Goal: Transaction & Acquisition: Purchase product/service

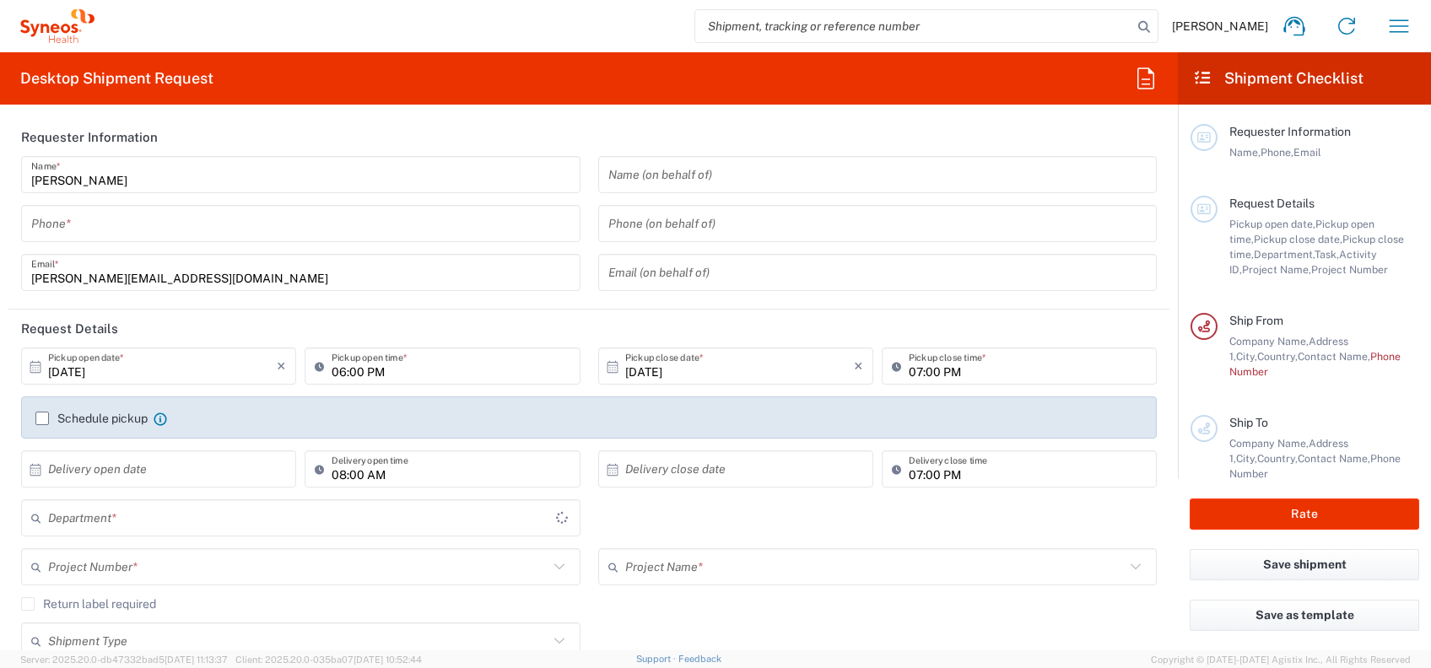
type input "4010"
click at [1400, 23] on icon "button" at bounding box center [1399, 26] width 27 height 27
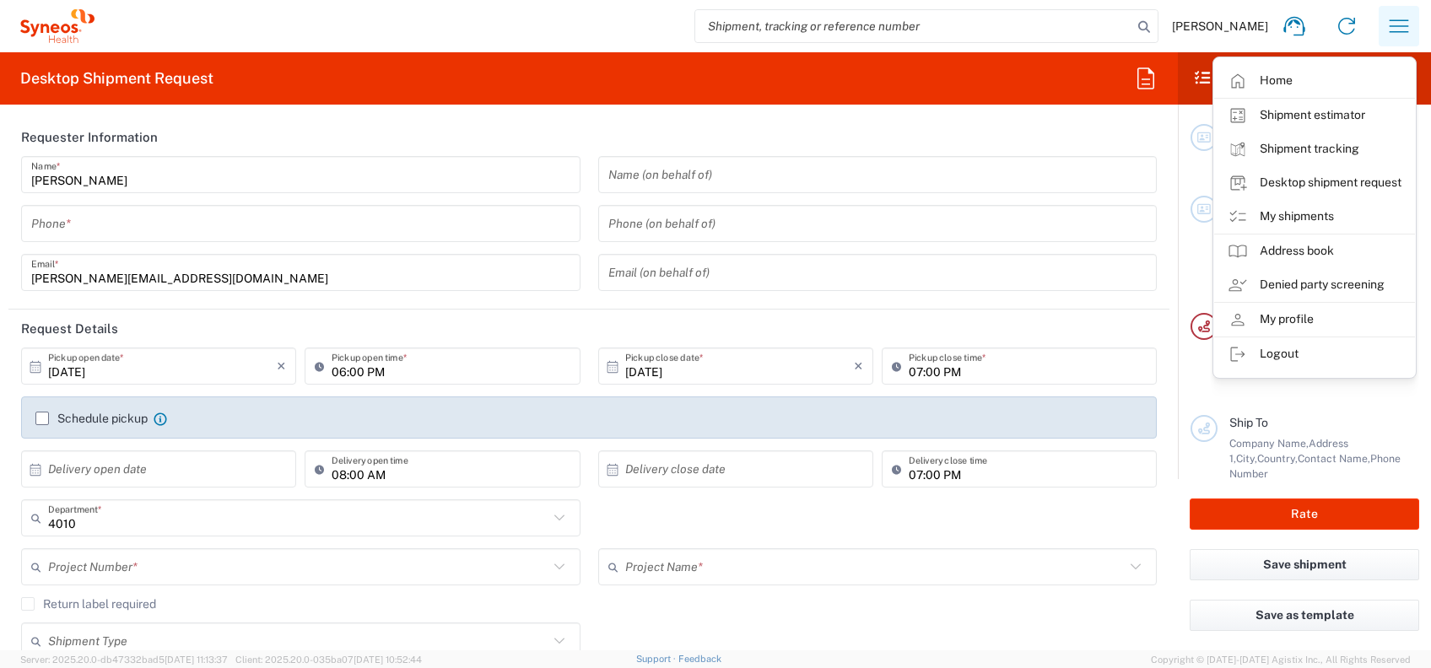
type input "[GEOGRAPHIC_DATA]"
click at [1308, 216] on link "My shipments" at bounding box center [1314, 217] width 201 height 34
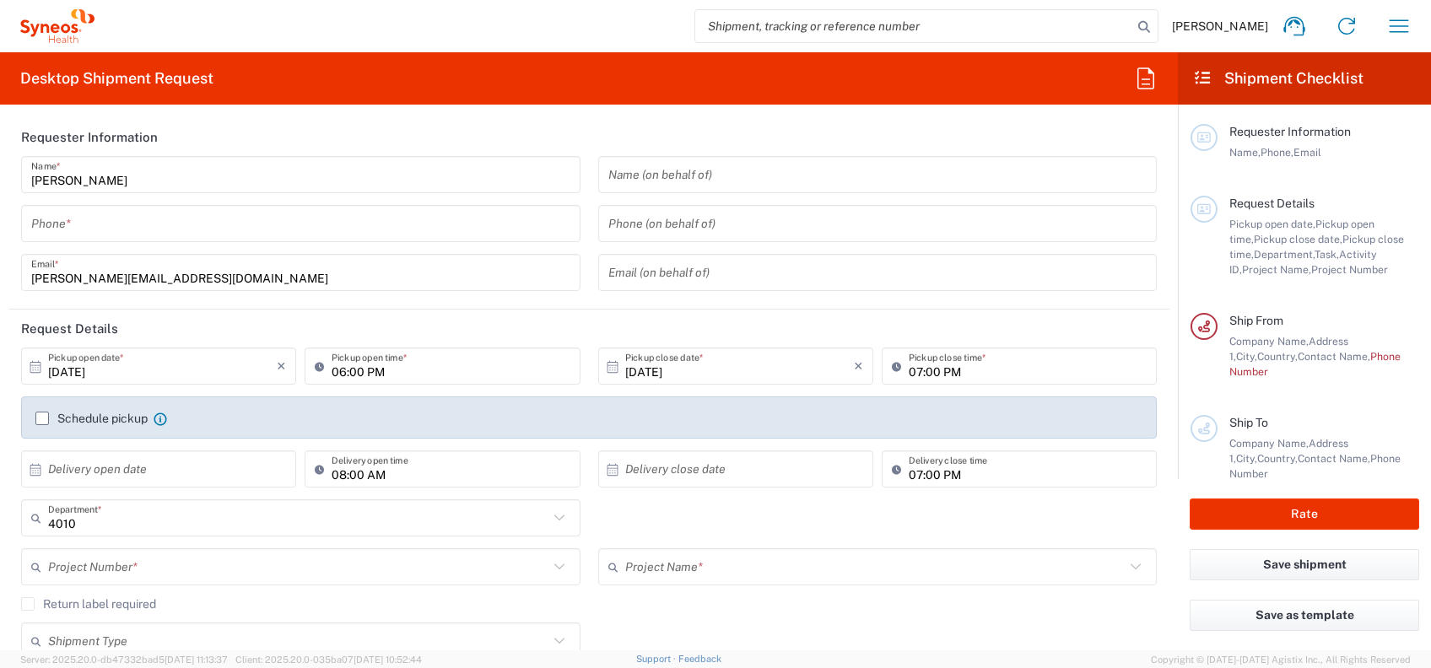
type input "Syneos Health India Private Limited"
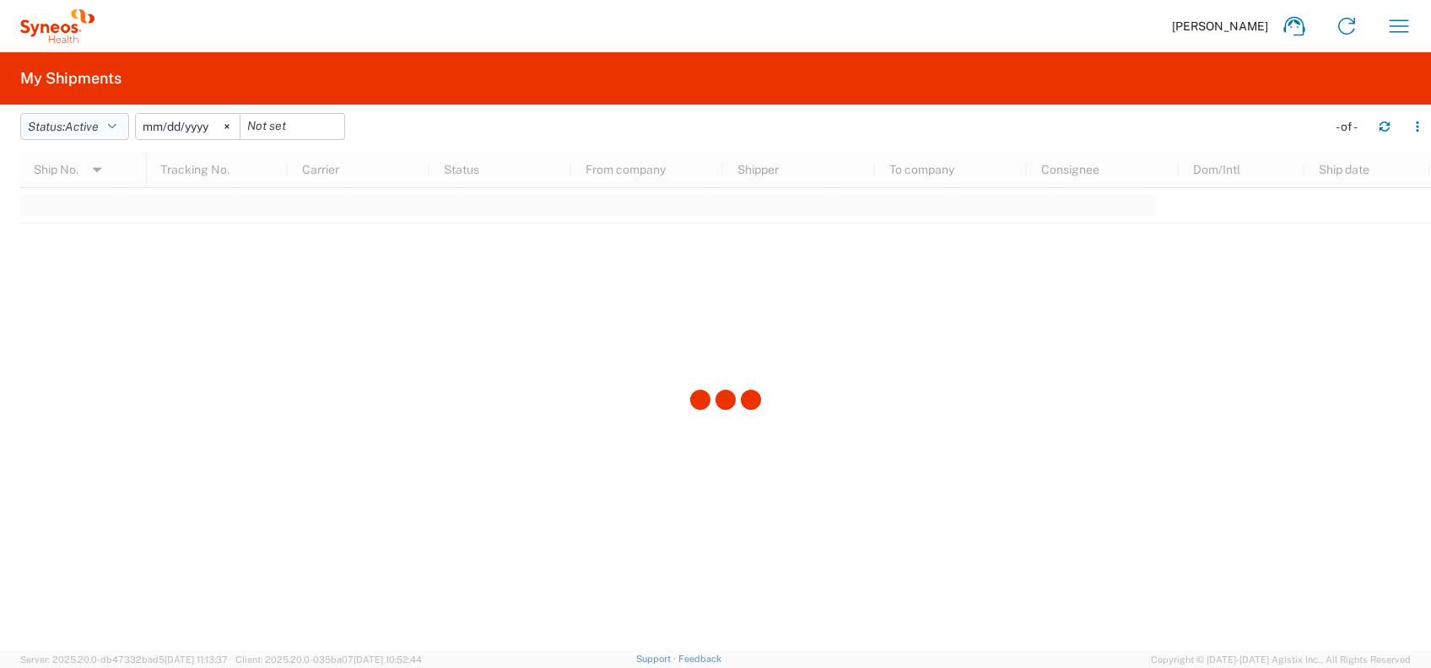
click at [116, 128] on icon "button" at bounding box center [112, 127] width 8 height 12
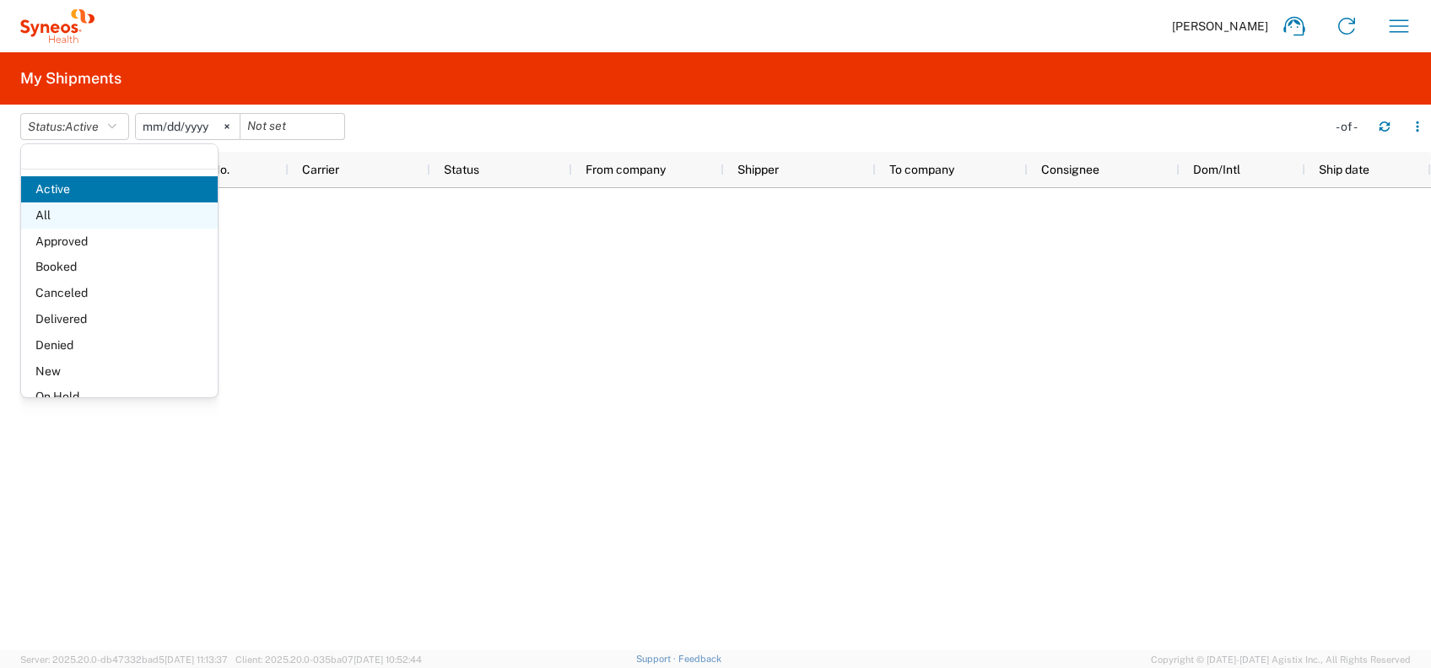
click at [91, 209] on span "All" at bounding box center [119, 216] width 197 height 26
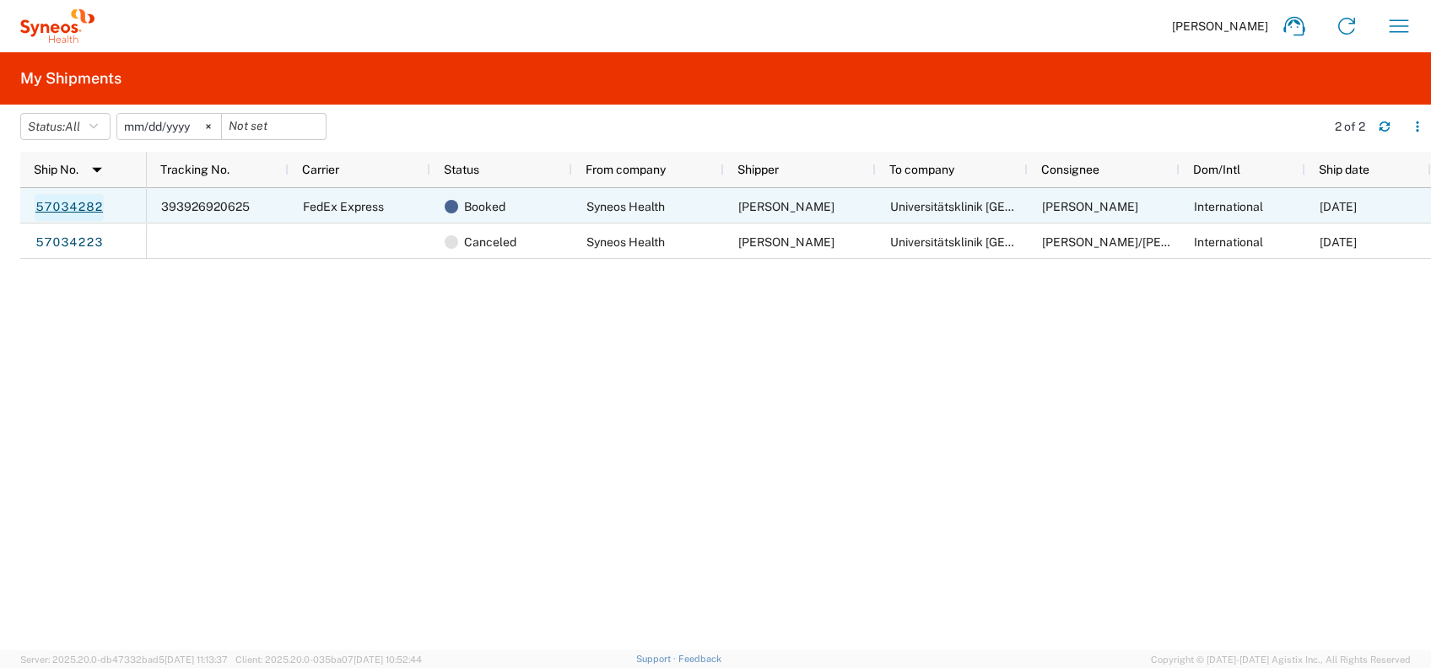
click at [68, 200] on link "57034282" at bounding box center [69, 207] width 69 height 27
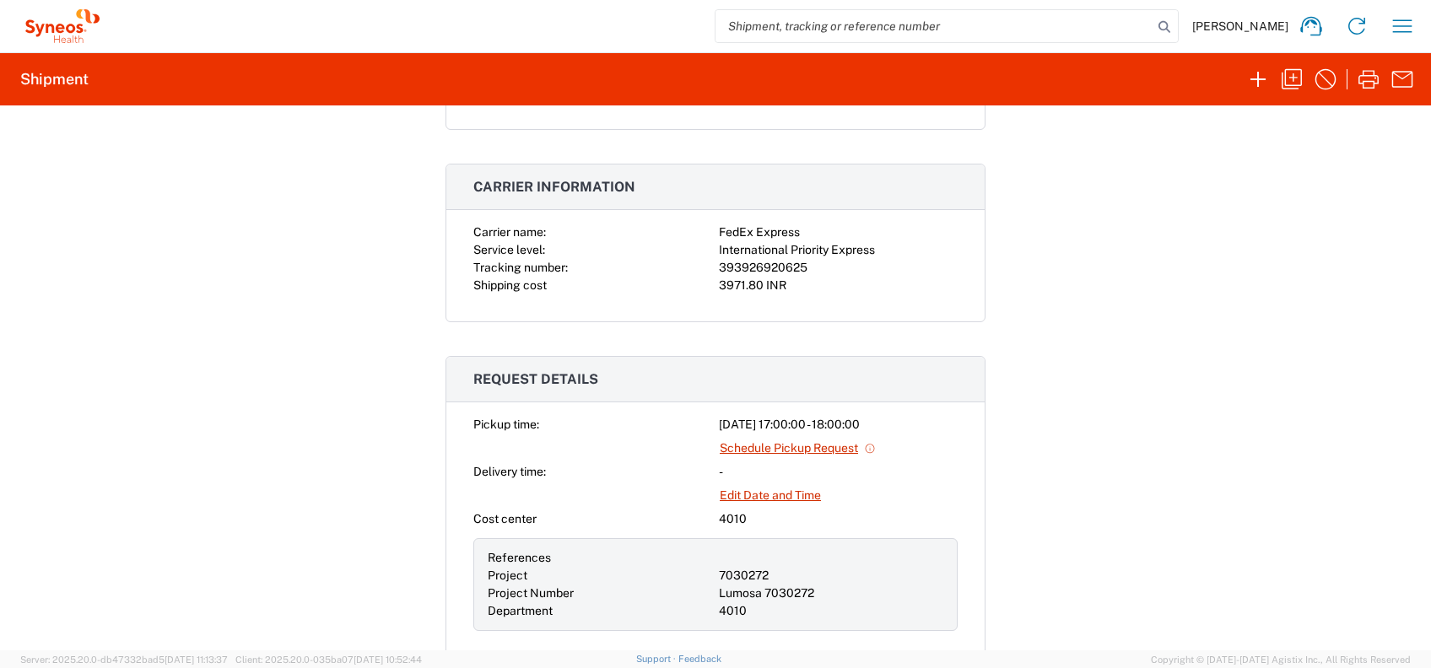
scroll to position [450, 0]
click at [769, 451] on link "Schedule Pickup Request" at bounding box center [798, 447] width 158 height 30
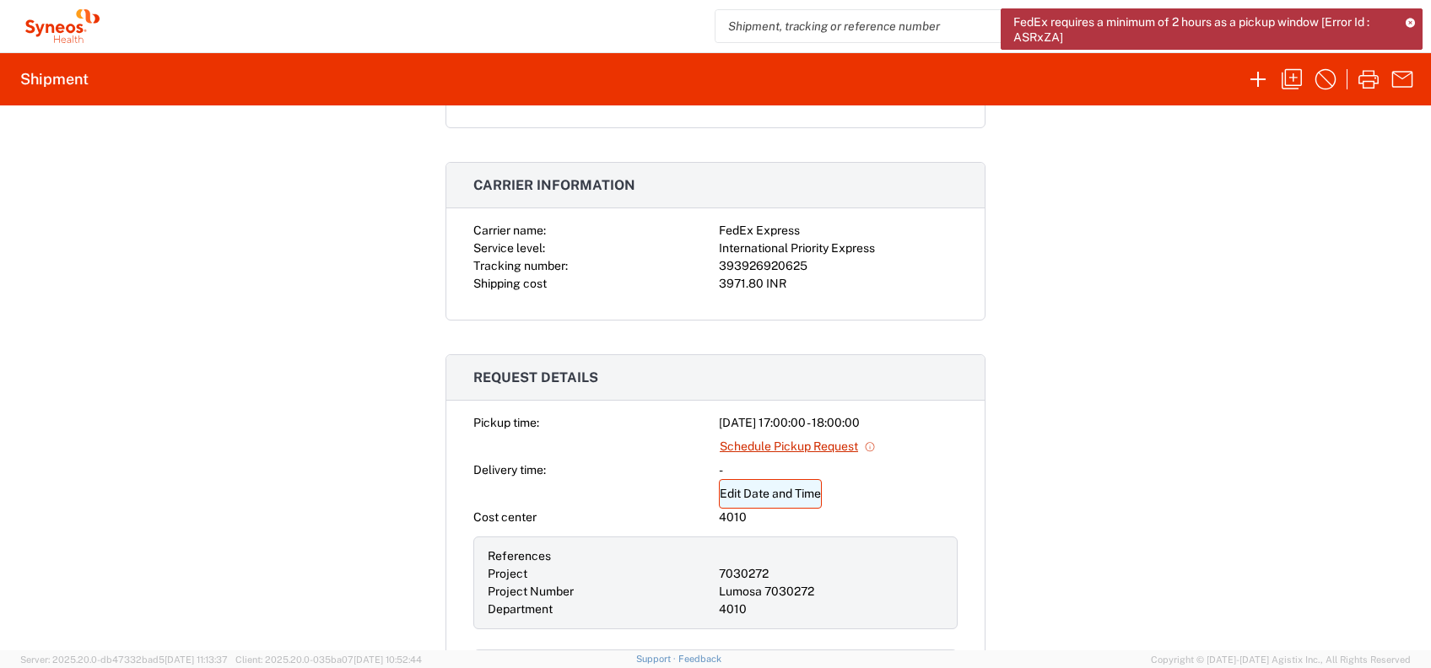
click at [790, 493] on link "Edit Date and Time" at bounding box center [770, 494] width 103 height 30
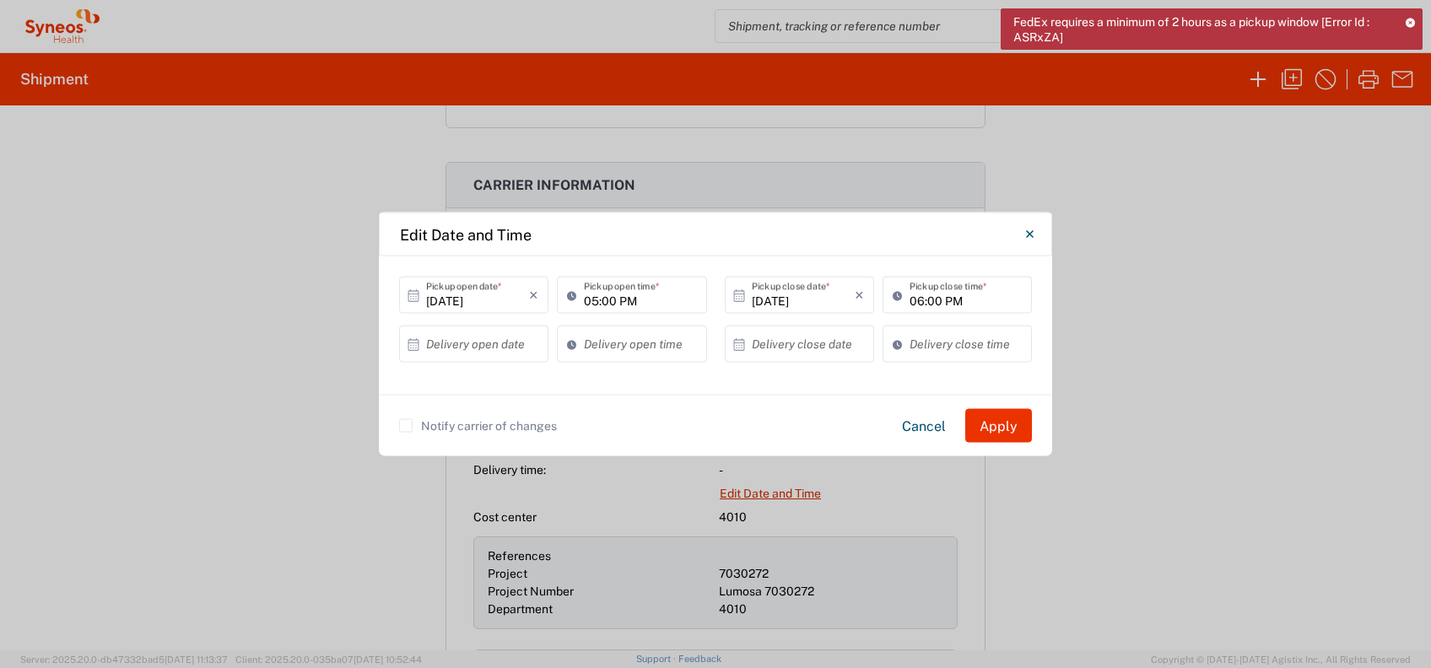
click at [598, 302] on input "05:00 PM" at bounding box center [640, 295] width 112 height 30
click at [1154, 327] on div "Edit Date and Time [DATE] × Pickup open date * Cancel Apply 02:00 PM Pickup ope…" at bounding box center [715, 334] width 1431 height 668
click at [596, 298] on input "02:00 PM" at bounding box center [640, 295] width 112 height 30
type input "01:00 PM"
click at [1098, 311] on div "Edit Date and Time [DATE] × Pickup open date * Cancel Apply 01:00 PM Pickup ope…" at bounding box center [715, 334] width 1431 height 668
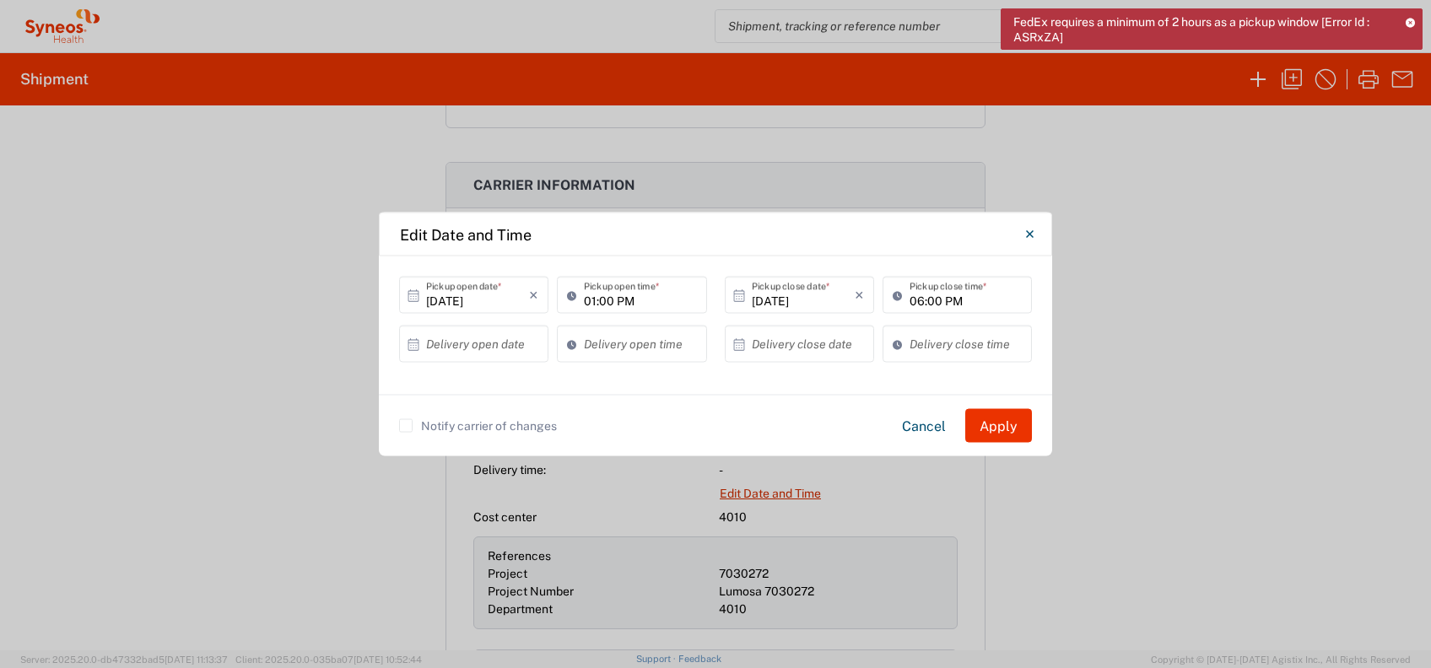
click at [921, 302] on input "06:00 PM" at bounding box center [966, 295] width 112 height 30
type input "04:00 PM"
click at [591, 299] on input "01:00 PM" at bounding box center [640, 295] width 112 height 30
type input "12:00 PM"
click at [917, 301] on input "04:00 PM" at bounding box center [966, 295] width 112 height 30
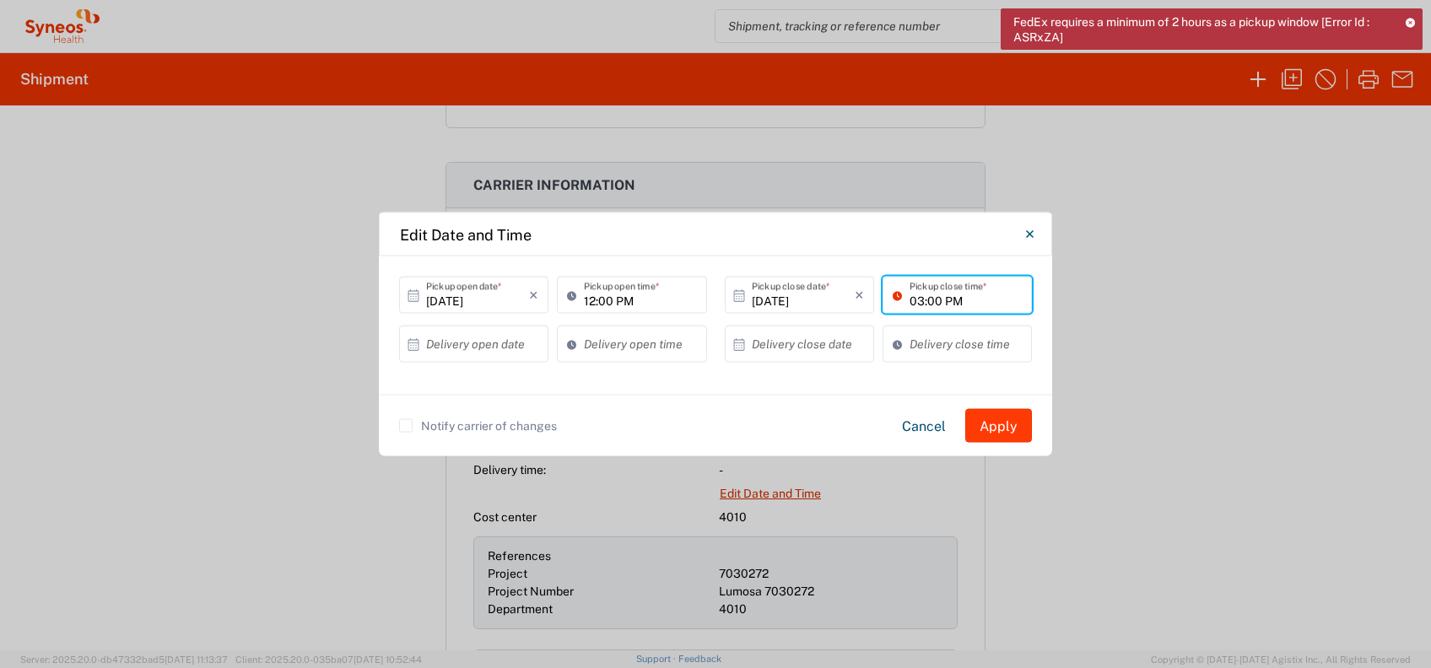
type input "03:00 PM"
click at [1004, 415] on button "Apply" at bounding box center [998, 426] width 67 height 34
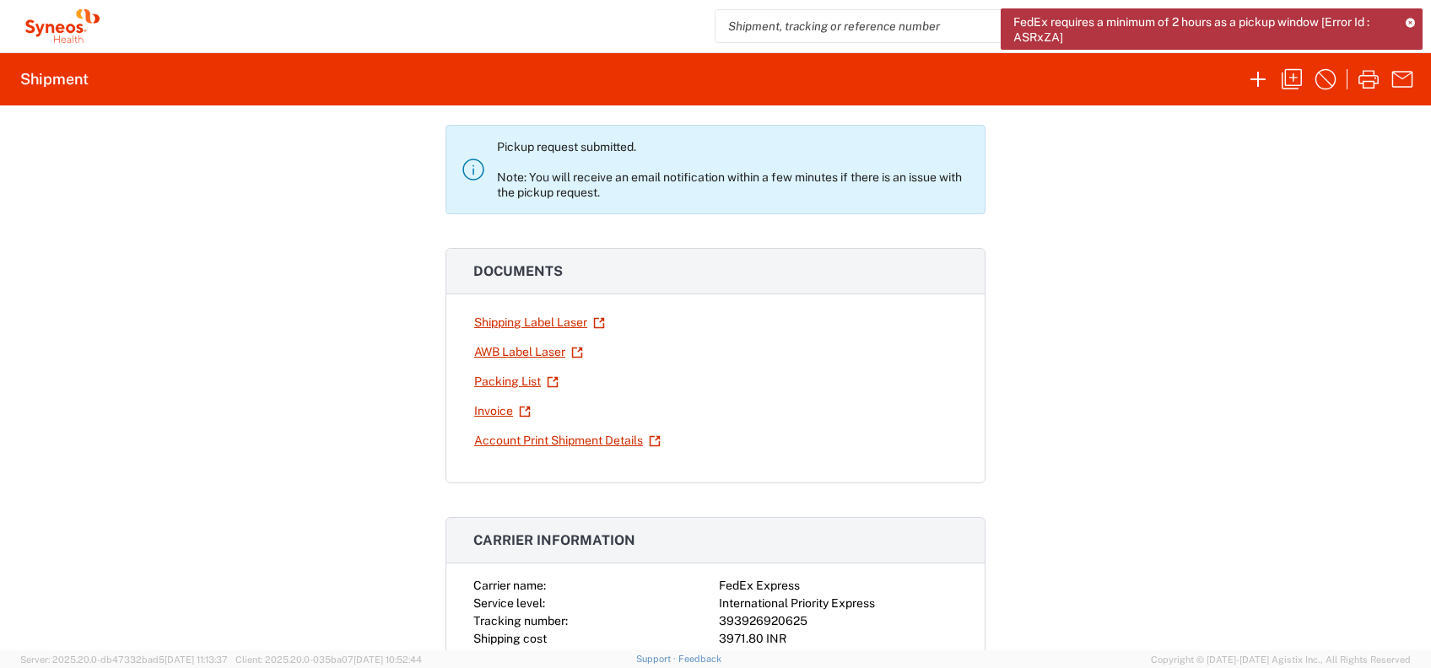
scroll to position [0, 0]
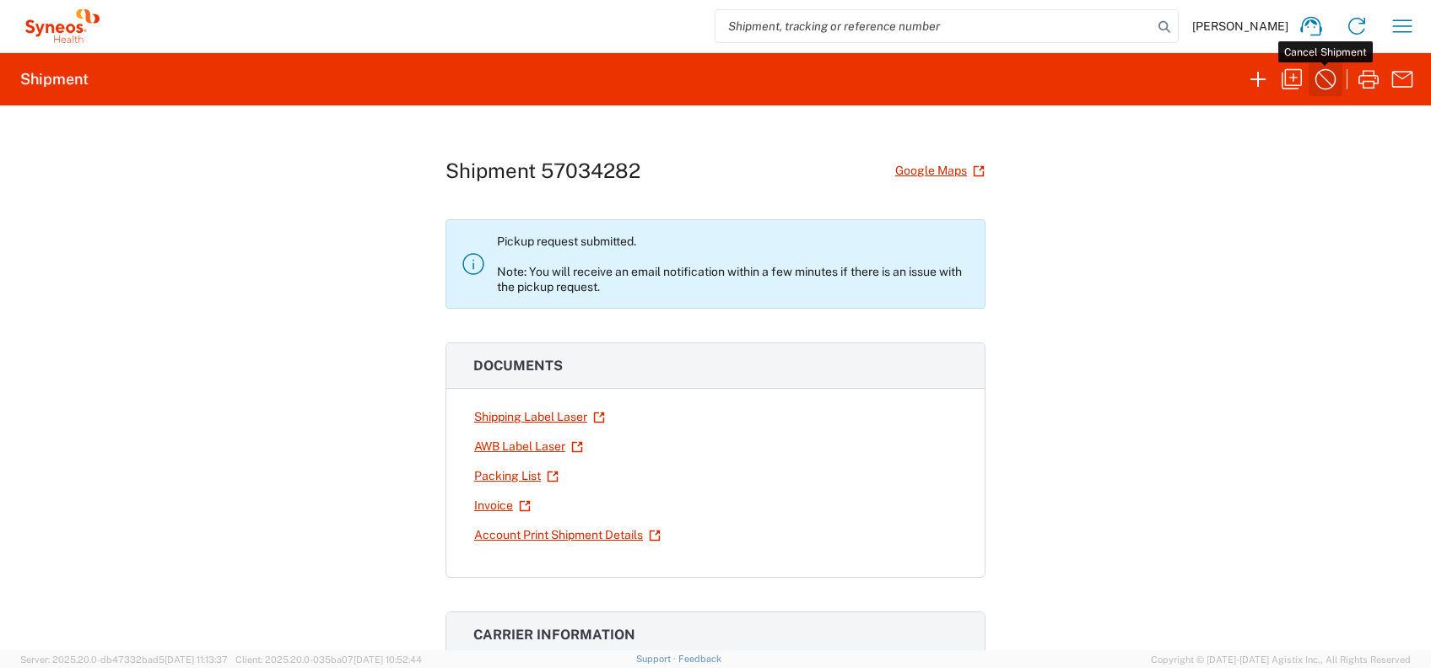
click at [1326, 84] on icon "button" at bounding box center [1325, 79] width 27 height 27
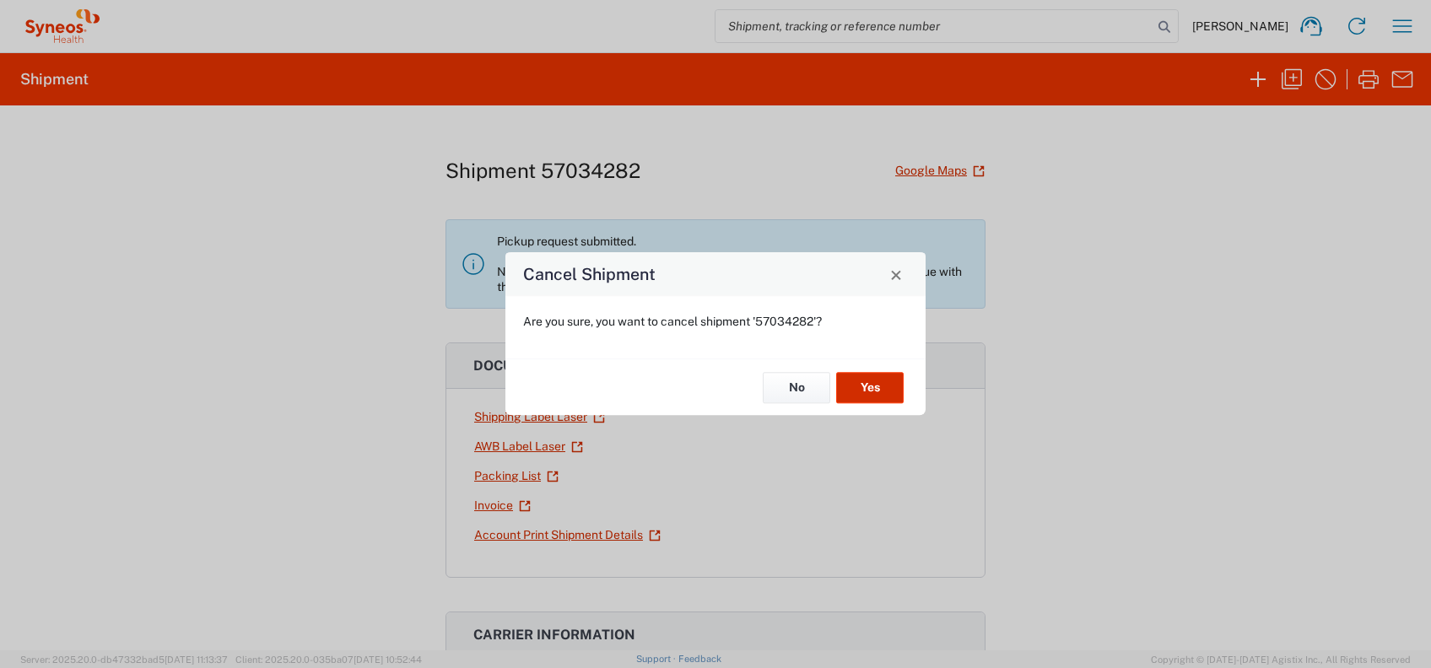
click at [876, 386] on button "Yes" at bounding box center [870, 387] width 68 height 31
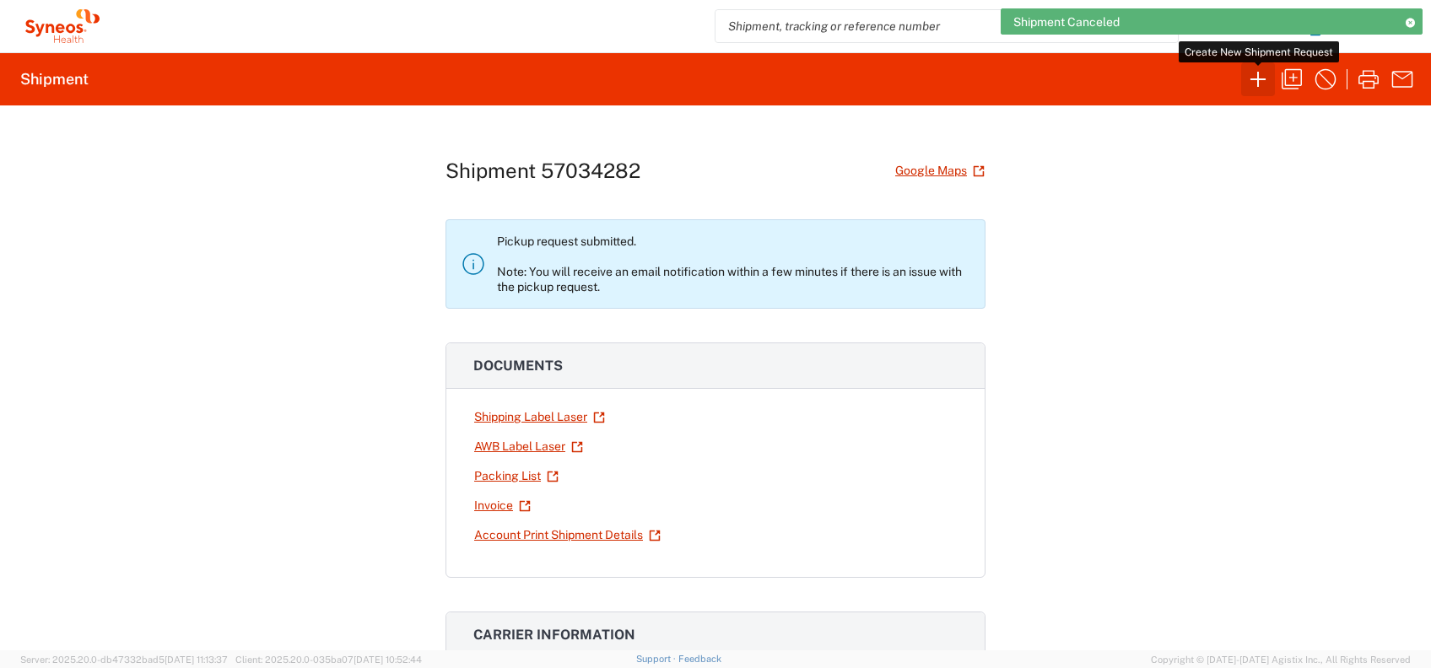
click at [1258, 78] on icon "button" at bounding box center [1258, 79] width 15 height 15
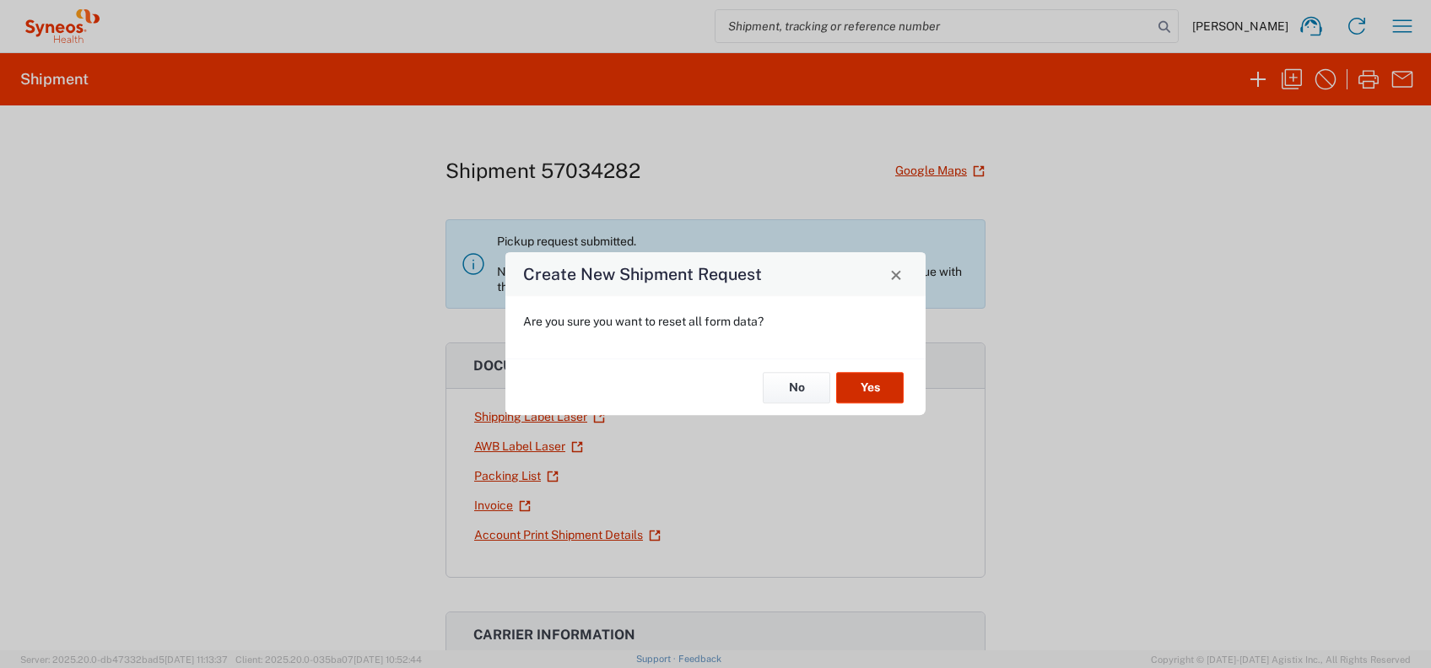
click at [846, 390] on button "Yes" at bounding box center [870, 387] width 68 height 31
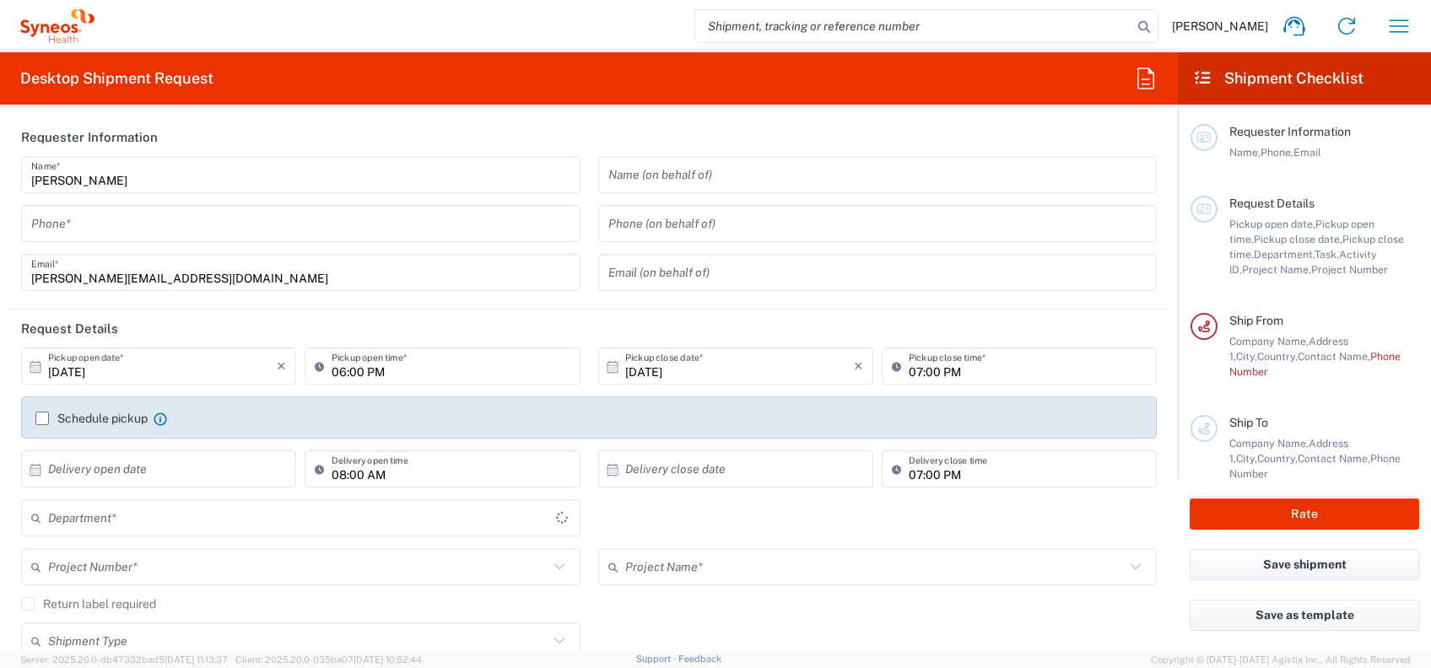
type input "4010"
type input "[GEOGRAPHIC_DATA]"
type input "Syneos Health India Private Limited"
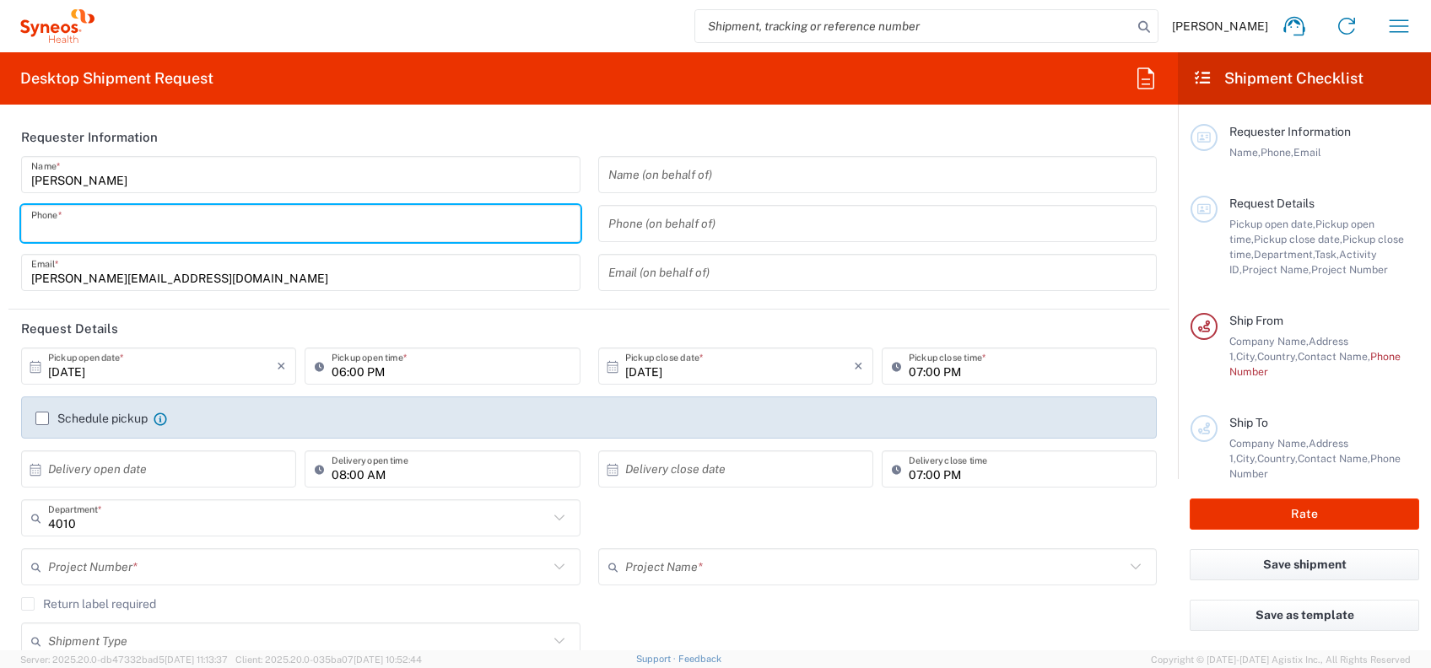
click at [113, 234] on input "tel" at bounding box center [300, 224] width 539 height 30
type input "9802386616"
type input "Universitätsklinik [GEOGRAPHIC_DATA]"
type input "Street [PERSON_NAME] 3"
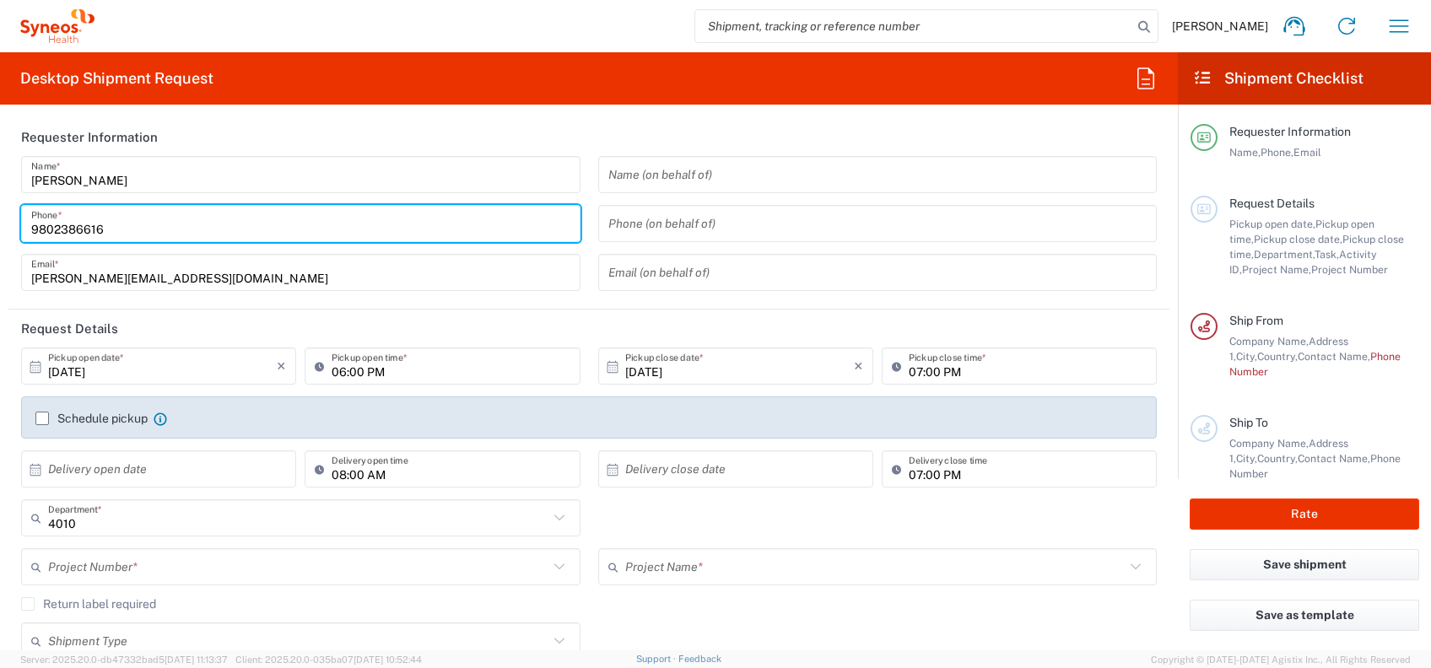
type input "Study coordinator Neurovascular/Neurology Department CRONA- Clinic, A04 Room 131"
type input "[GEOGRAPHIC_DATA]"
type input "72076"
type input "07071 29-68293"
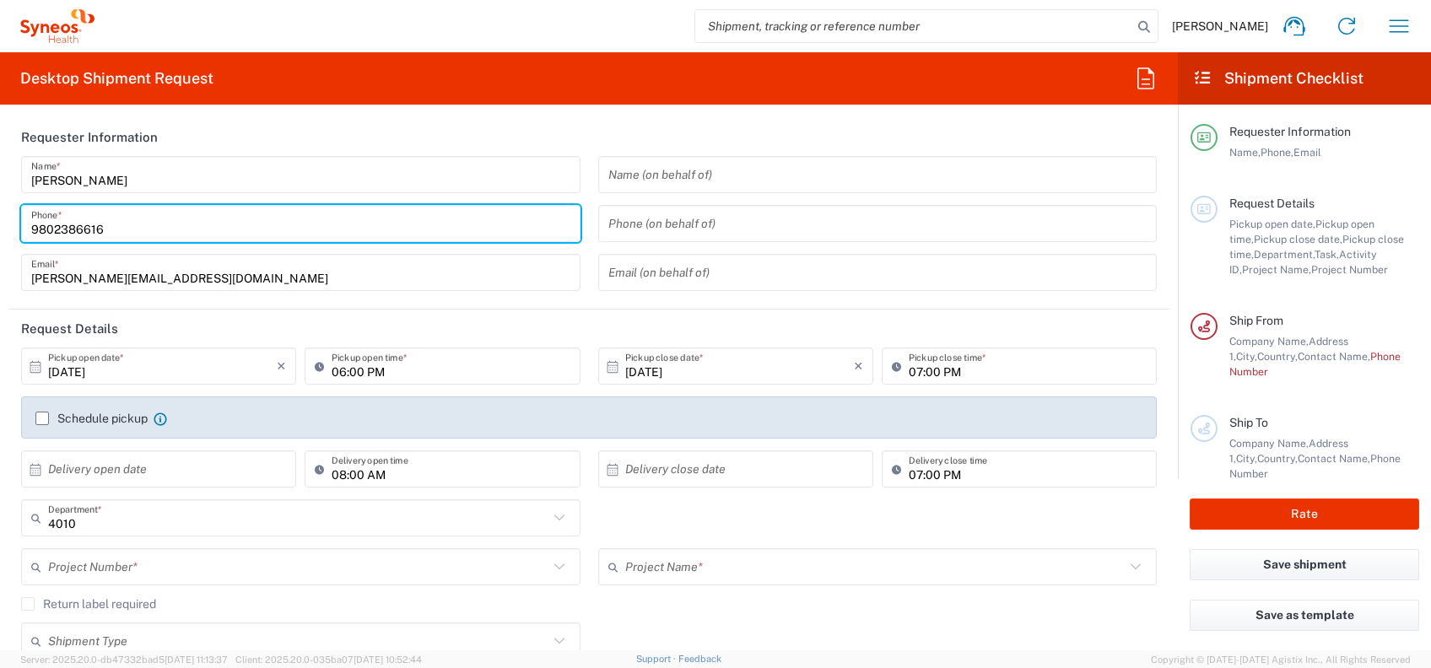
type input "julia.zeller@med.uni-tuebingen.de"
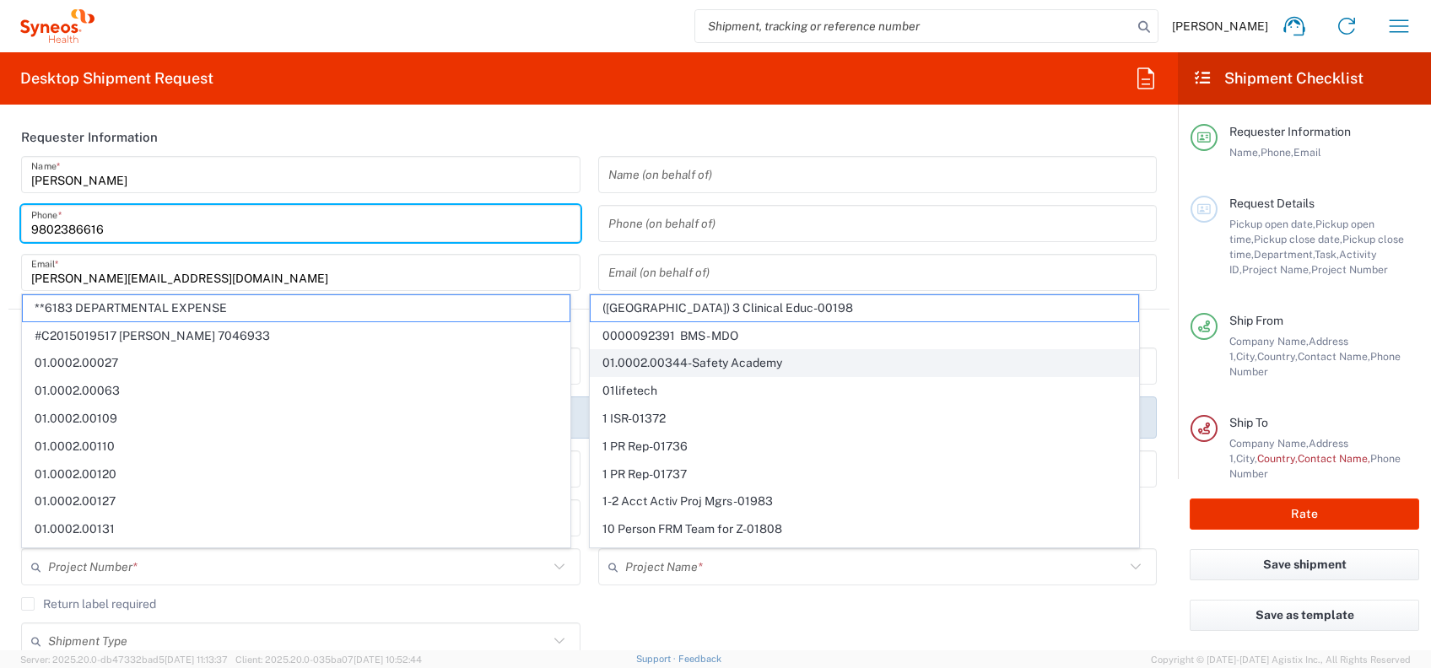
scroll to position [112, 0]
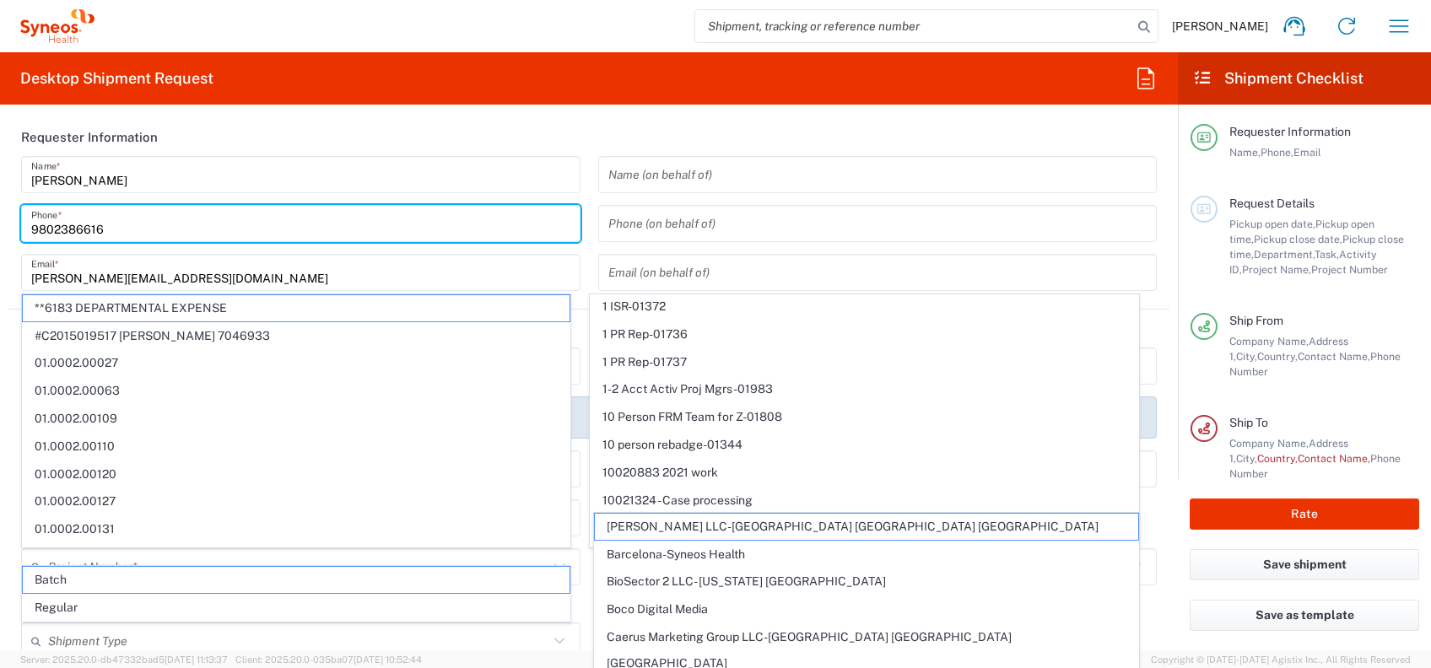
type input "9802386616"
click at [1159, 561] on form "Requester Information Amandeep Singh Name * 9802386616 Phone * amandeep.singh1@…" at bounding box center [589, 384] width 1178 height 532
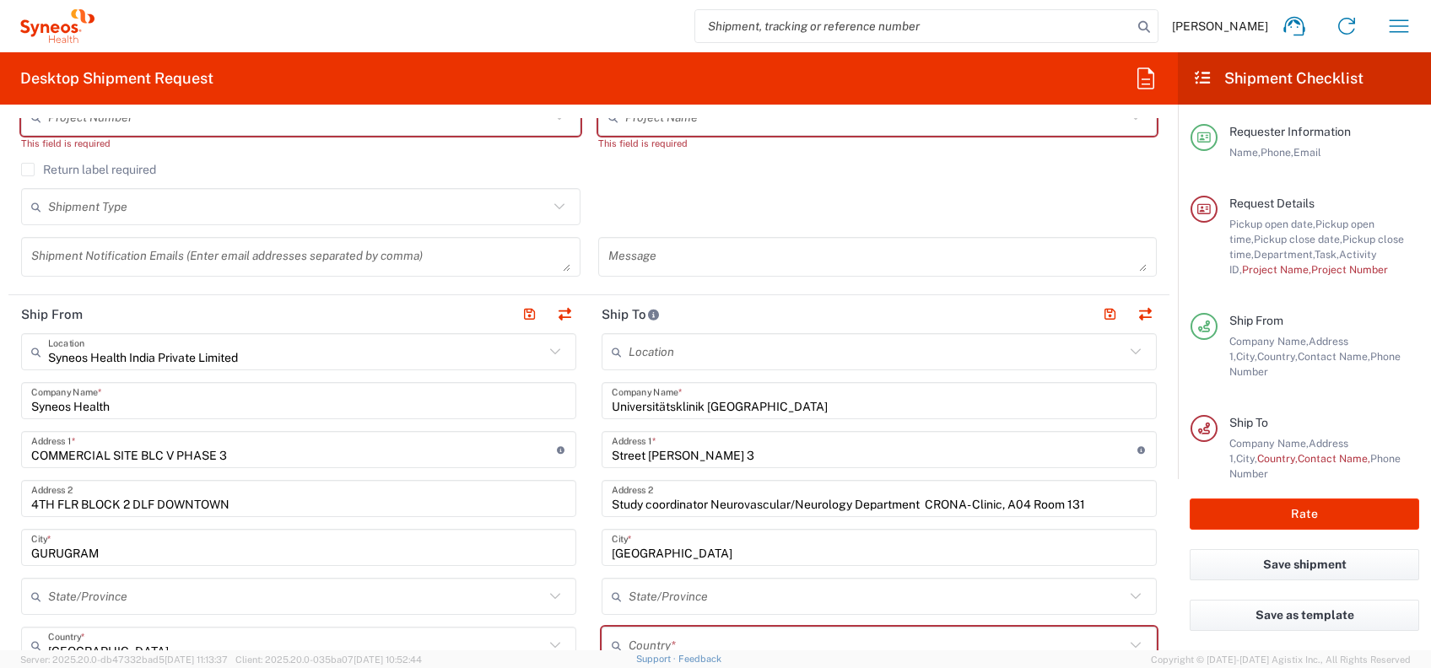
scroll to position [224, 0]
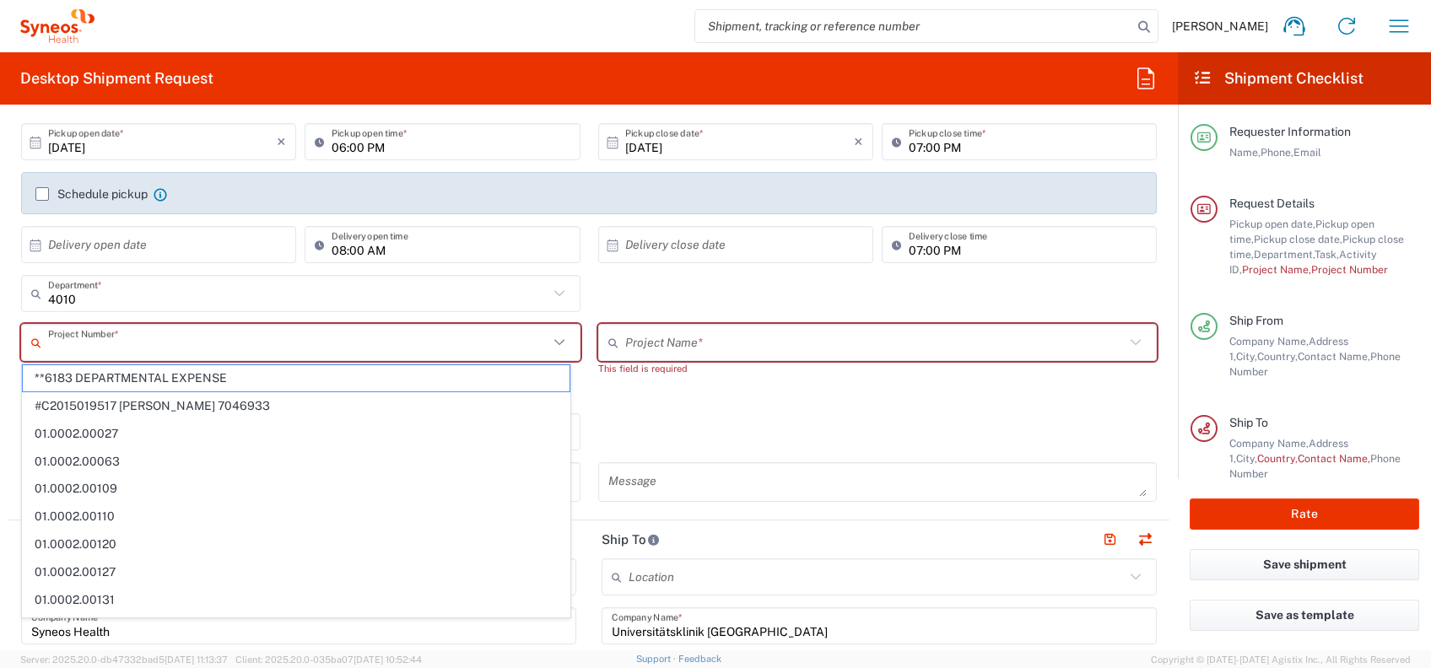
click at [178, 336] on input "text" at bounding box center [298, 343] width 500 height 30
paste input "7030272"
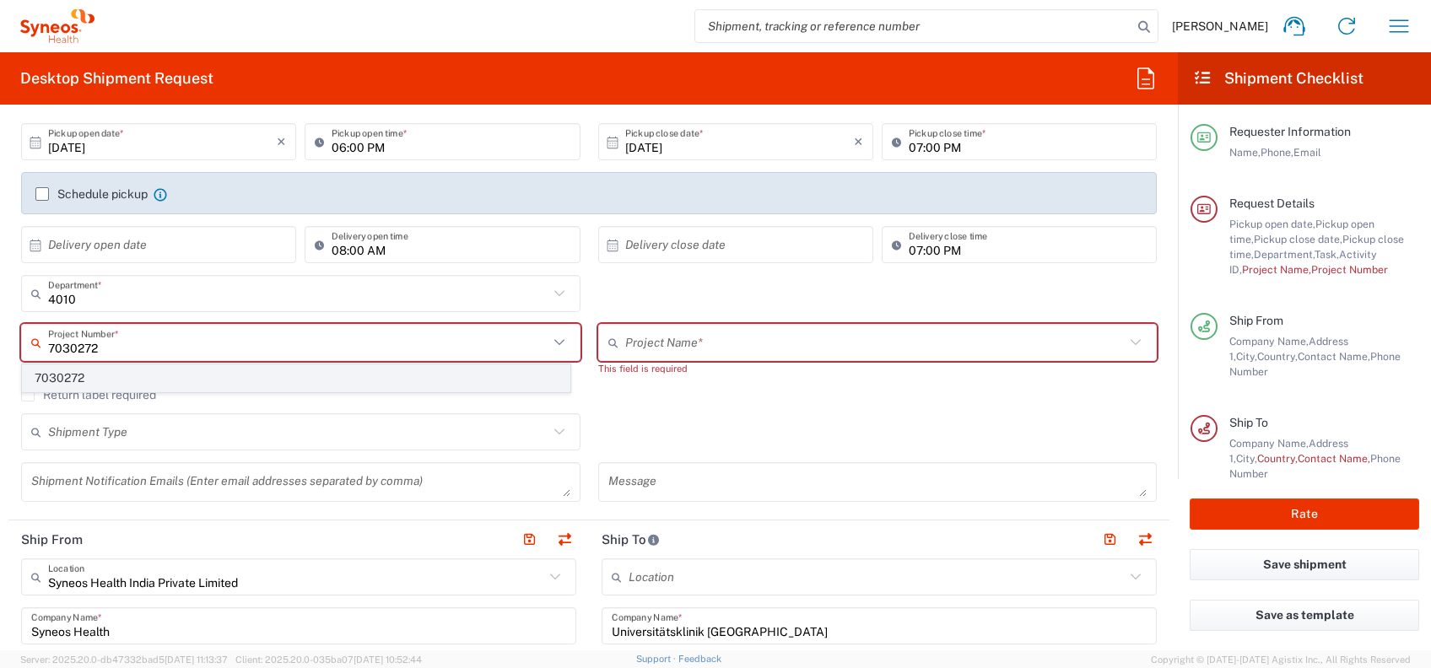
type input "7030272"
click at [154, 376] on span "7030272" at bounding box center [296, 378] width 547 height 26
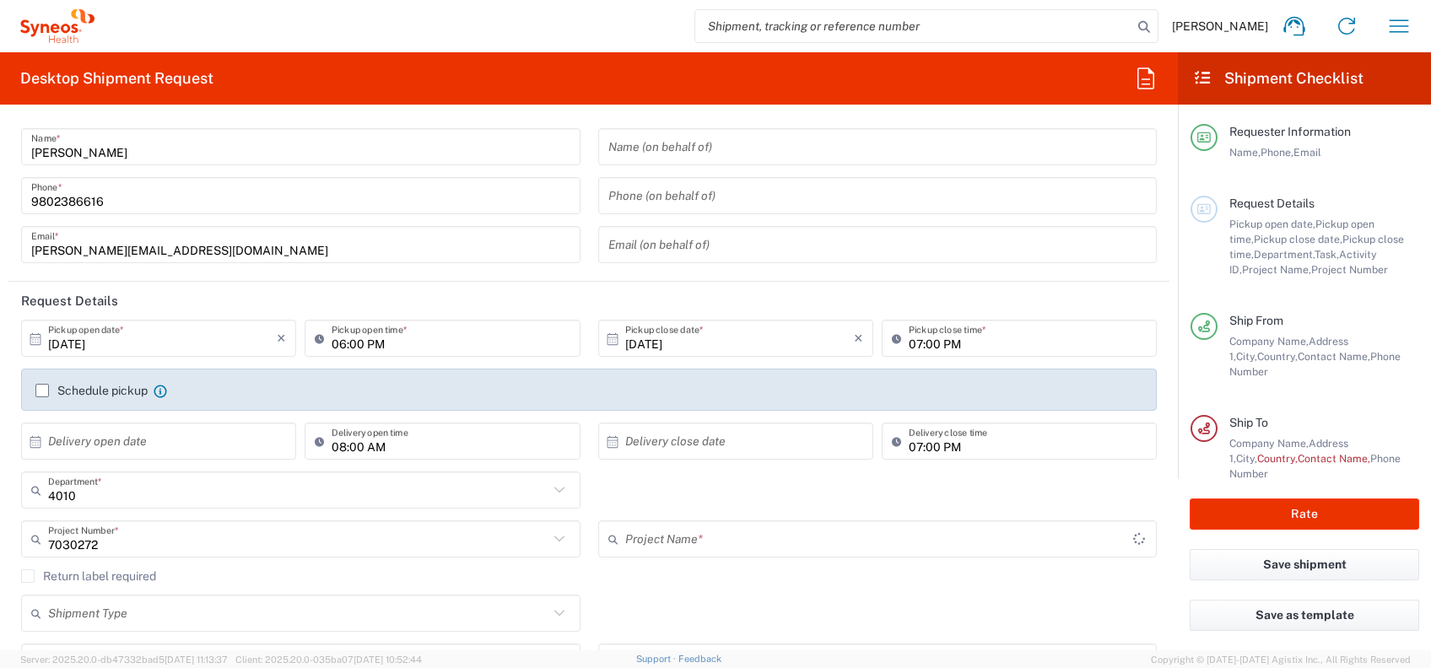
scroll to position [112, 0]
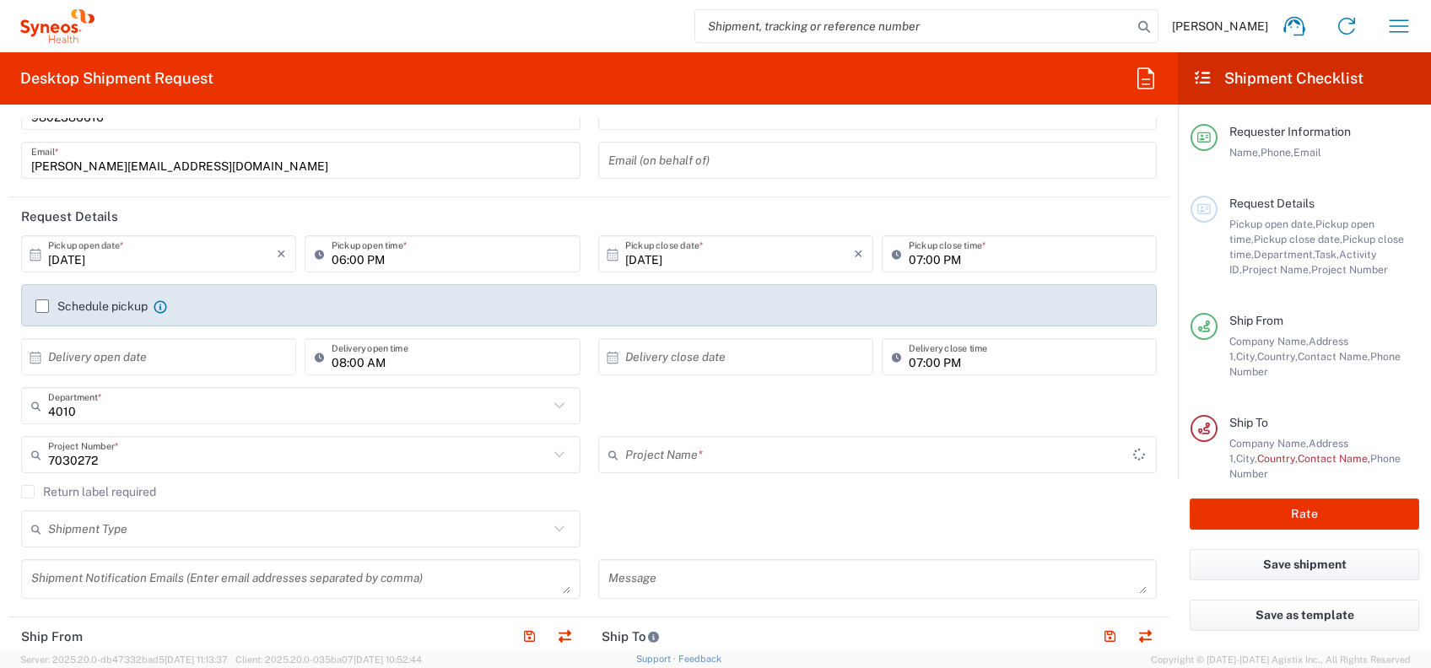
type input "Lumosa 7030272"
click at [43, 305] on label "Schedule pickup" at bounding box center [91, 307] width 112 height 14
click at [42, 306] on input "Schedule pickup" at bounding box center [42, 306] width 0 height 0
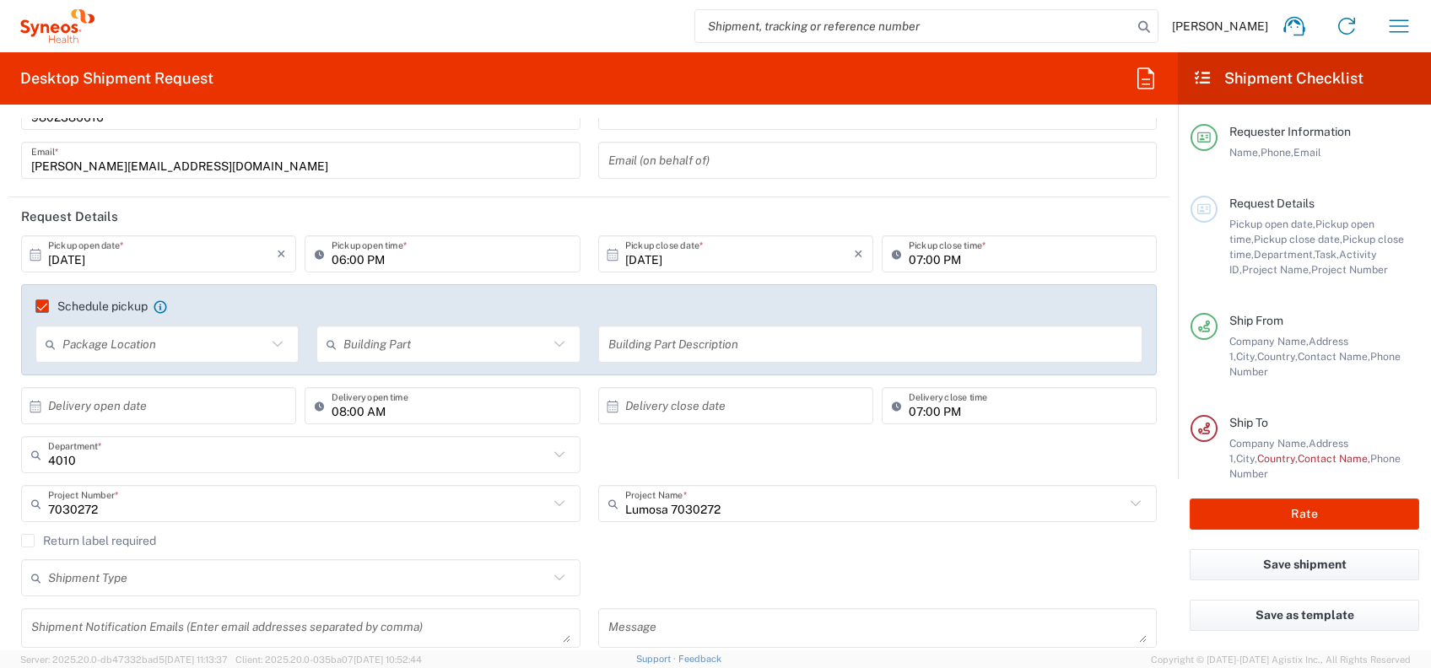
scroll to position [0, 0]
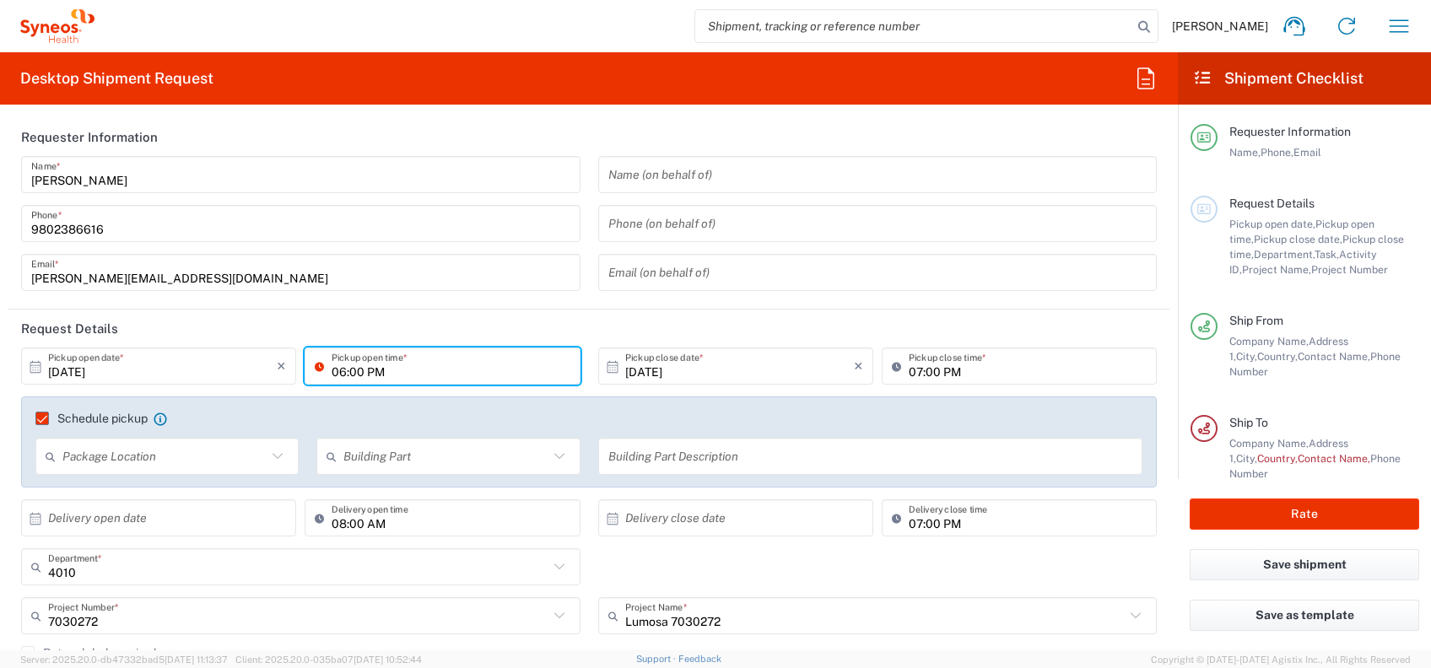
click at [339, 370] on input "06:00 PM" at bounding box center [451, 367] width 238 height 30
click at [462, 365] on input "06:00 PM" at bounding box center [451, 367] width 238 height 30
click at [338, 371] on input "06:00 PM" at bounding box center [451, 367] width 238 height 30
type input "05:00 PM"
click at [1070, 563] on div "4010 Department * 4010 3000 3100 3109 3110 3111 3112 3125 3130 3135 3136 3150 3…" at bounding box center [590, 572] width 1154 height 49
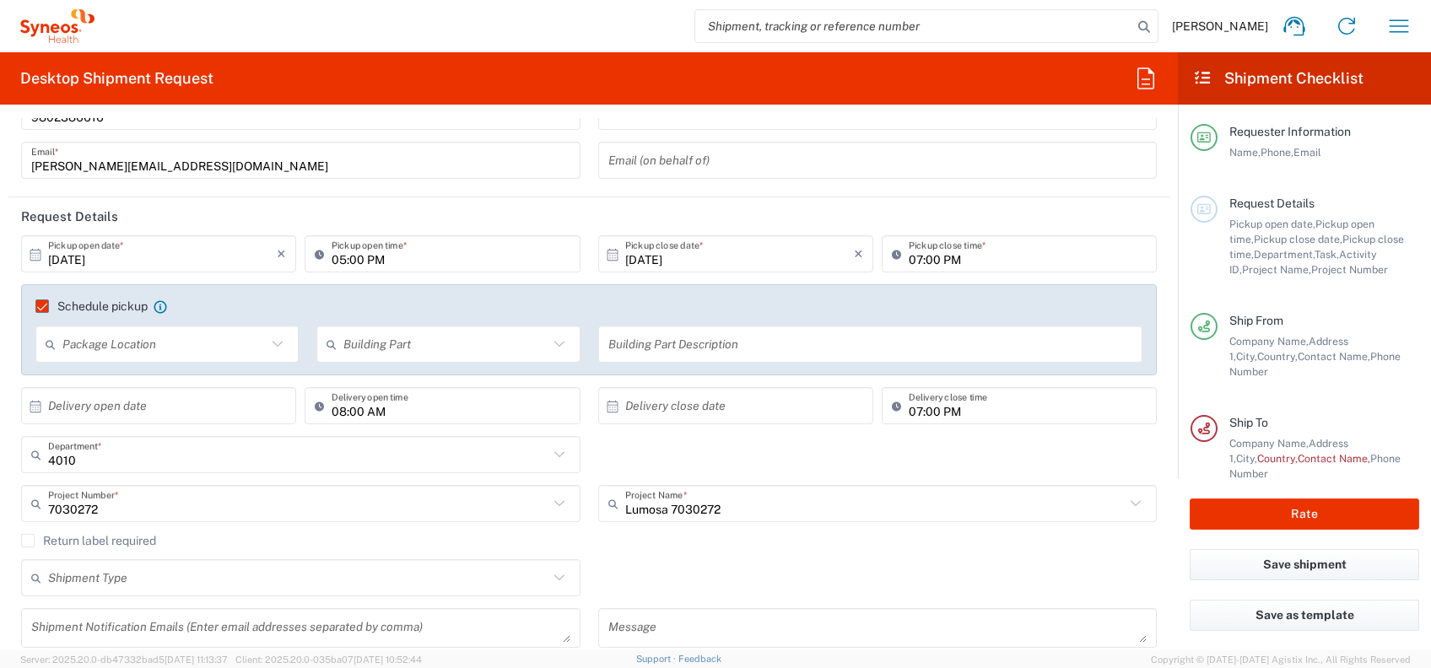
scroll to position [224, 0]
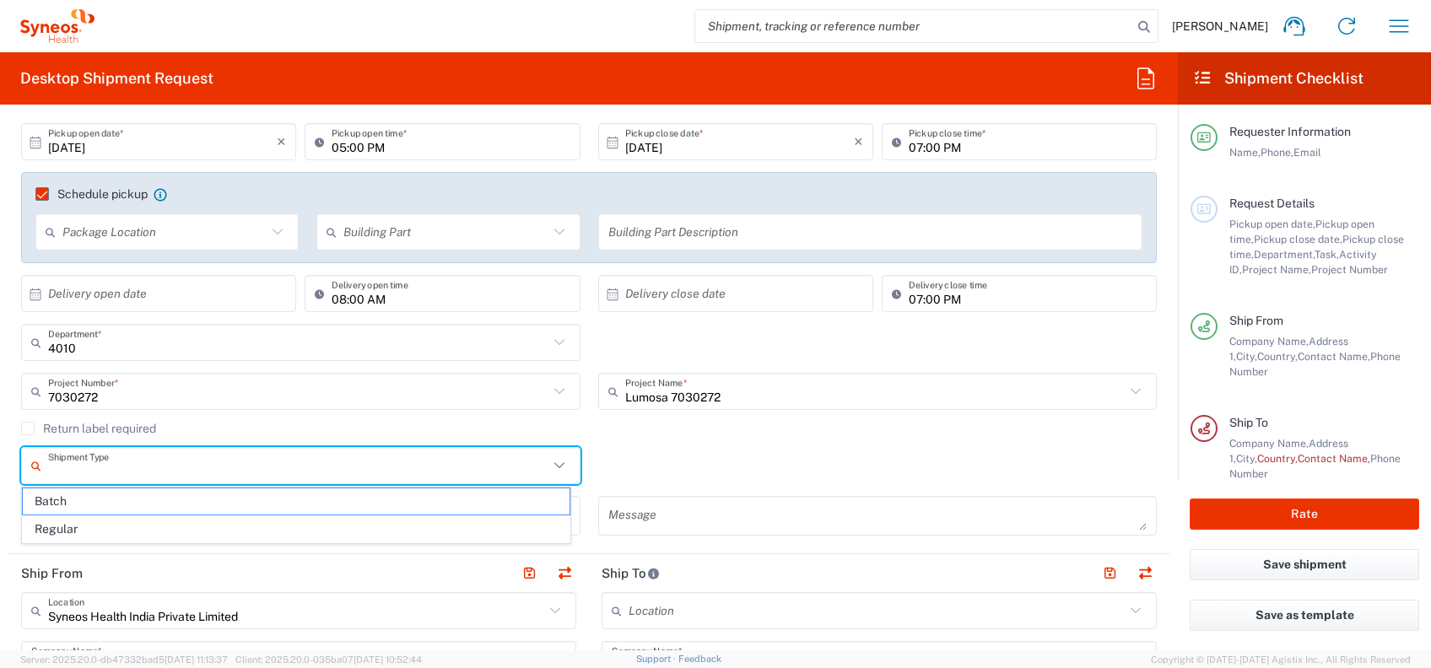
click at [237, 473] on input "text" at bounding box center [298, 466] width 500 height 30
click at [202, 524] on span "Regular" at bounding box center [296, 529] width 547 height 26
type input "Regular"
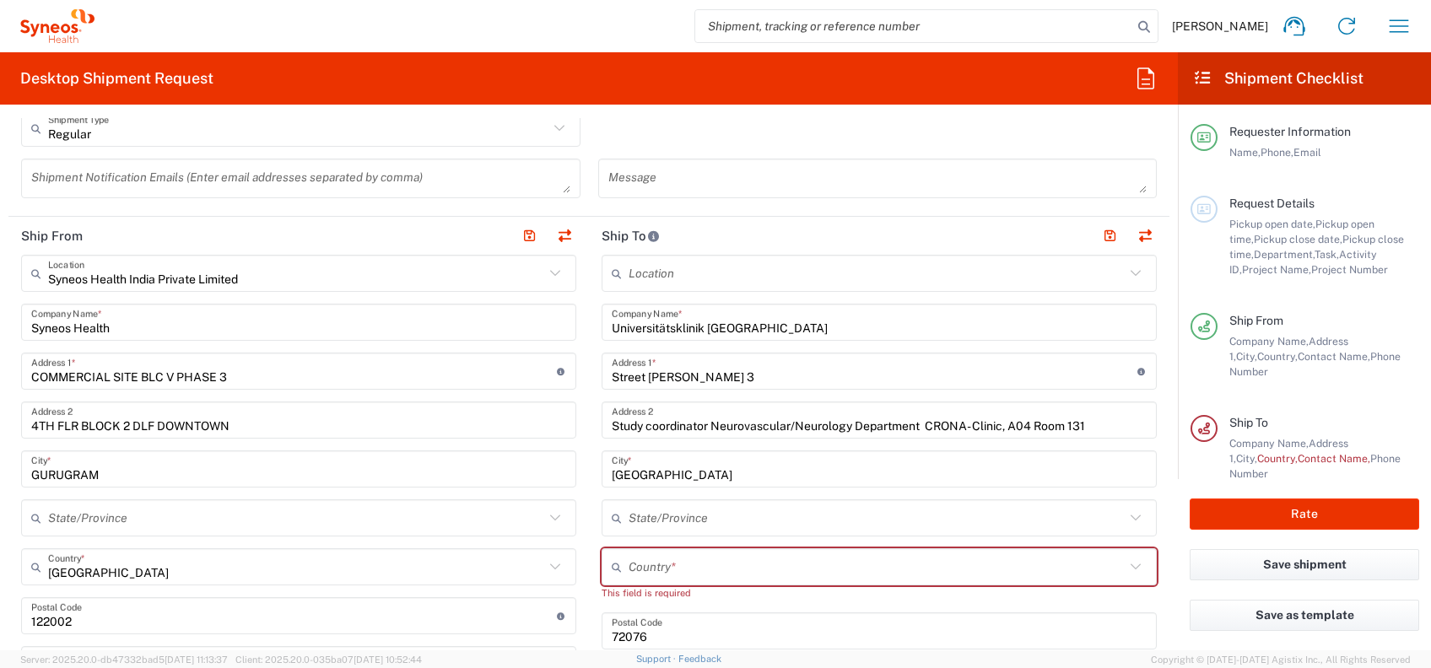
scroll to position [675, 0]
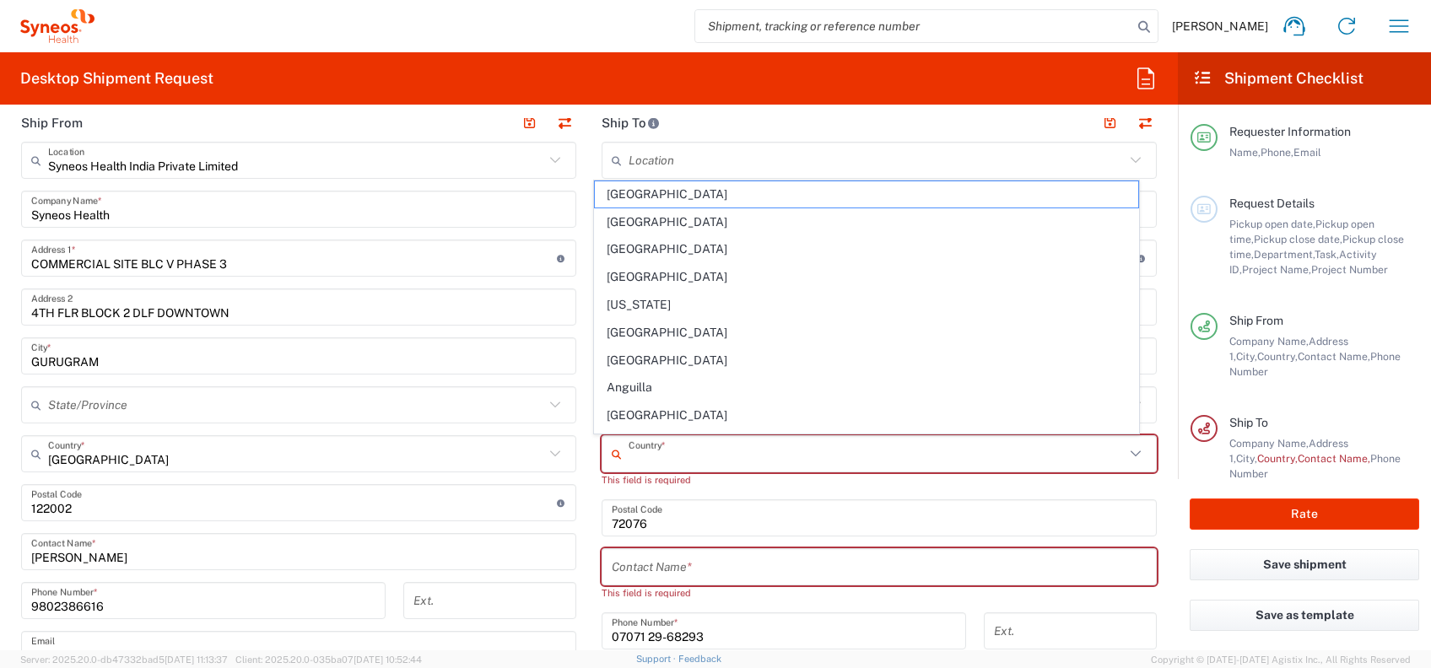
click at [653, 459] on input "text" at bounding box center [877, 455] width 496 height 30
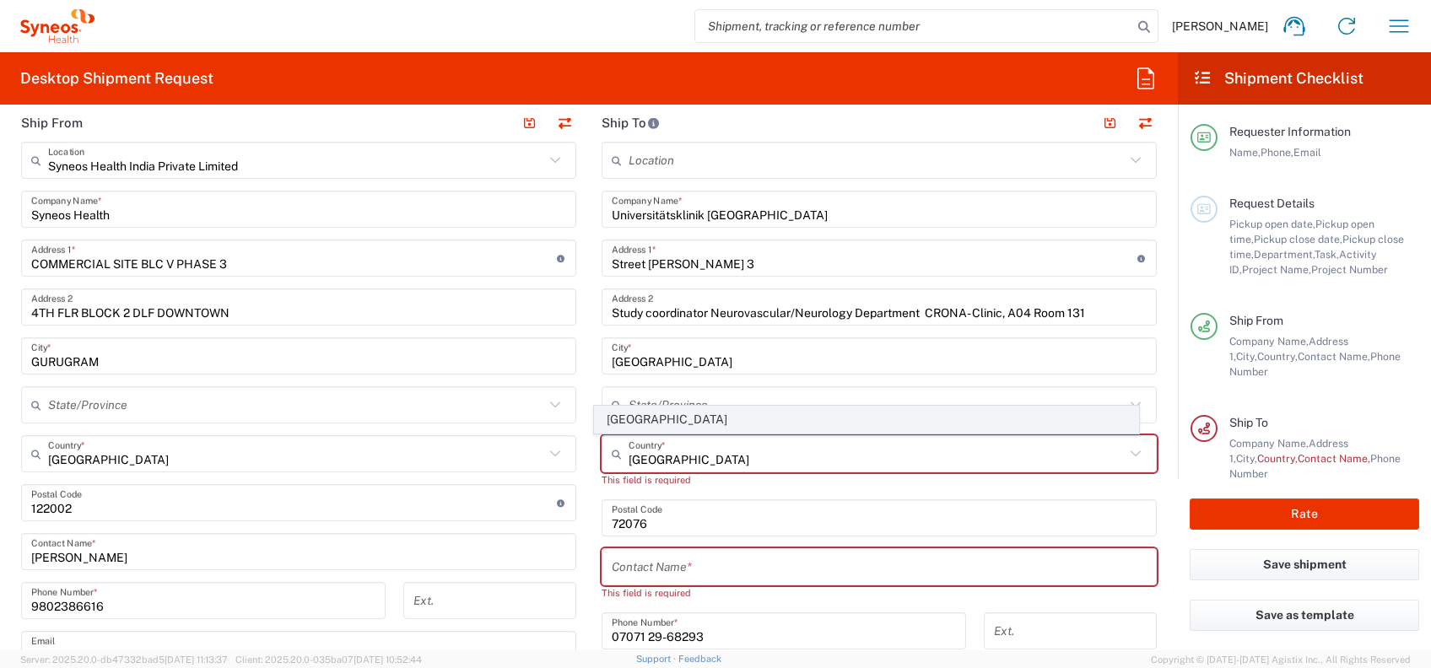
click at [643, 423] on span "[GEOGRAPHIC_DATA]" at bounding box center [866, 420] width 543 height 26
type input "[GEOGRAPHIC_DATA]"
type input "Sender/Shipper"
type input "Delivery Duty Paid"
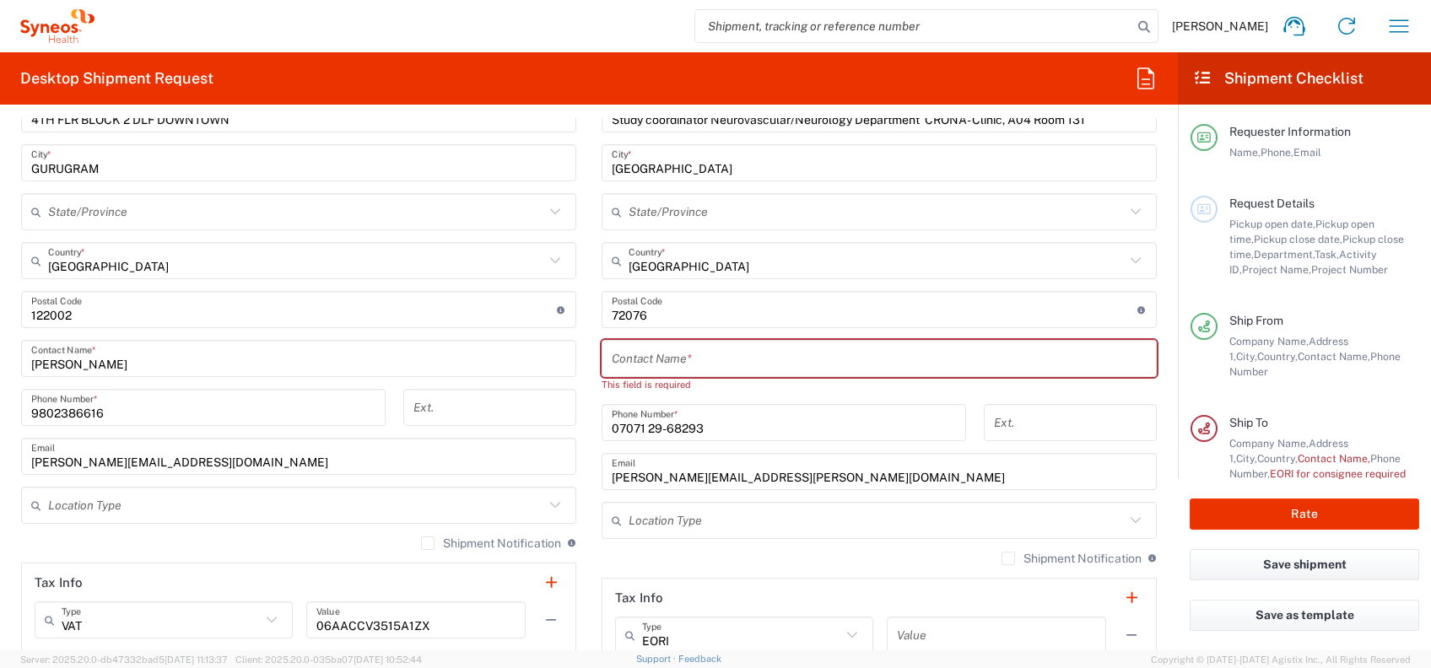
scroll to position [900, 0]
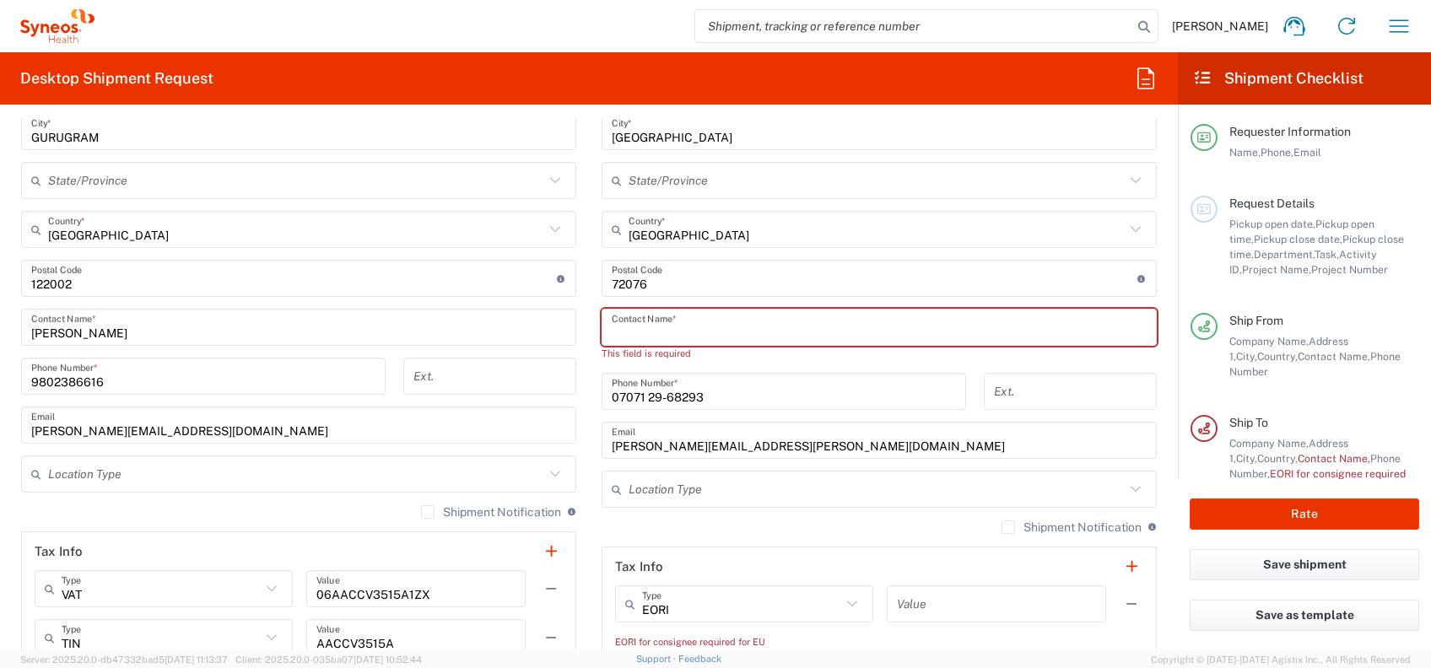
click at [693, 327] on input "text" at bounding box center [879, 328] width 535 height 30
paste input "[PERSON_NAME]"
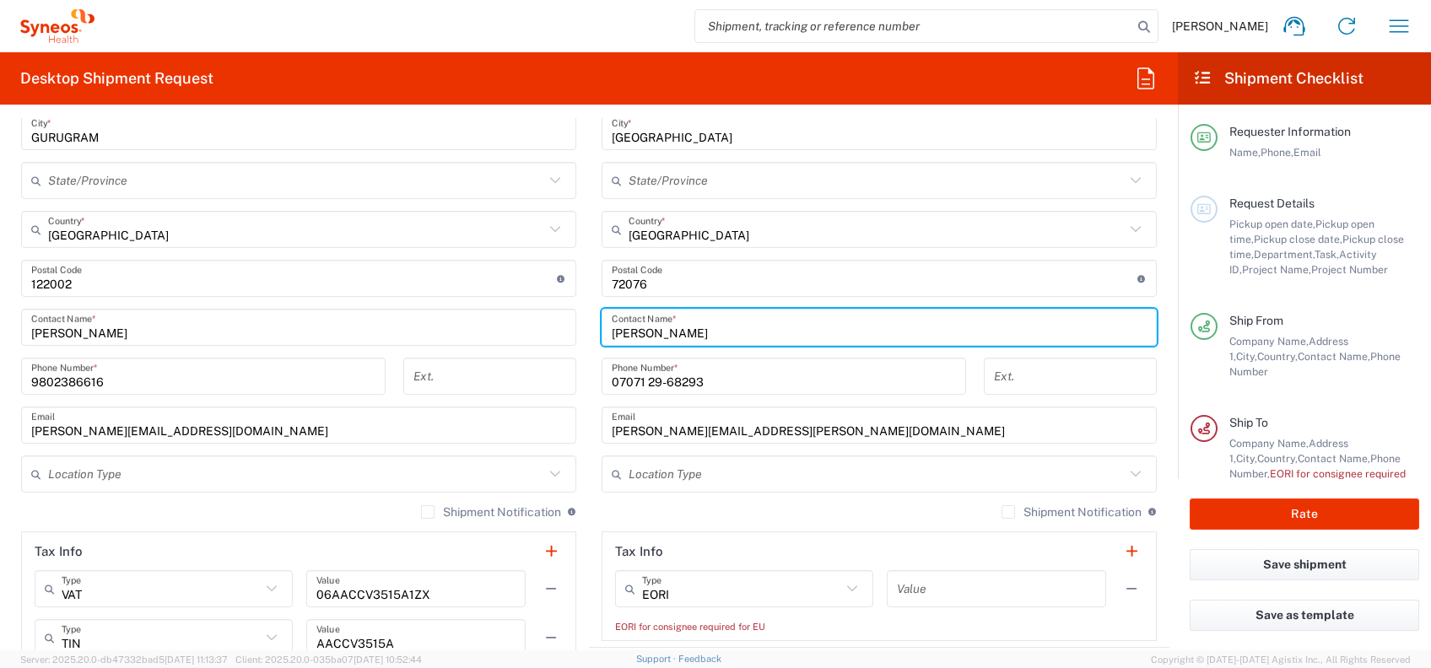
scroll to position [1364, 0]
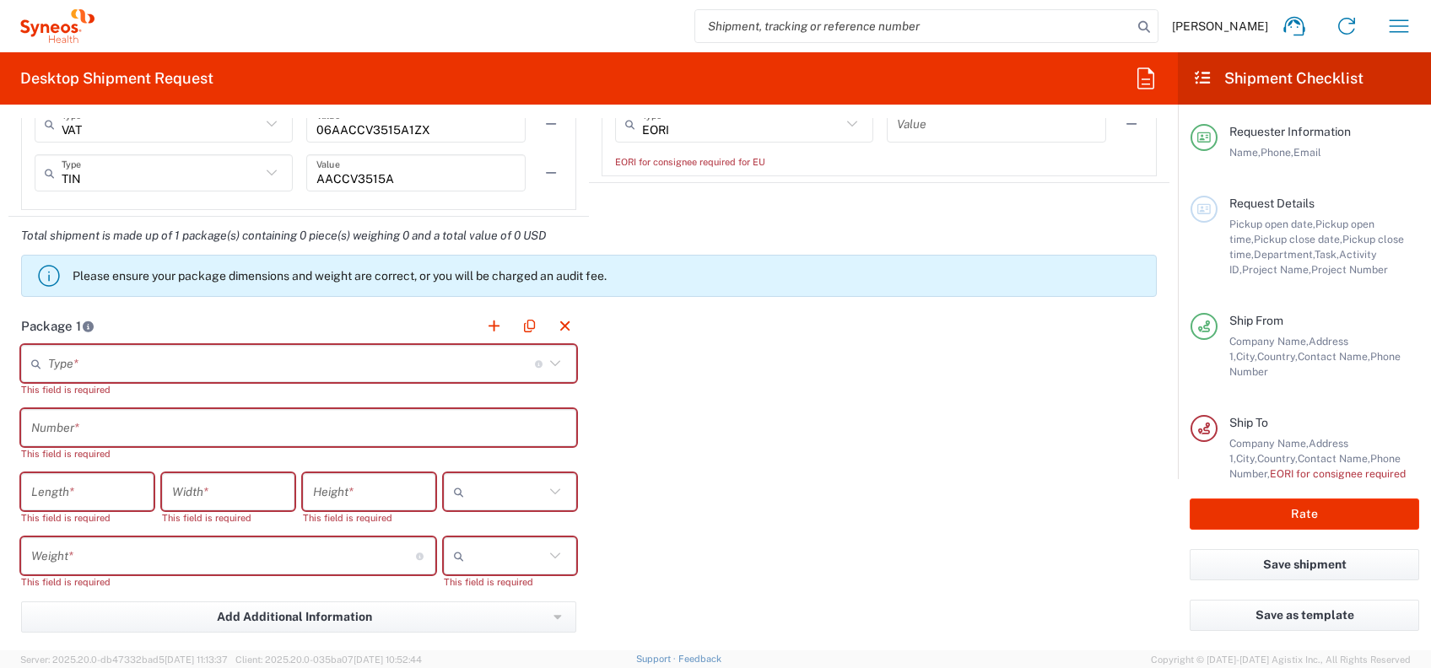
type input "[PERSON_NAME]"
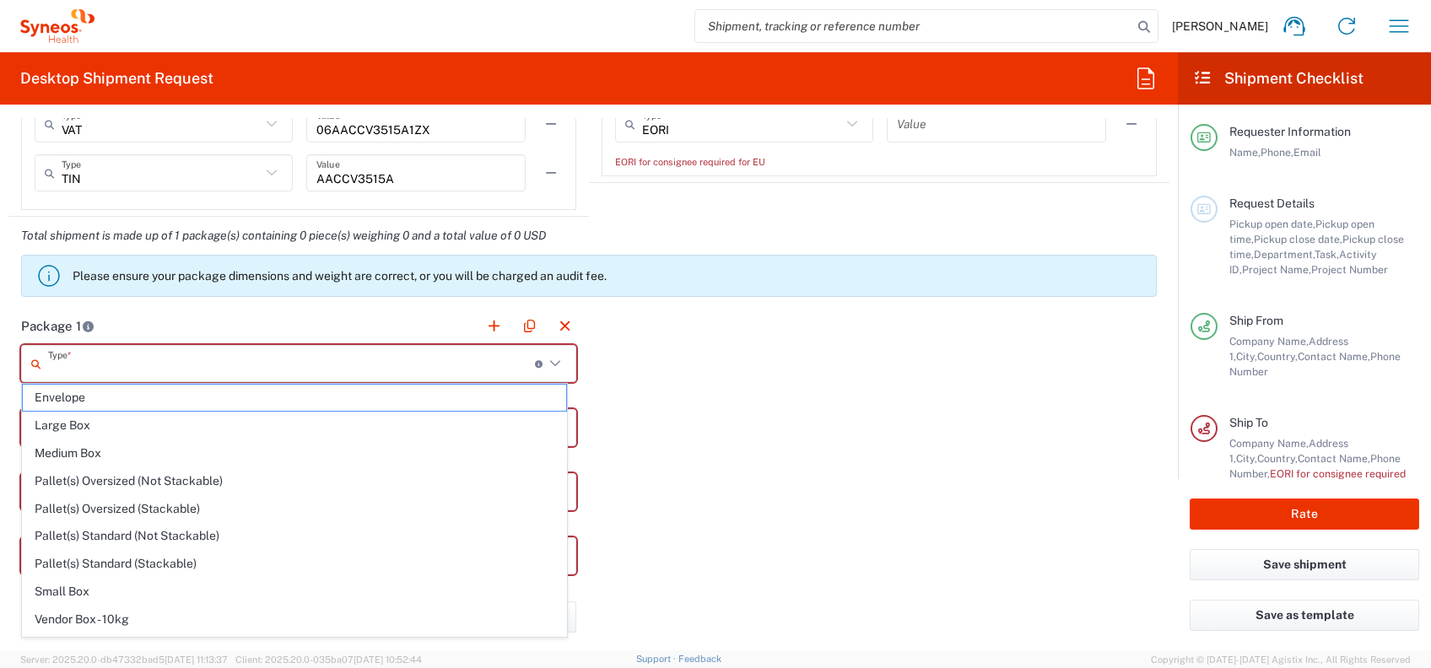
click at [359, 375] on input "text" at bounding box center [291, 364] width 487 height 30
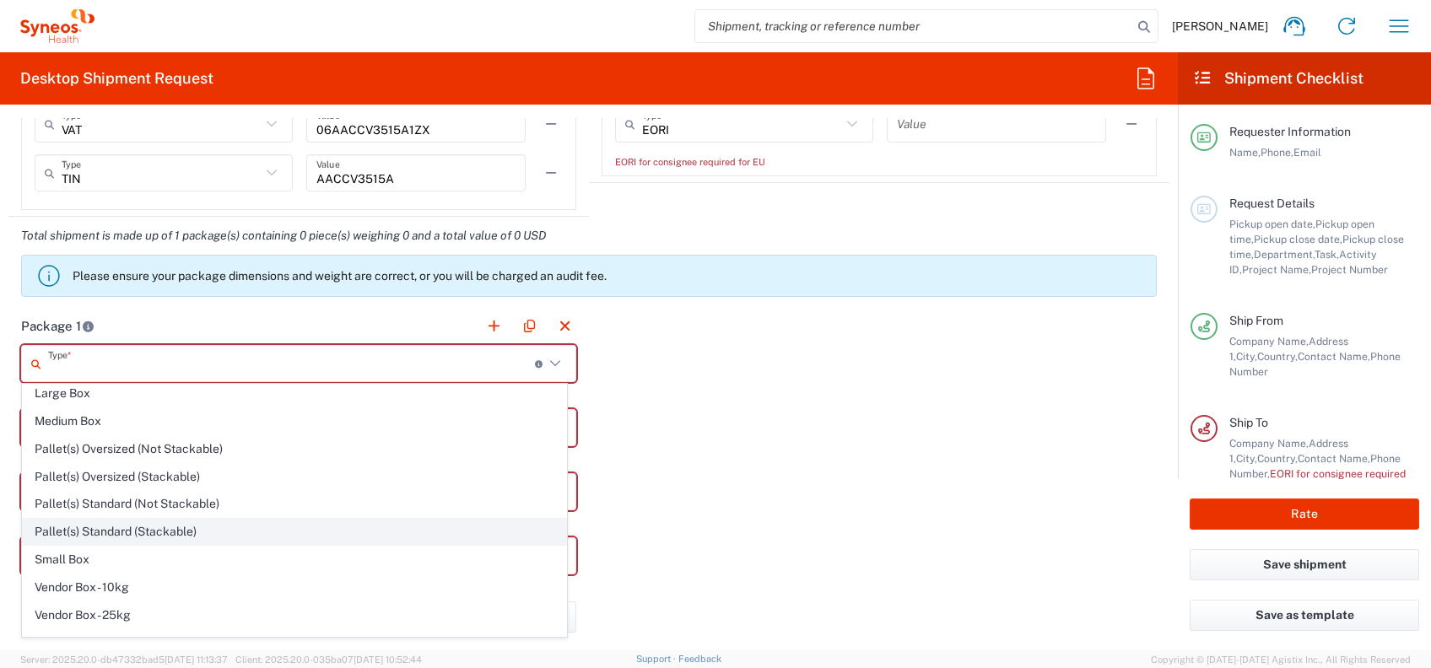
scroll to position [48, 0]
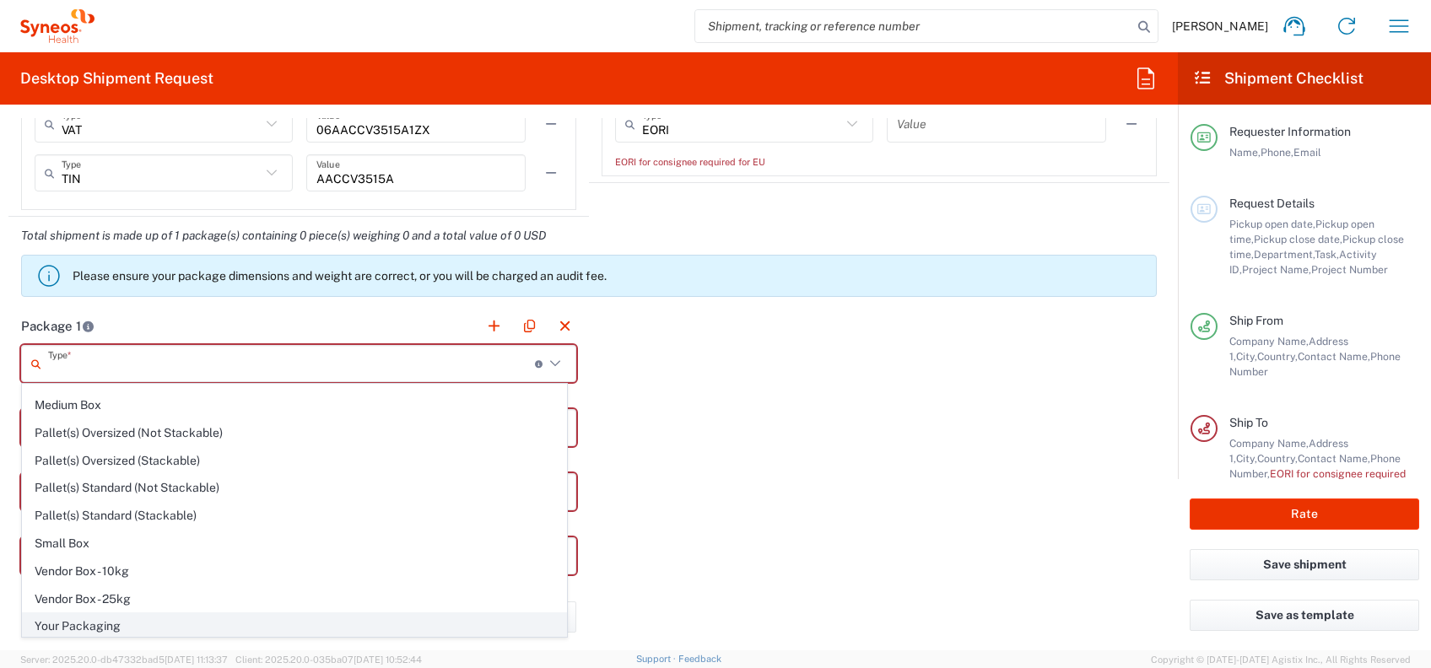
click at [120, 622] on span "Your Packaging" at bounding box center [294, 626] width 543 height 26
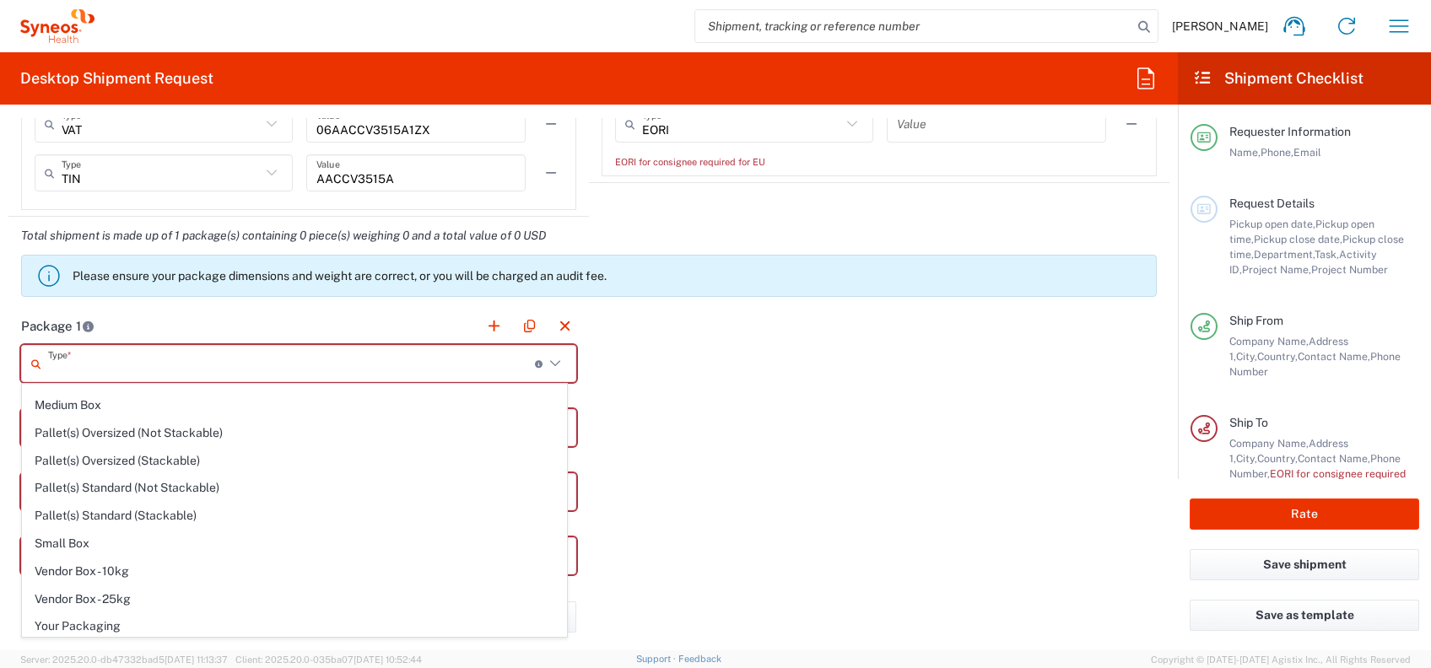
type input "Your Packaging"
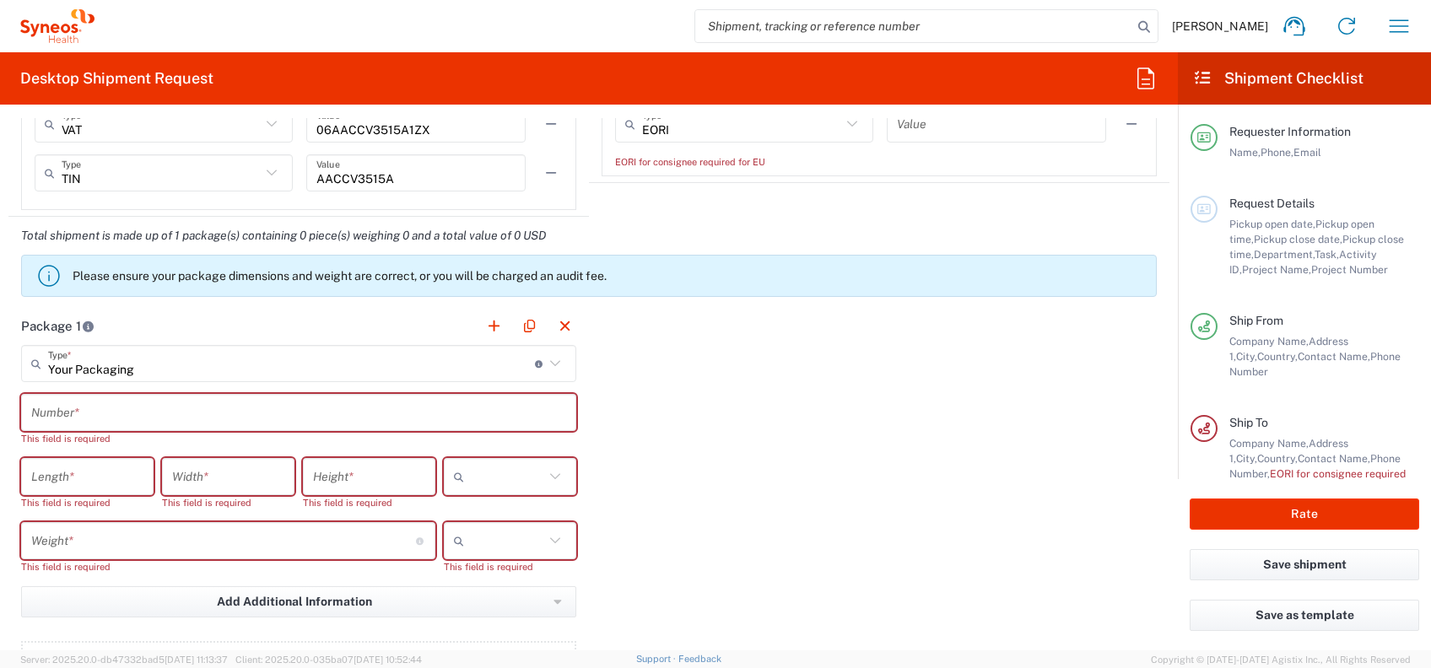
click at [137, 420] on input "text" at bounding box center [298, 413] width 535 height 30
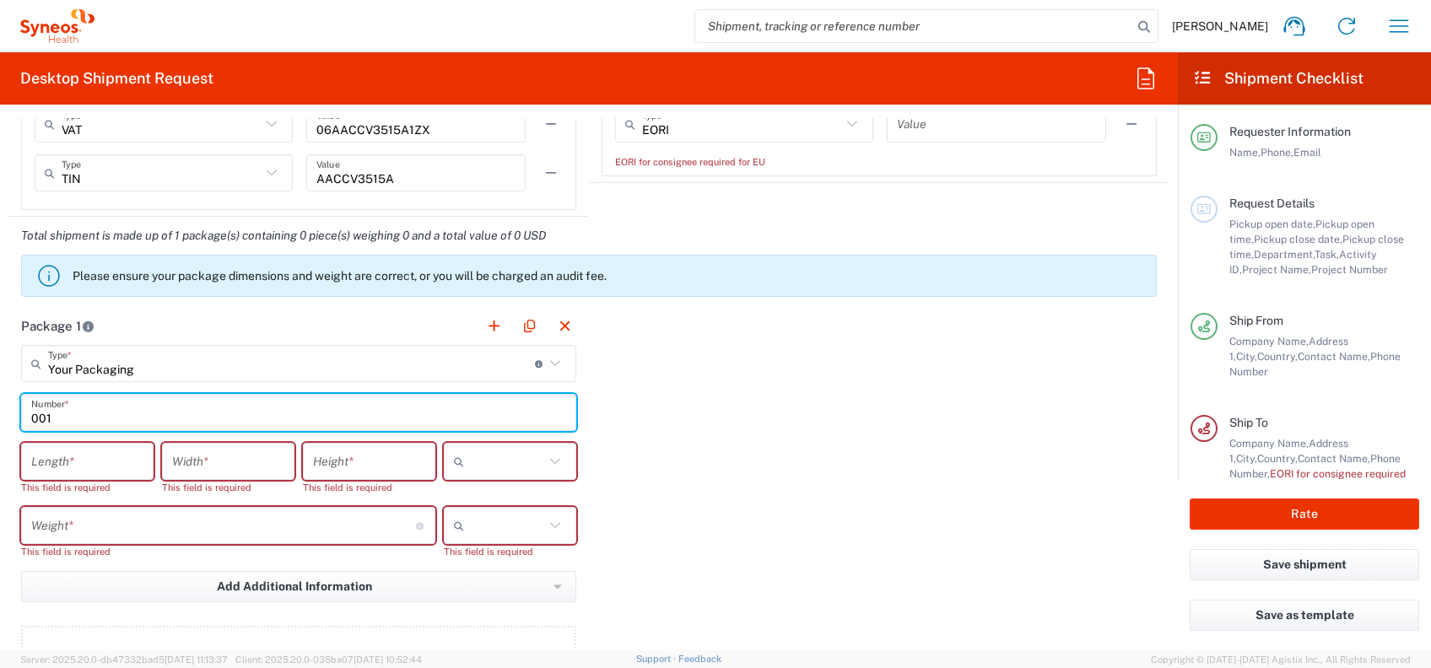
type input "001"
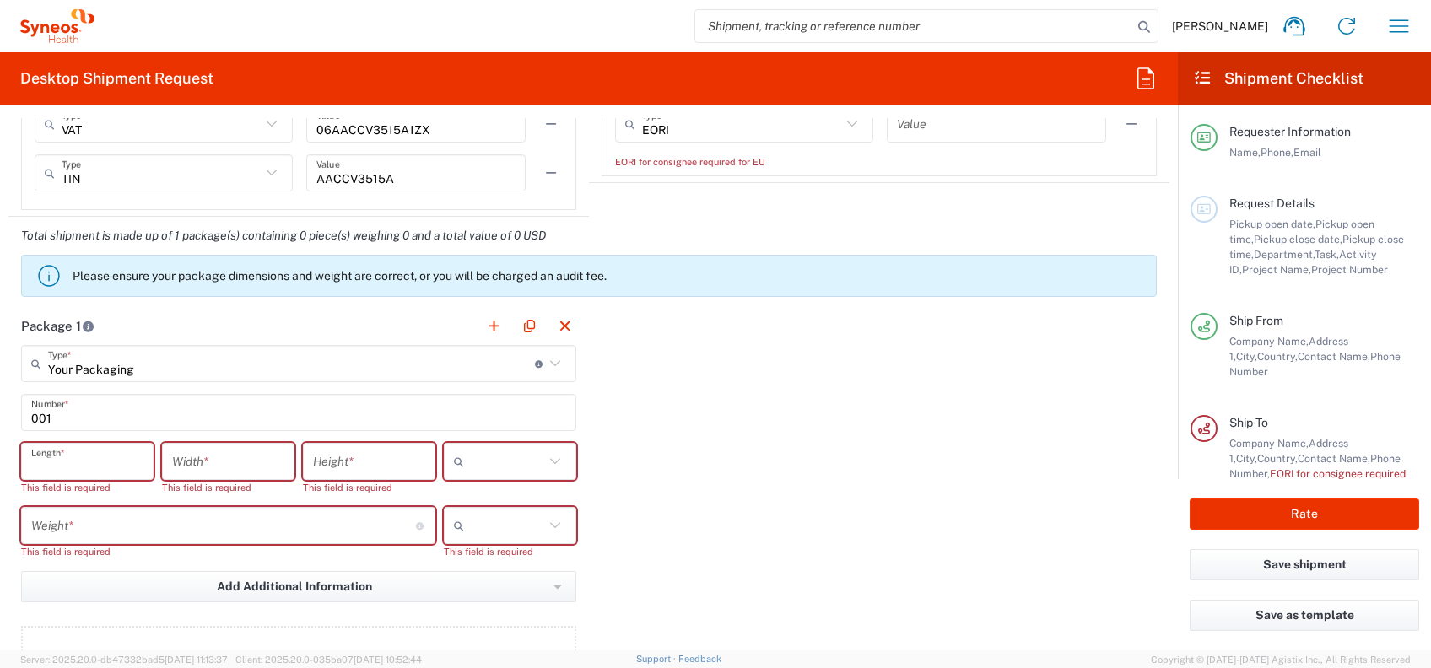
click at [68, 457] on input "number" at bounding box center [87, 462] width 112 height 30
type input "40"
type input "35"
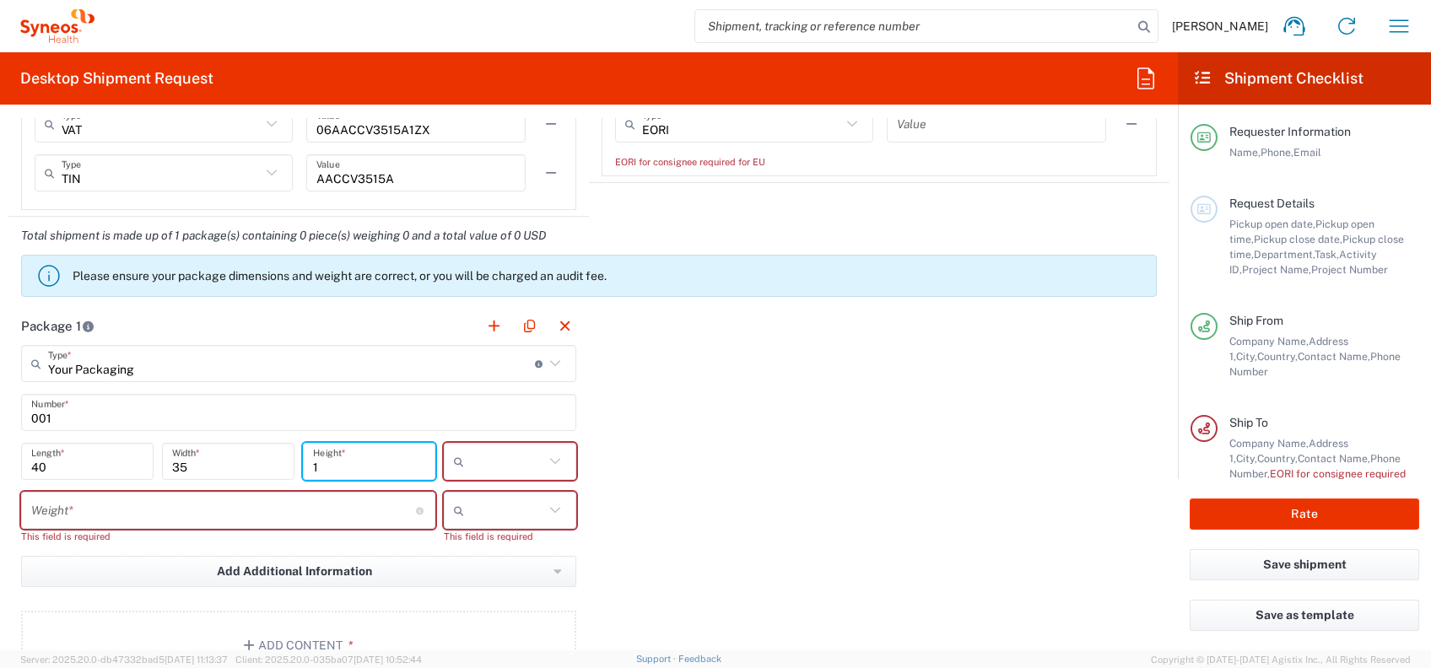
type input "1"
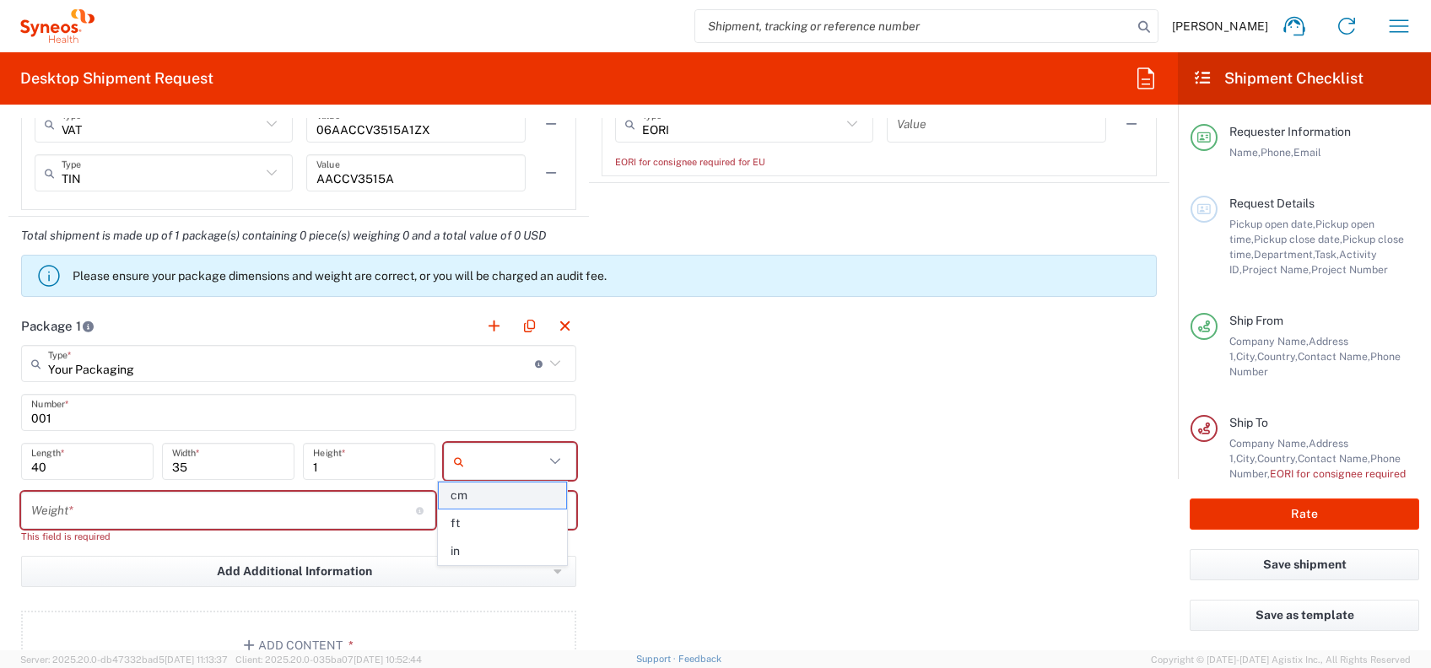
click at [478, 499] on span "cm" at bounding box center [502, 496] width 127 height 26
type input "cm"
click at [194, 513] on input "number" at bounding box center [223, 511] width 385 height 30
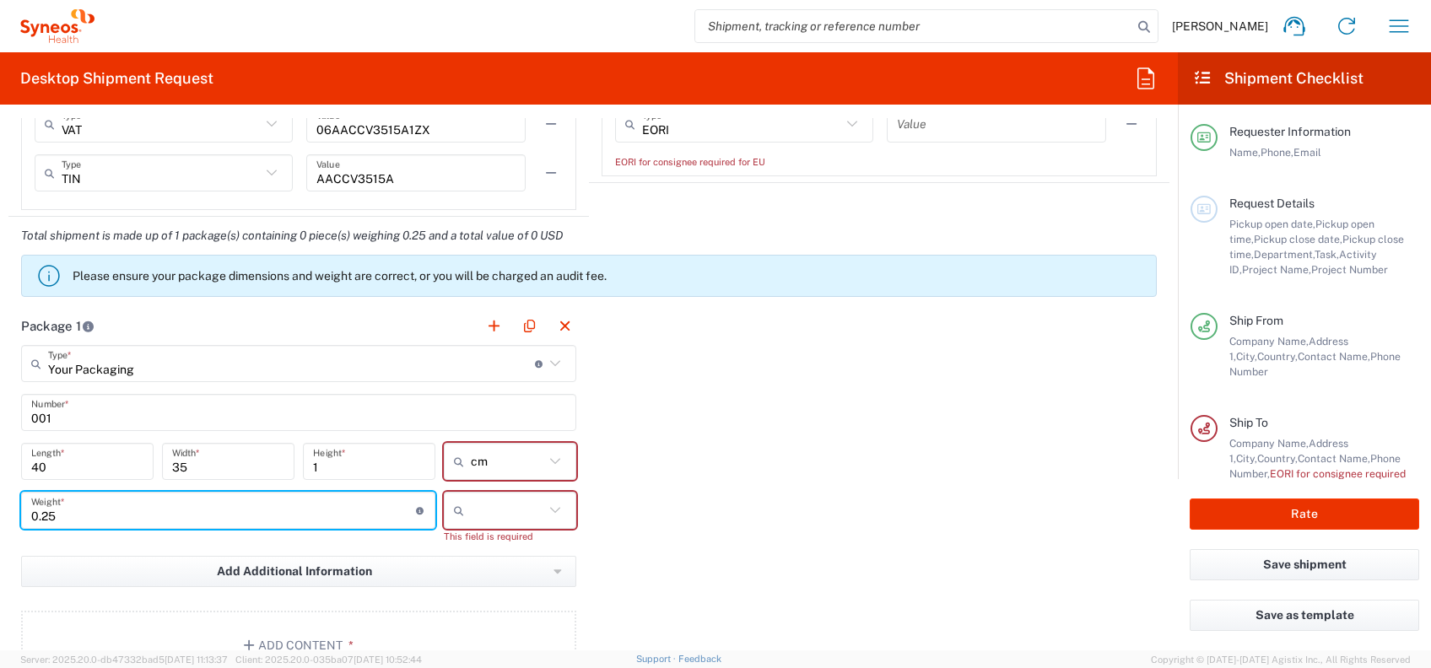
type input "0.25"
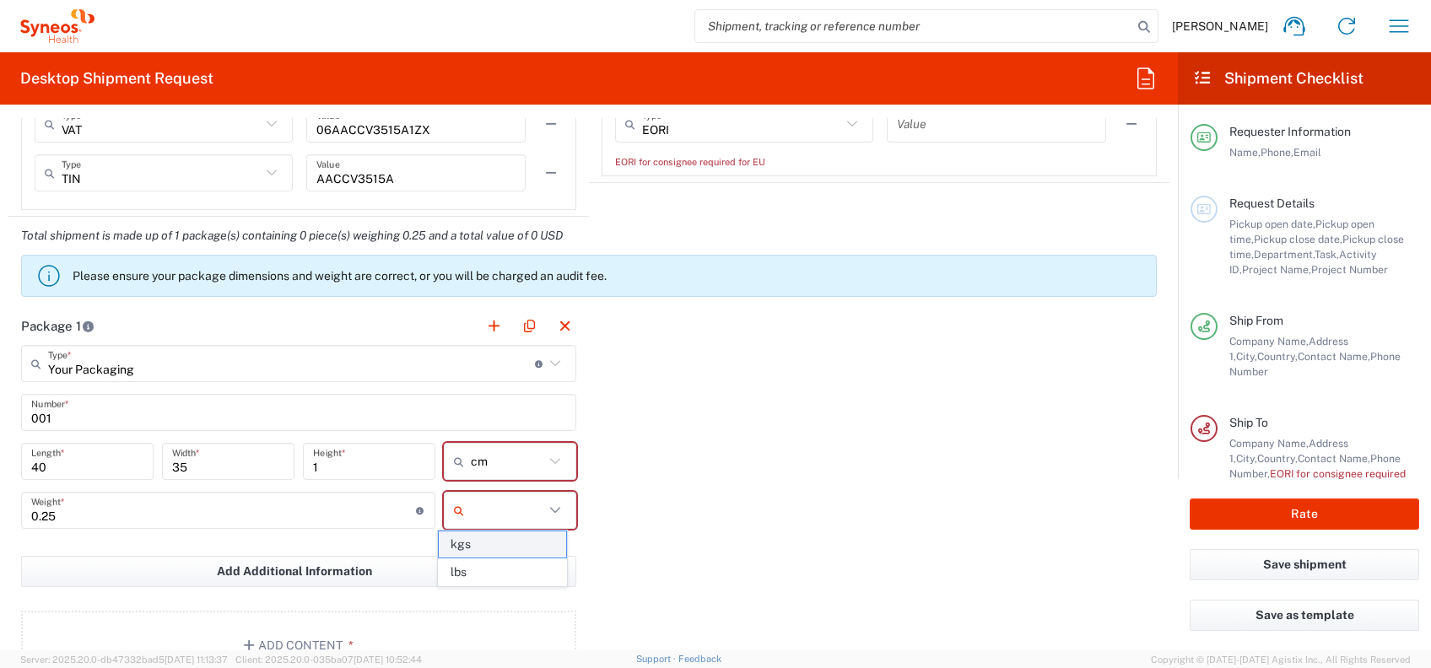
click at [510, 539] on span "kgs" at bounding box center [502, 545] width 127 height 26
type input "kgs"
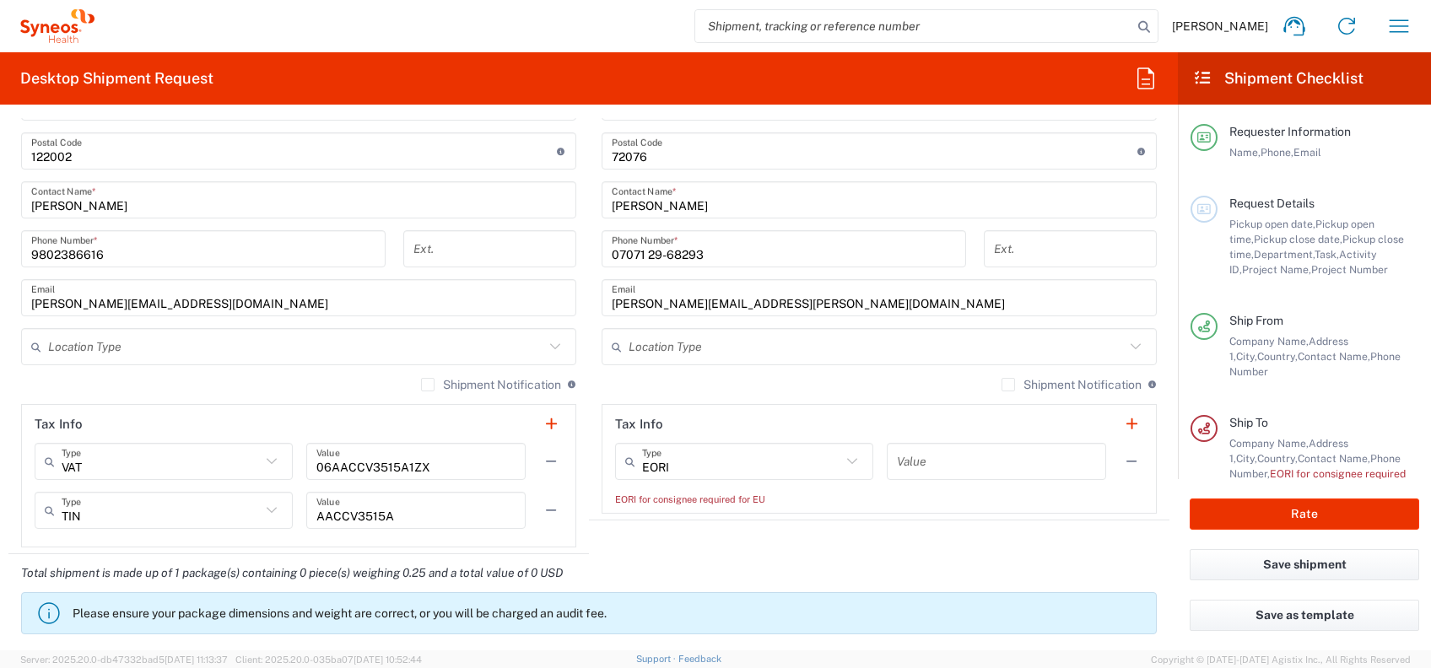
scroll to position [915, 0]
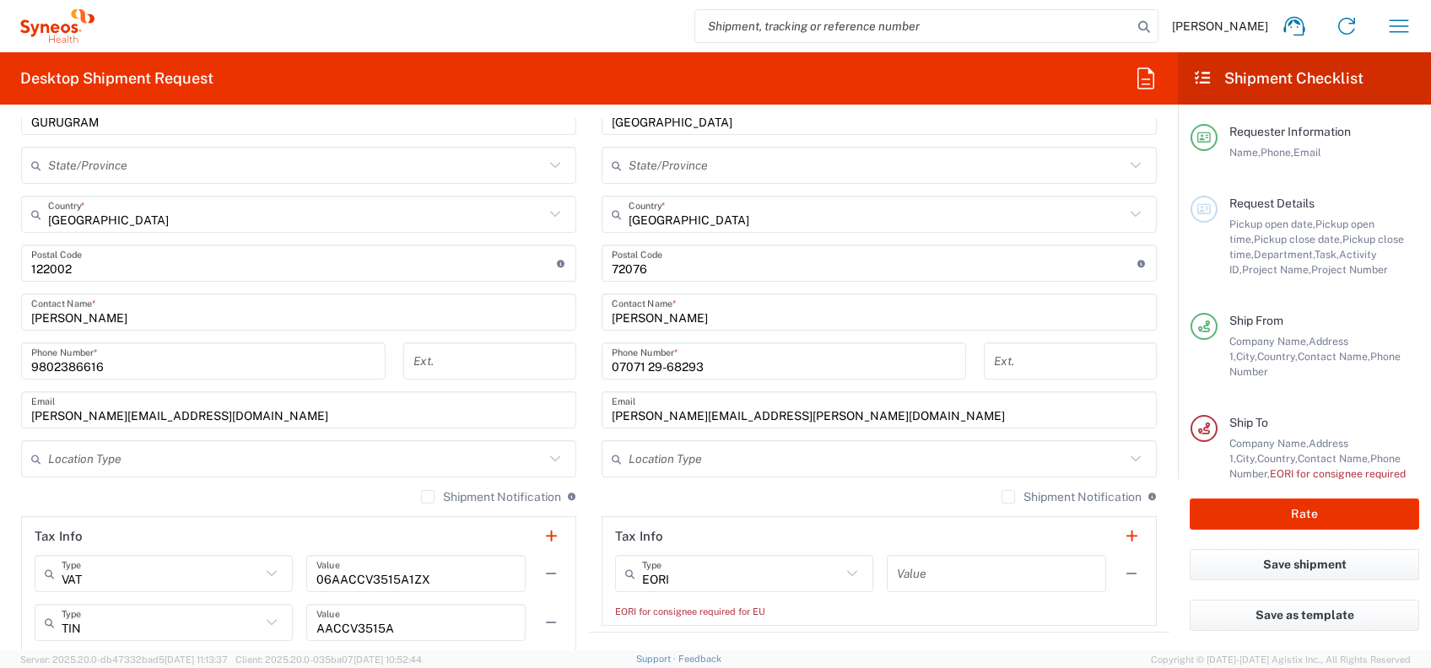
click at [743, 459] on input "text" at bounding box center [877, 460] width 496 height 30
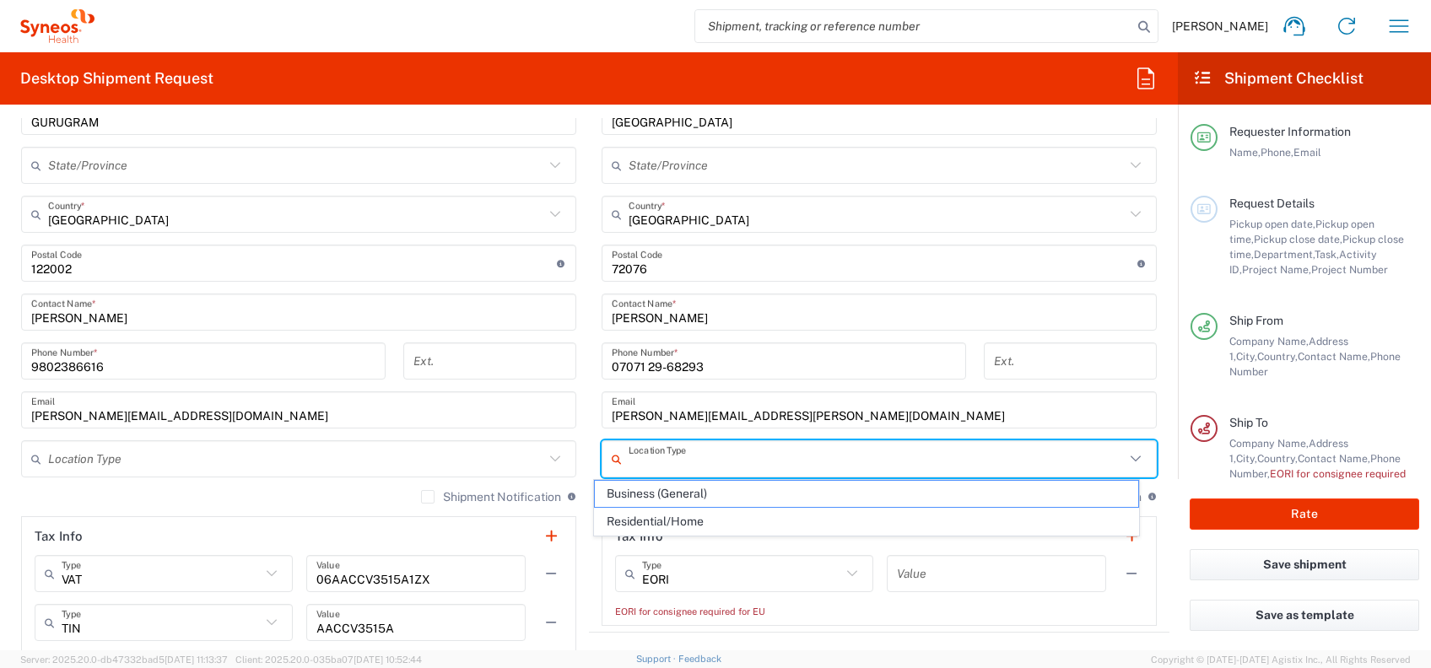
drag, startPoint x: 732, startPoint y: 518, endPoint x: 700, endPoint y: 513, distance: 31.6
click at [729, 519] on span "Residential/Home" at bounding box center [866, 522] width 543 height 26
type input "Residential/Home"
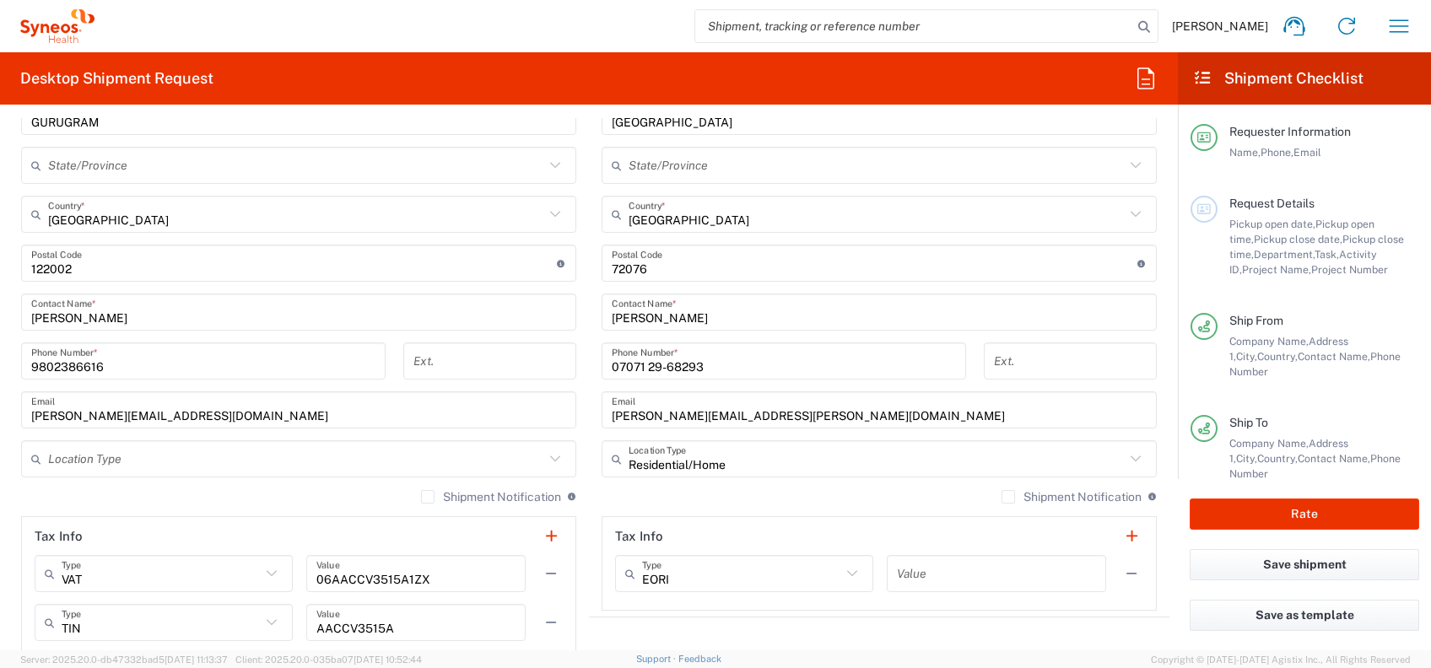
click at [420, 445] on input "text" at bounding box center [296, 460] width 496 height 30
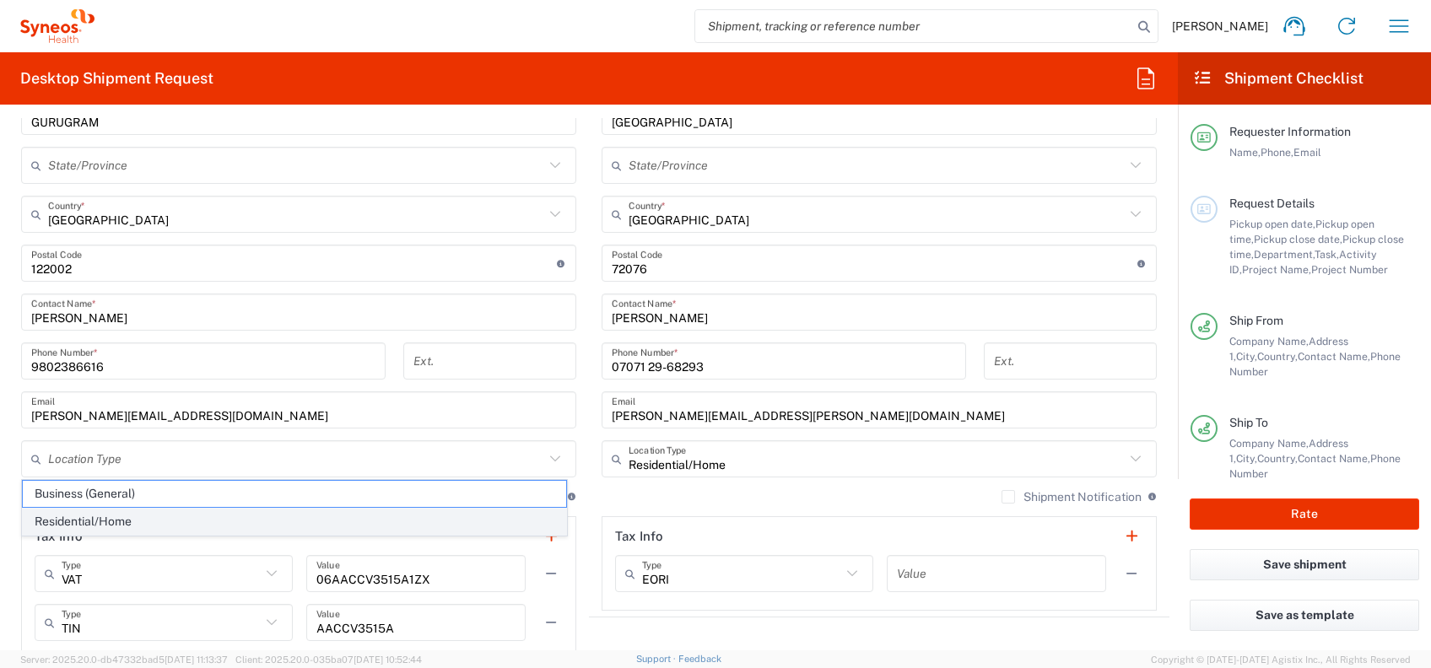
click at [350, 513] on span "Residential/Home" at bounding box center [294, 522] width 543 height 26
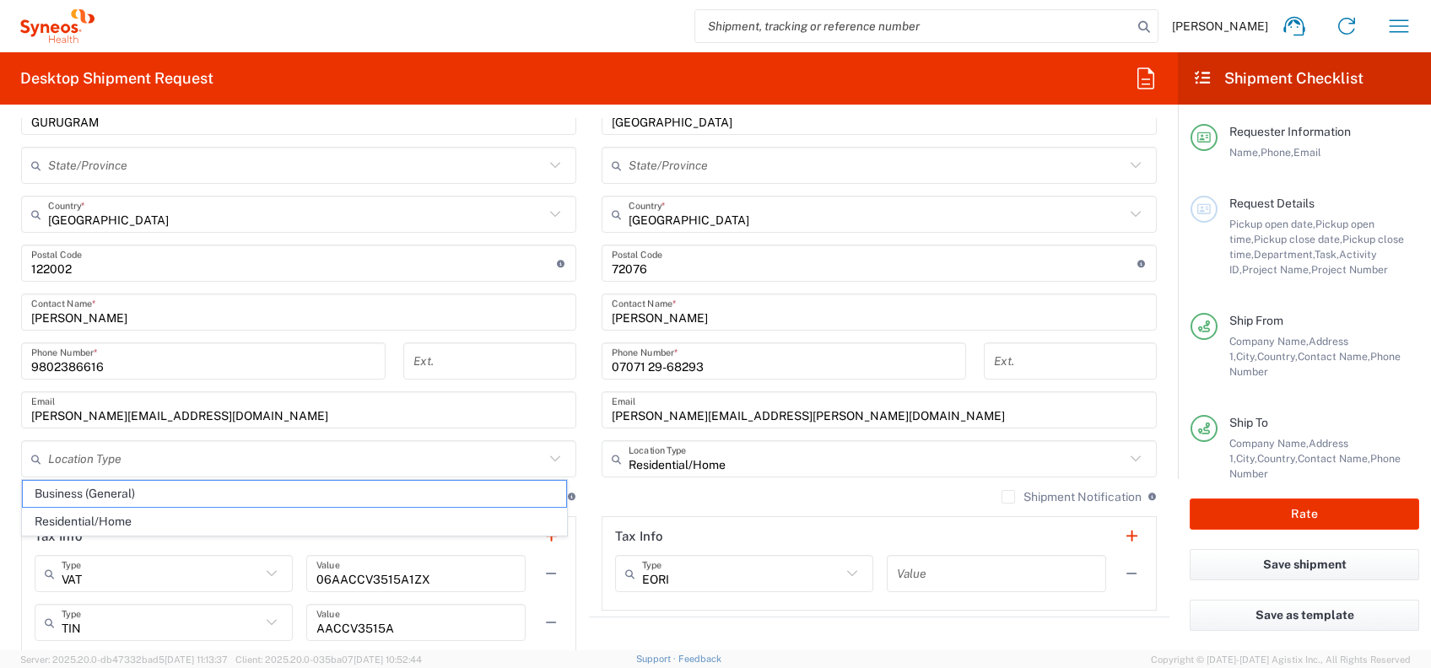
type input "Residential/Home"
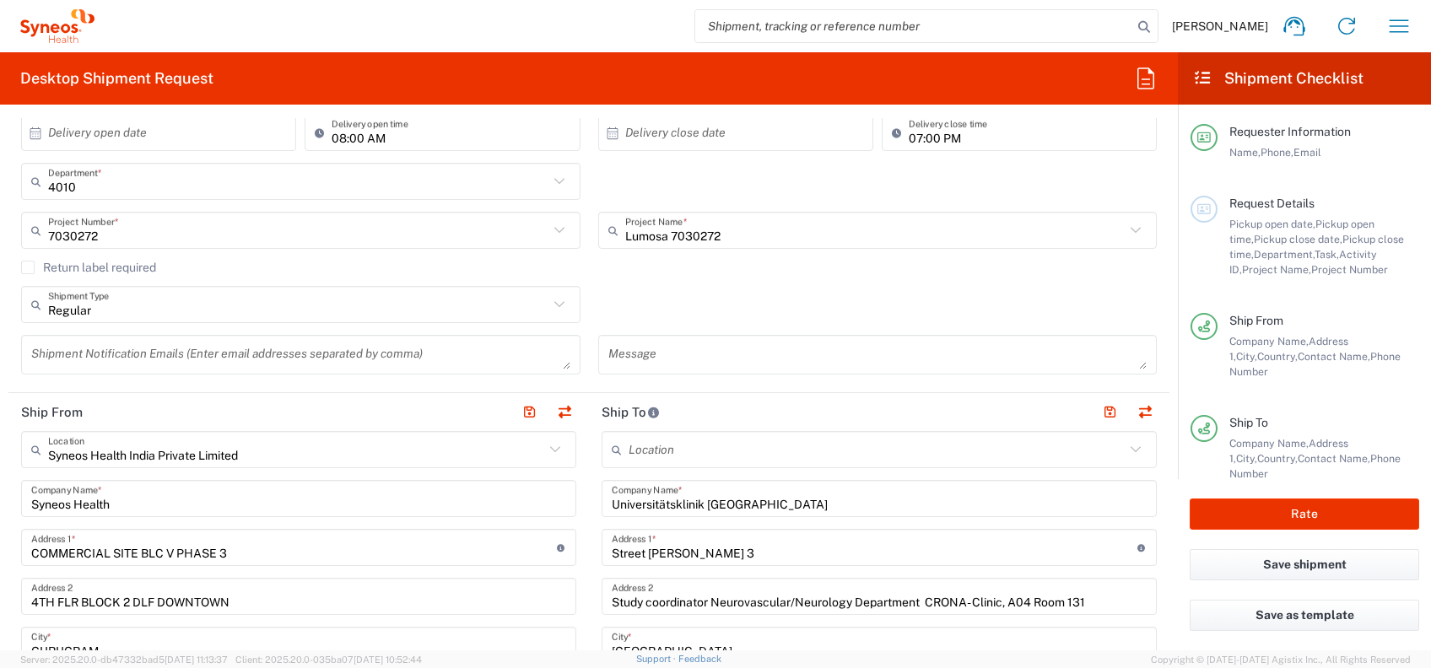
scroll to position [352, 0]
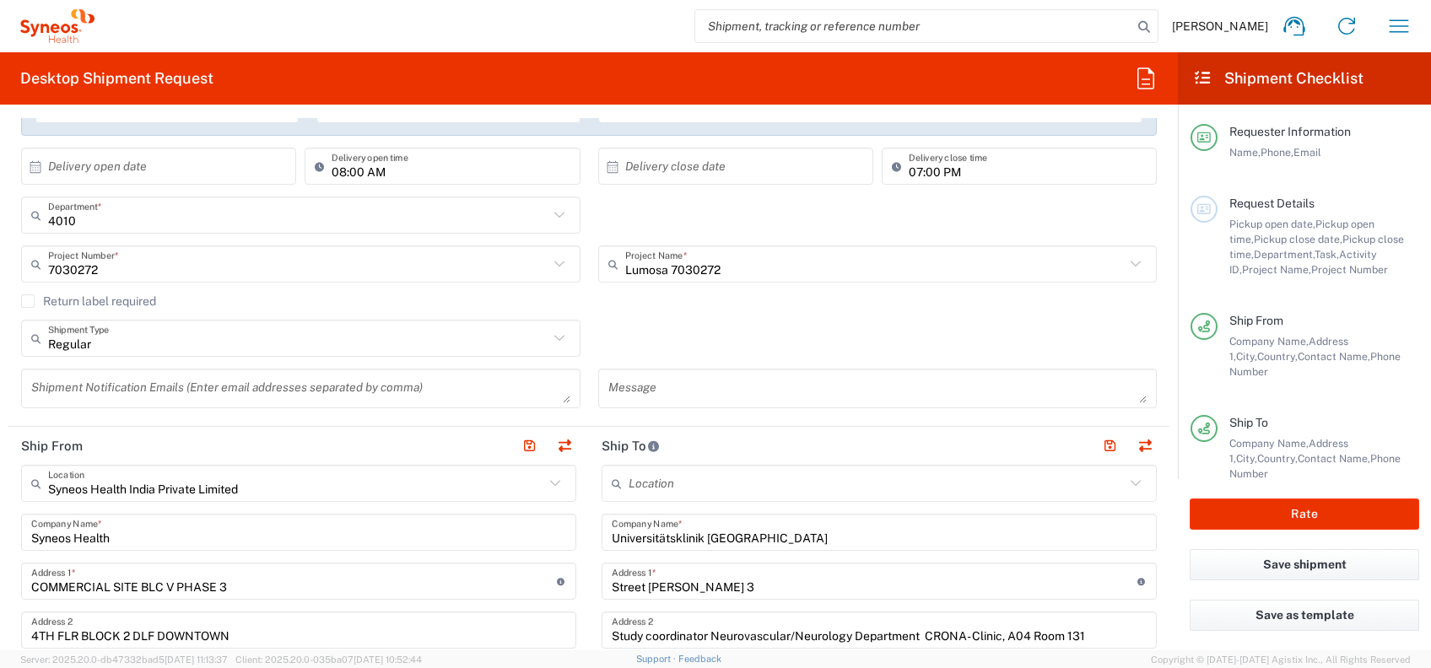
click at [1125, 477] on icon at bounding box center [1136, 484] width 22 height 22
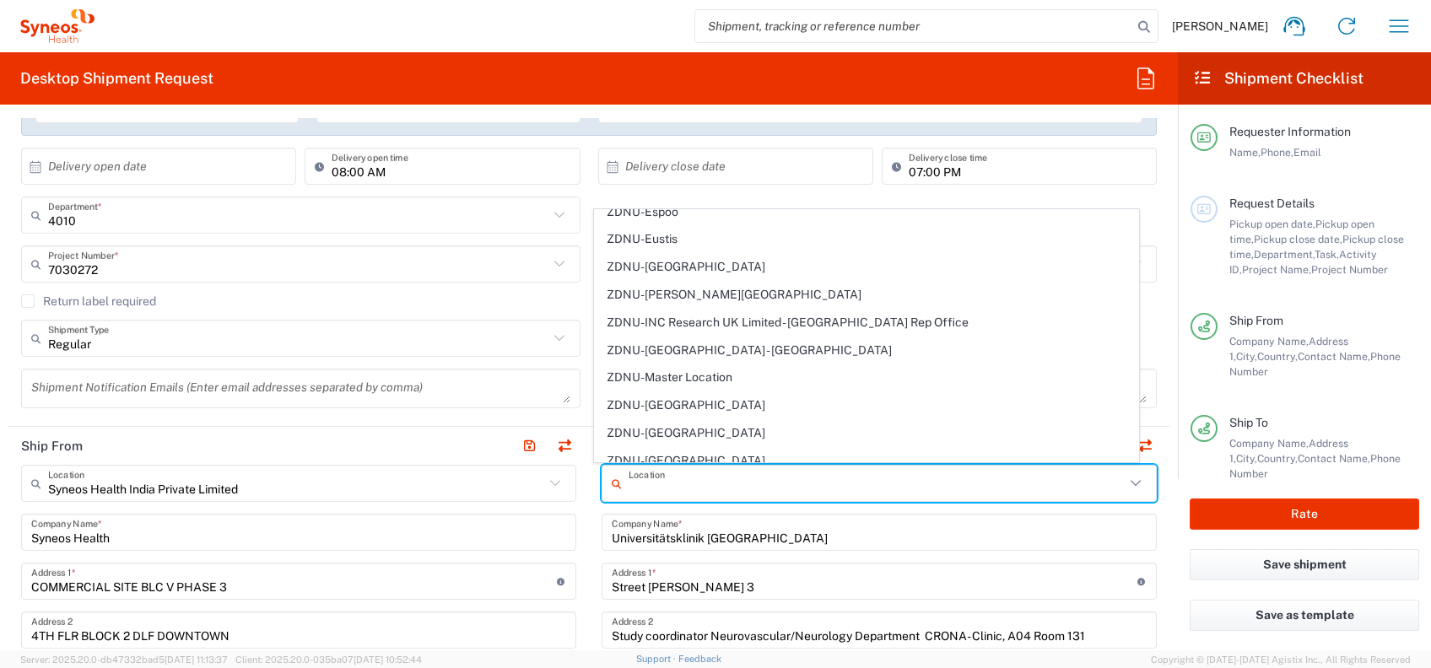
scroll to position [3678, 0]
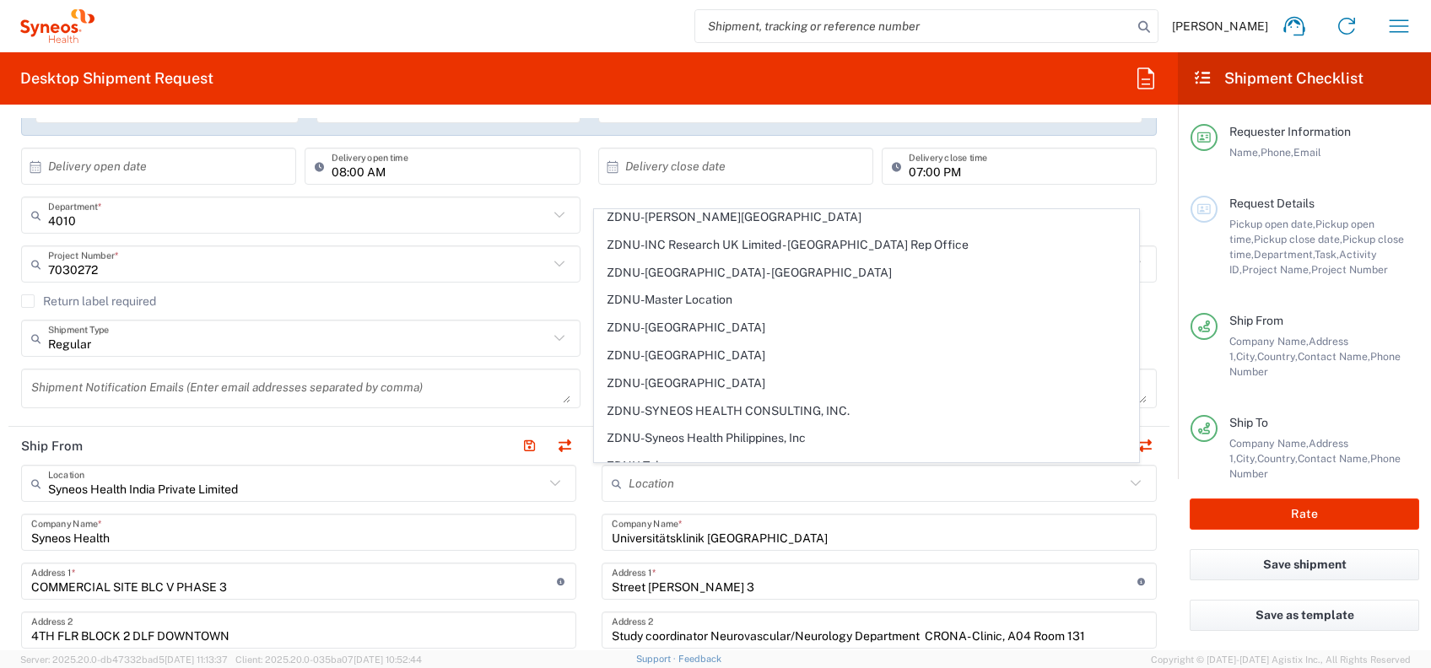
click at [1154, 488] on form "Requester Information Amandeep Singh Name * 9802386616 Phone * amandeep.singh1@…" at bounding box center [589, 384] width 1178 height 532
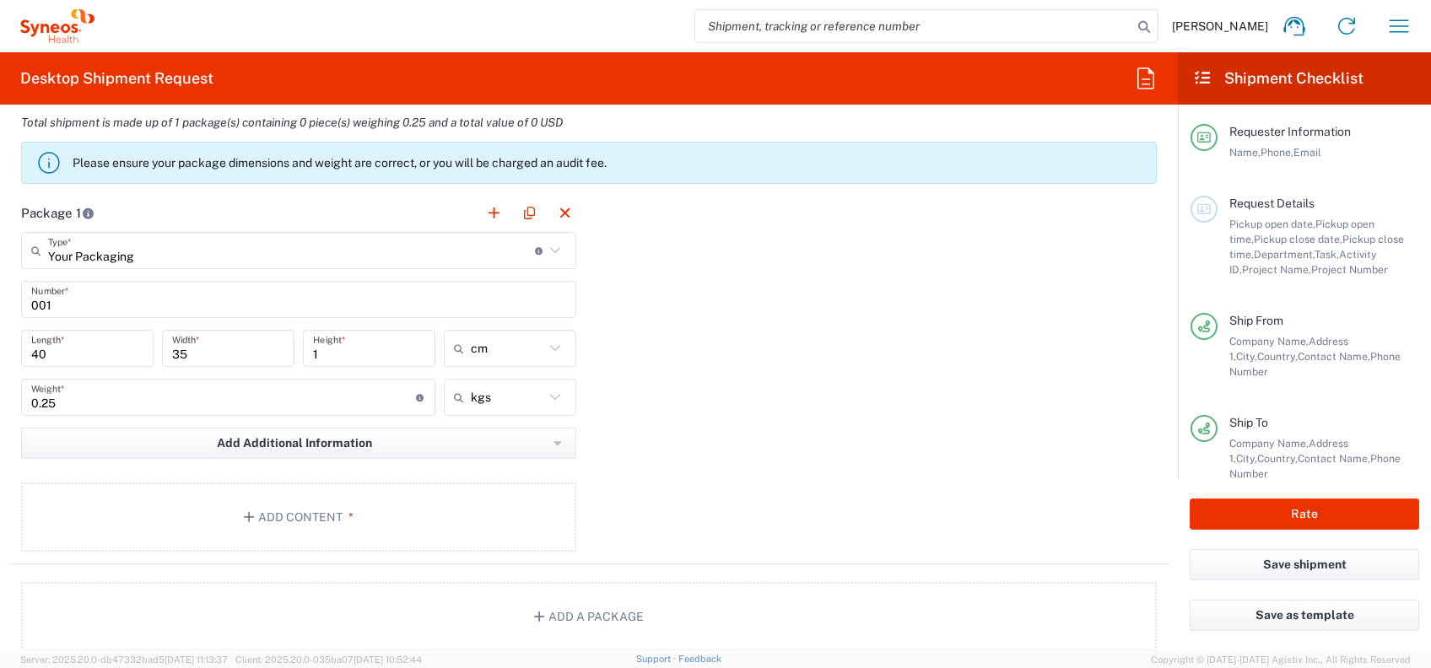
scroll to position [1702, 0]
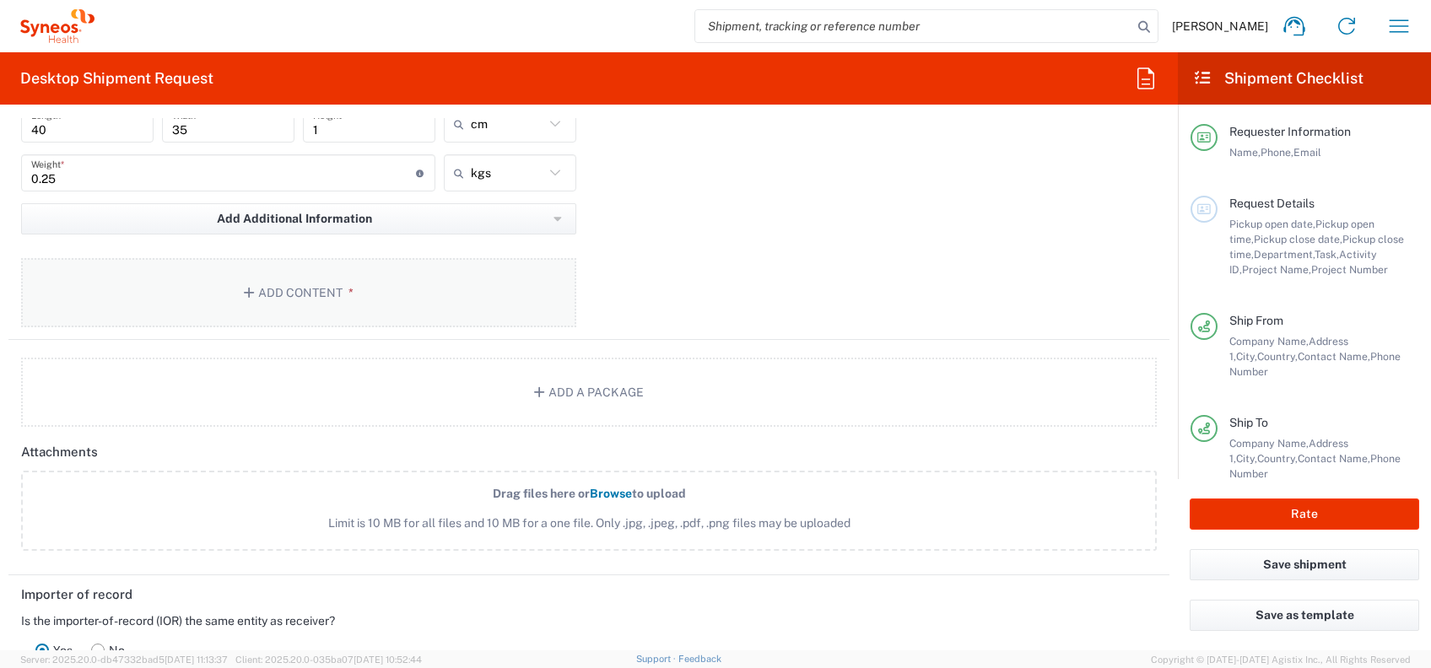
click at [311, 298] on button "Add Content *" at bounding box center [298, 292] width 555 height 69
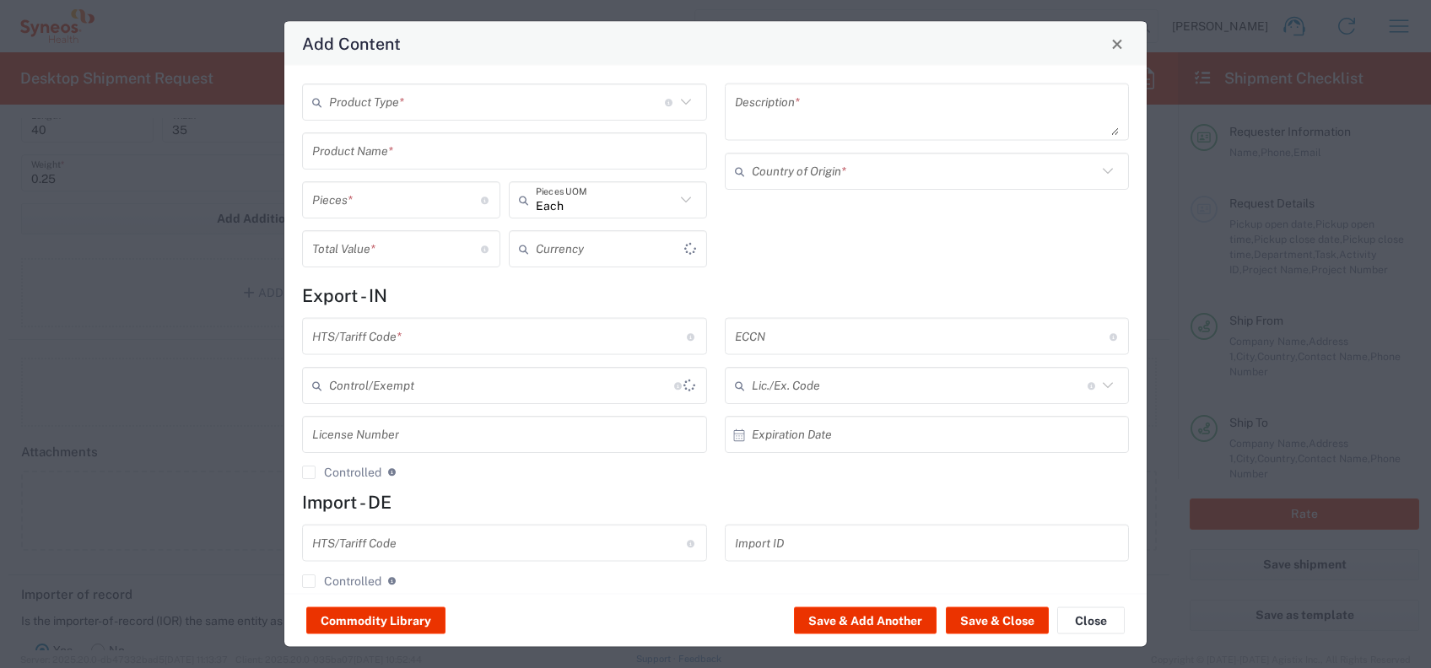
type input "US Dollar"
click at [414, 113] on input "text" at bounding box center [497, 102] width 336 height 30
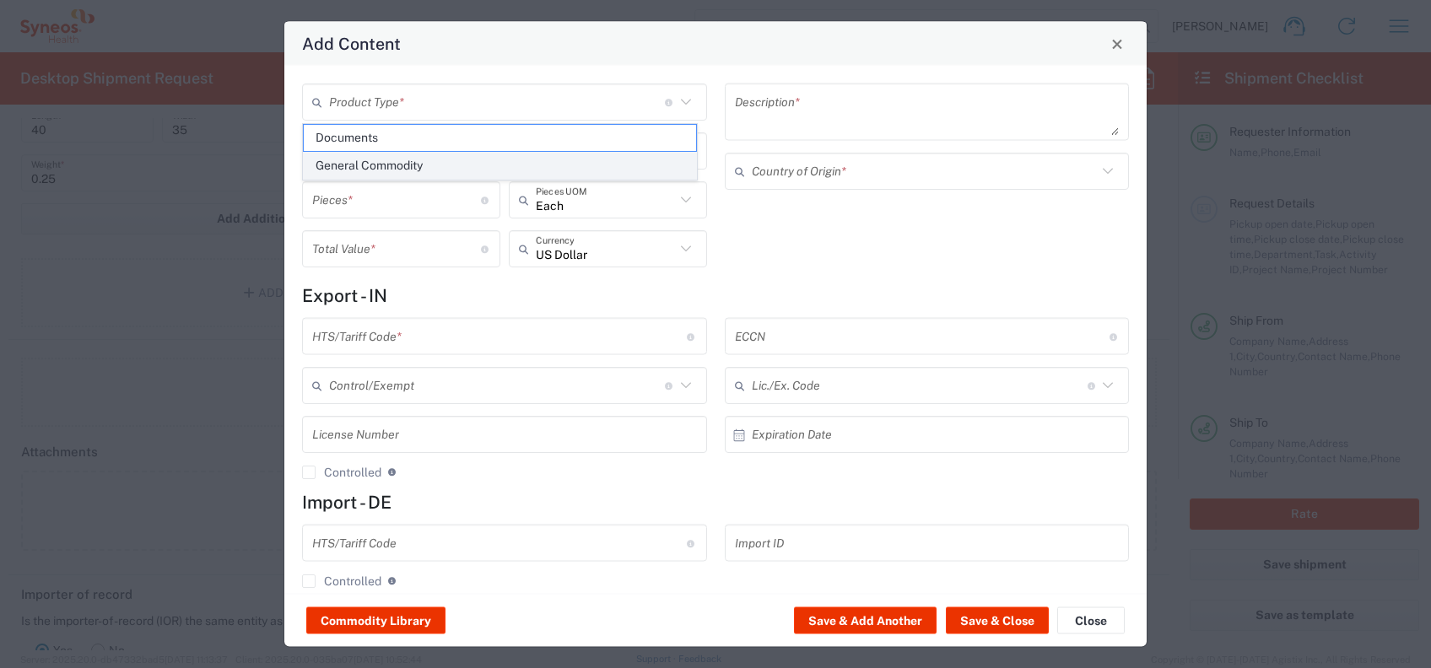
click at [405, 165] on span "General Commodity" at bounding box center [500, 166] width 392 height 26
type input "General Commodity"
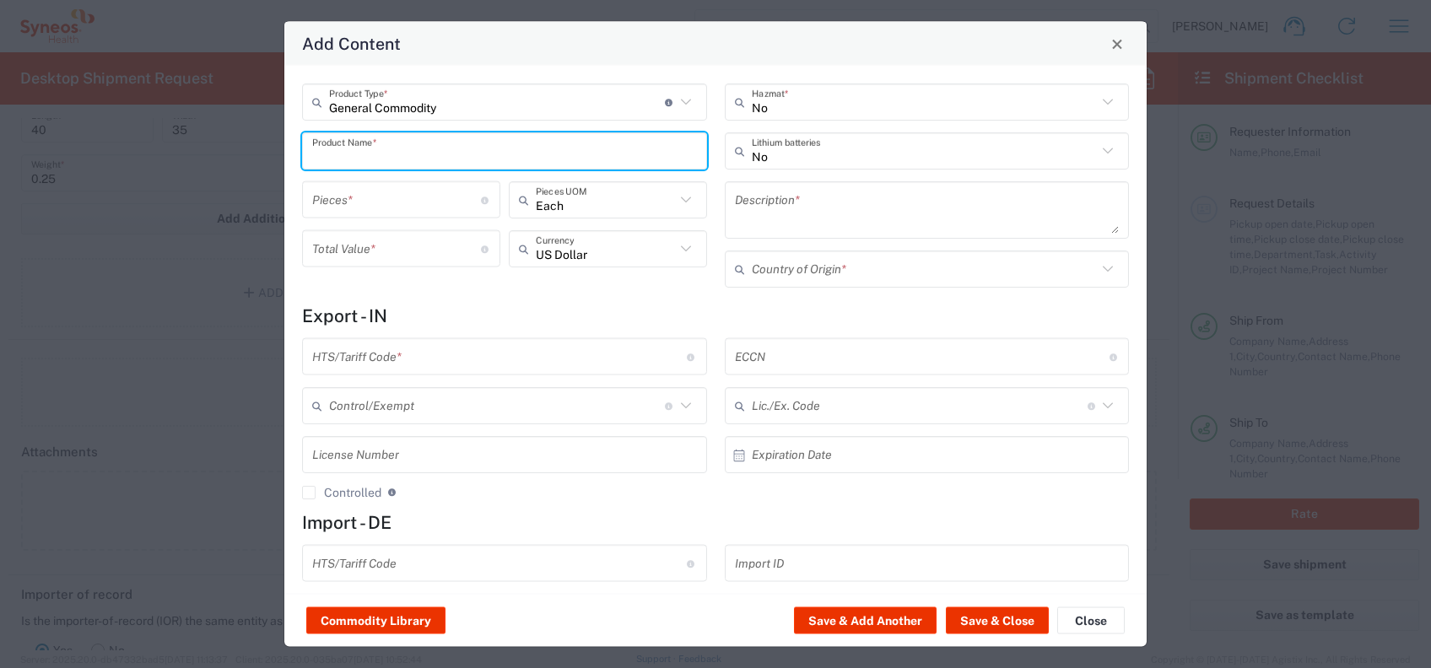
click at [416, 155] on input "text" at bounding box center [504, 151] width 385 height 30
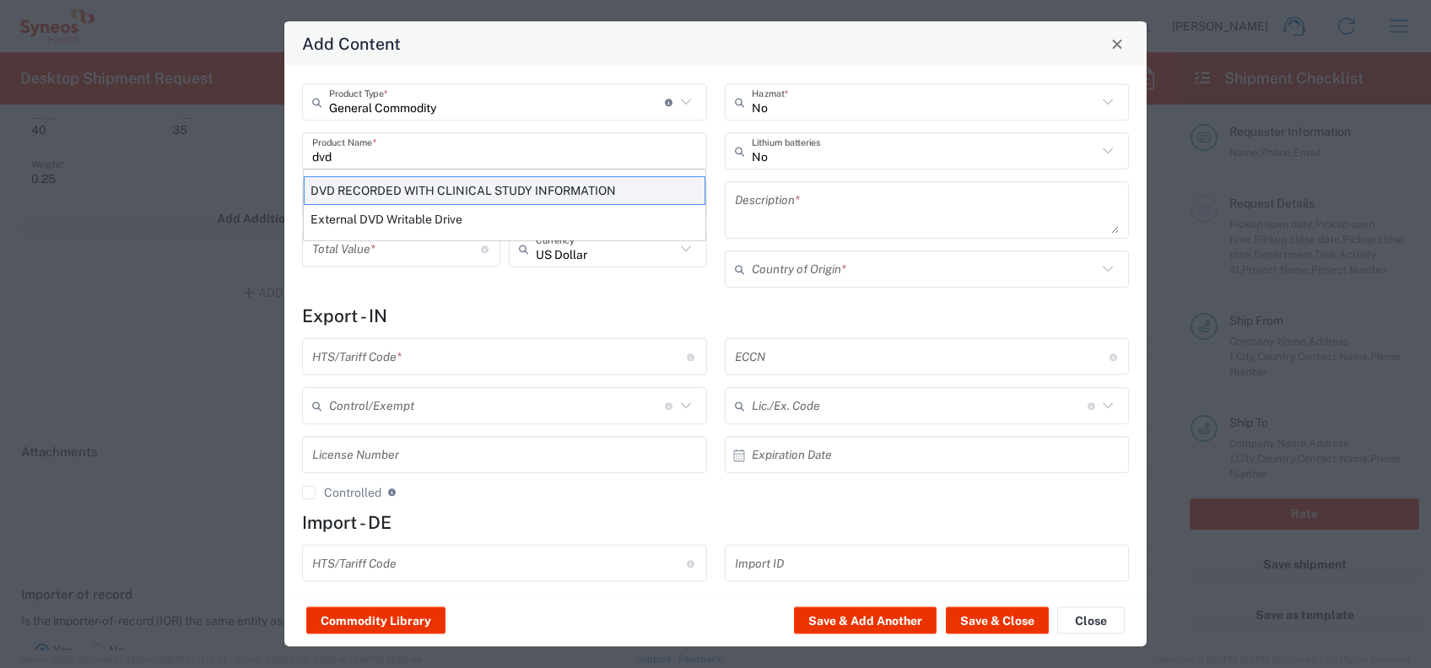
click at [419, 193] on div "DVD RECORDED WITH CLINICAL STUDY INFORMATION" at bounding box center [505, 190] width 402 height 29
type input "DVD RECORDED WITH CLINICAL STUDY INFORMATION"
type input "1"
type textarea "RECORDED WITH CLINICAL STUDY INFORMATION"
type input "[GEOGRAPHIC_DATA]"
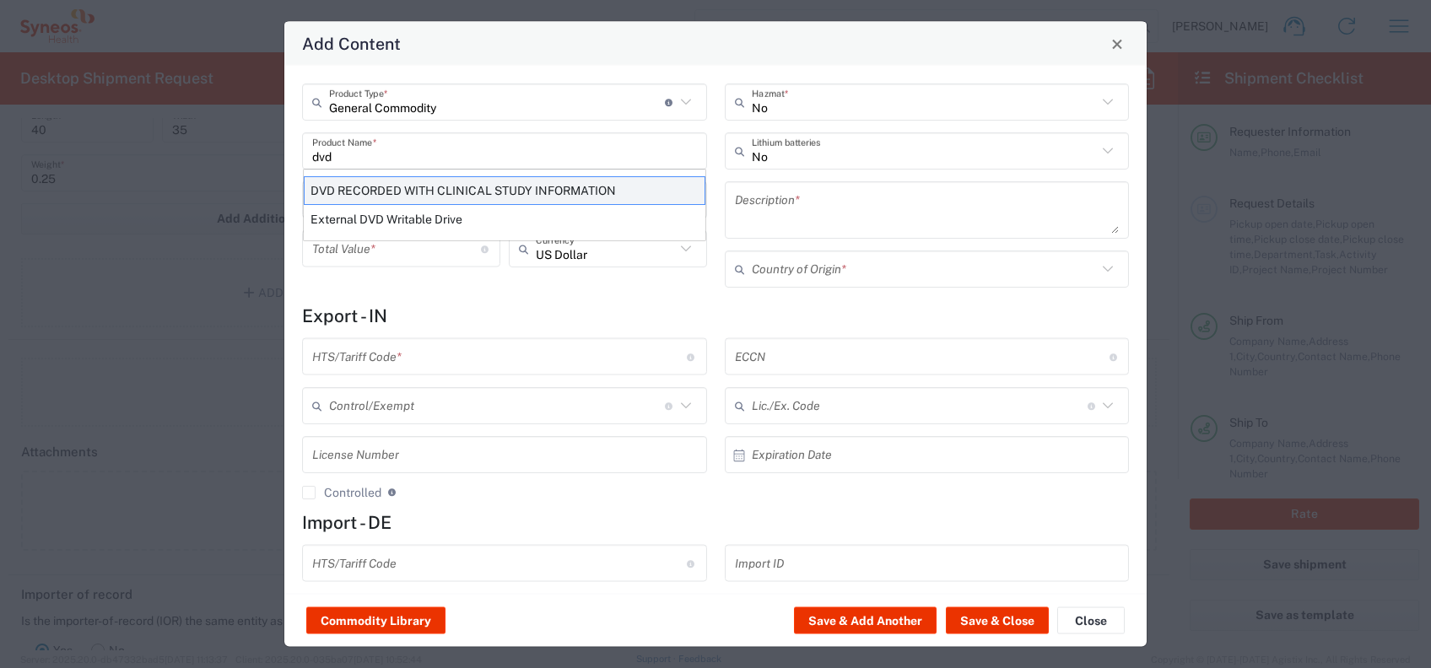
type input "8523.49.4000"
type input "BIS"
type input "EAR99"
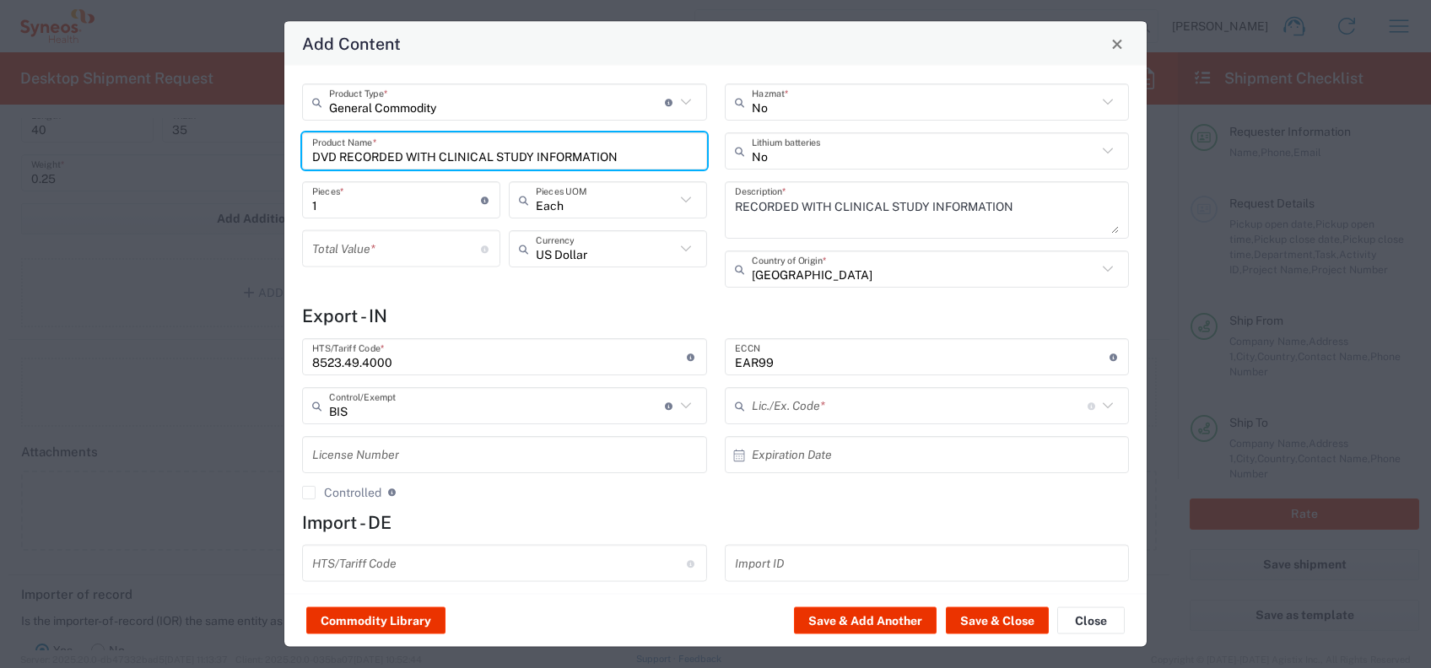
type input "NLR - No License Required"
click at [425, 251] on input "number" at bounding box center [396, 249] width 169 height 30
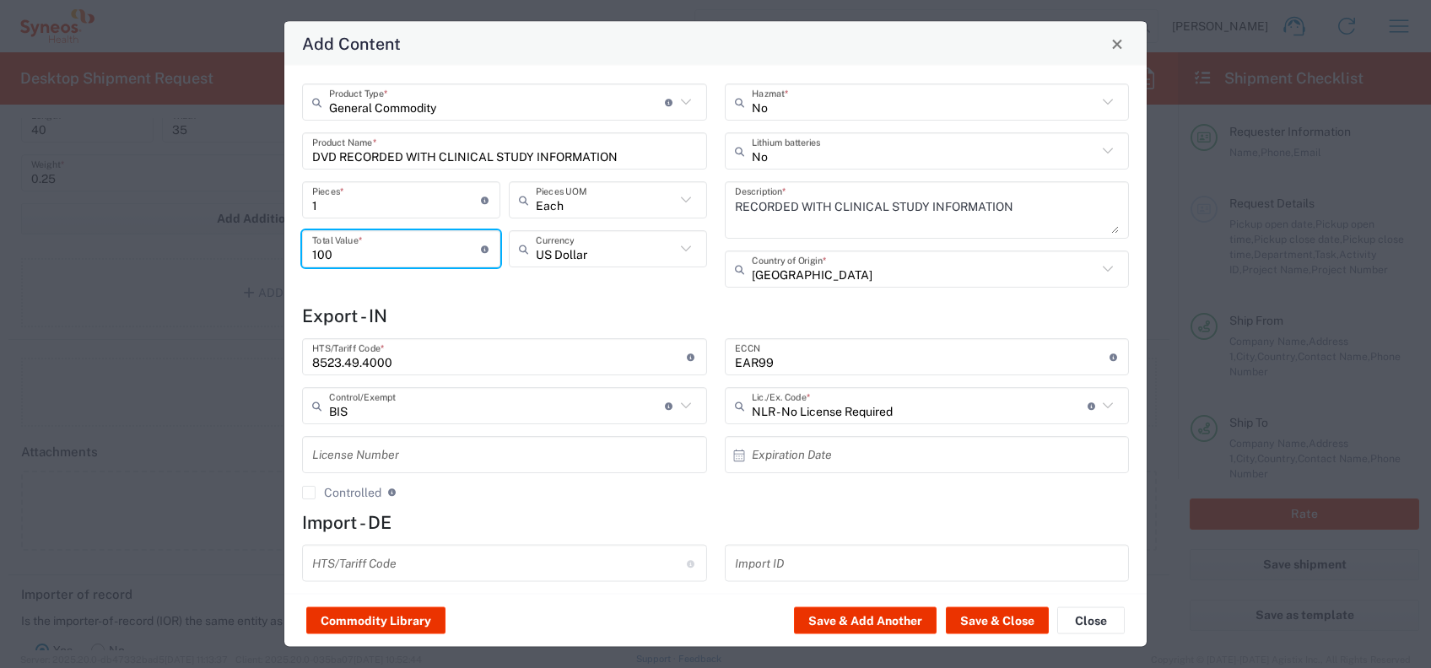
type input "100"
click at [675, 250] on icon at bounding box center [686, 249] width 22 height 22
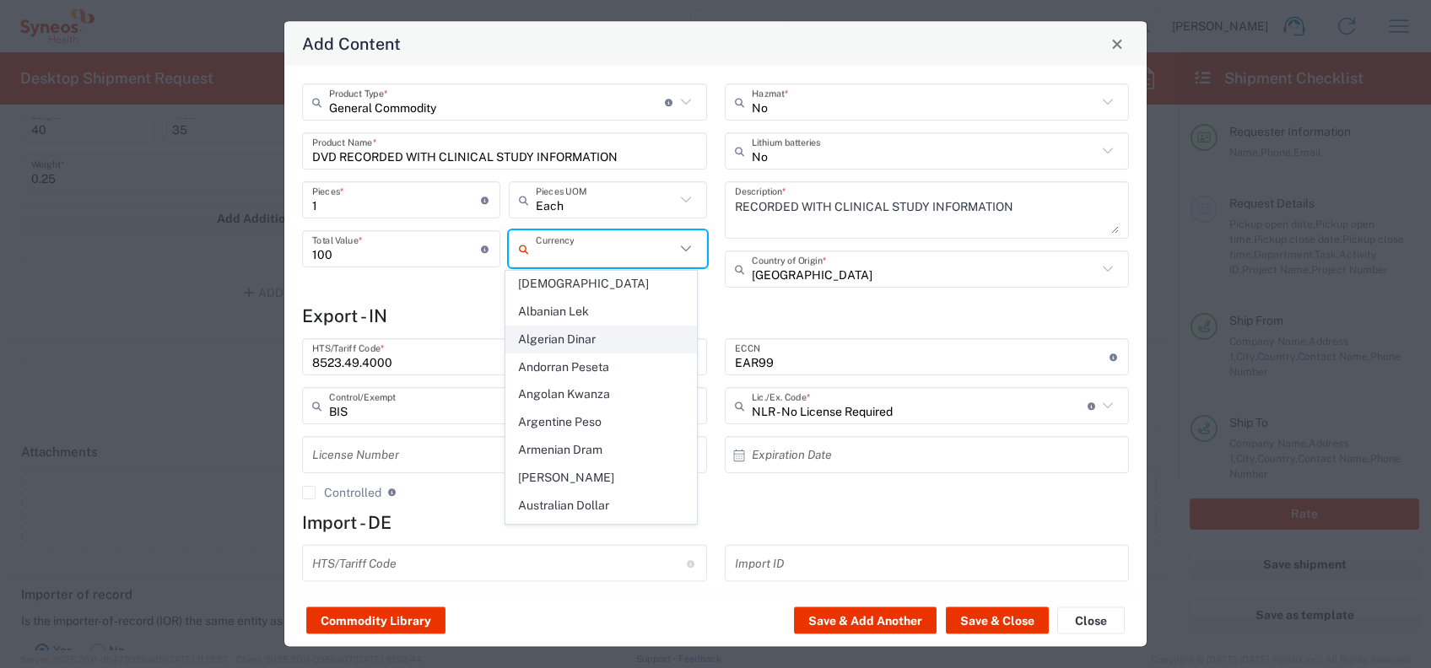
scroll to position [0, 0]
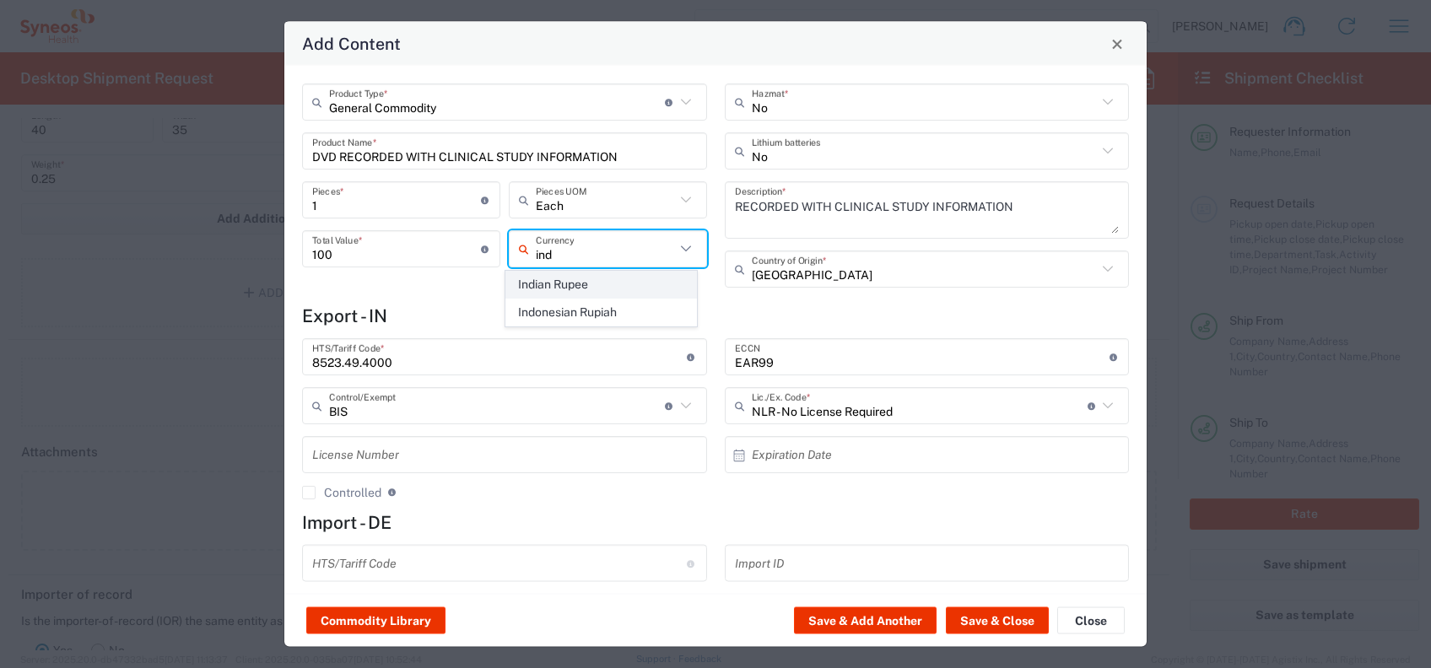
click at [590, 284] on span "Indian Rupee" at bounding box center [601, 285] width 191 height 26
type input "Indian Rupee"
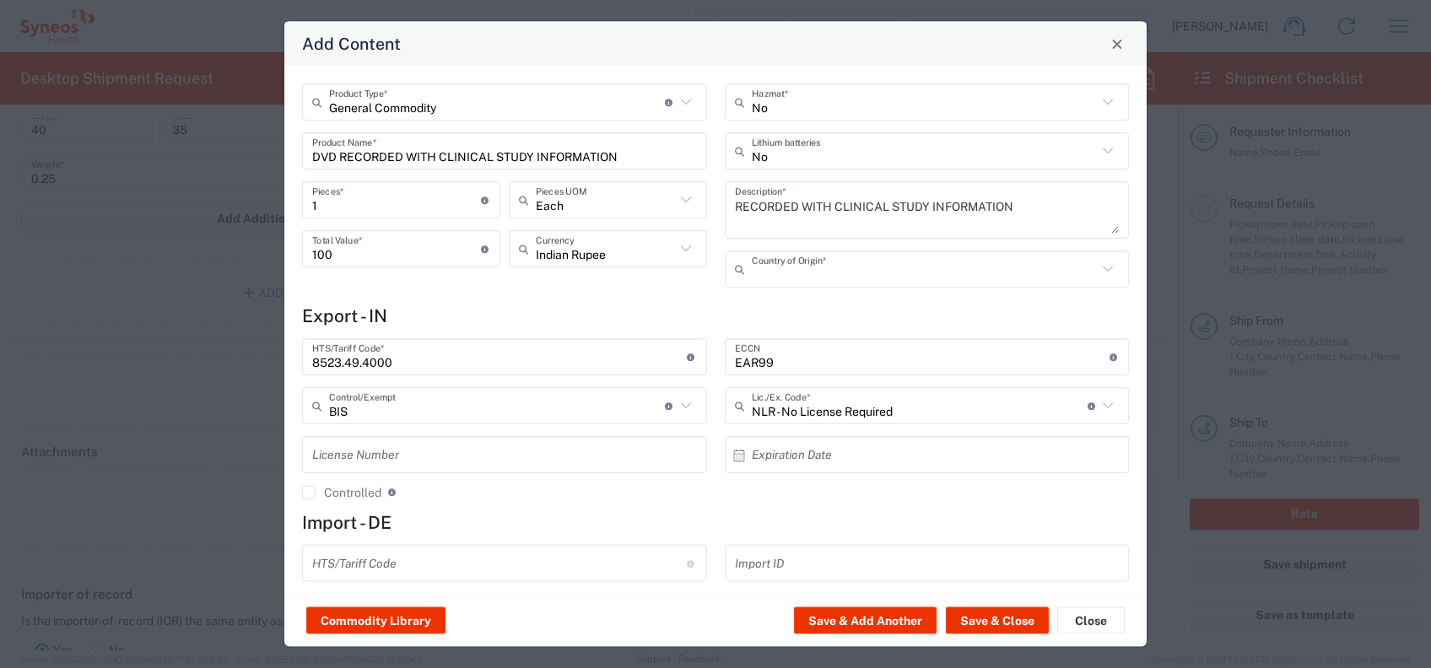
click at [877, 275] on input "text" at bounding box center [925, 269] width 346 height 30
click at [791, 324] on span "[GEOGRAPHIC_DATA]" at bounding box center [913, 332] width 392 height 26
type input "[GEOGRAPHIC_DATA]"
click at [1010, 621] on button "Save & Close" at bounding box center [997, 621] width 103 height 27
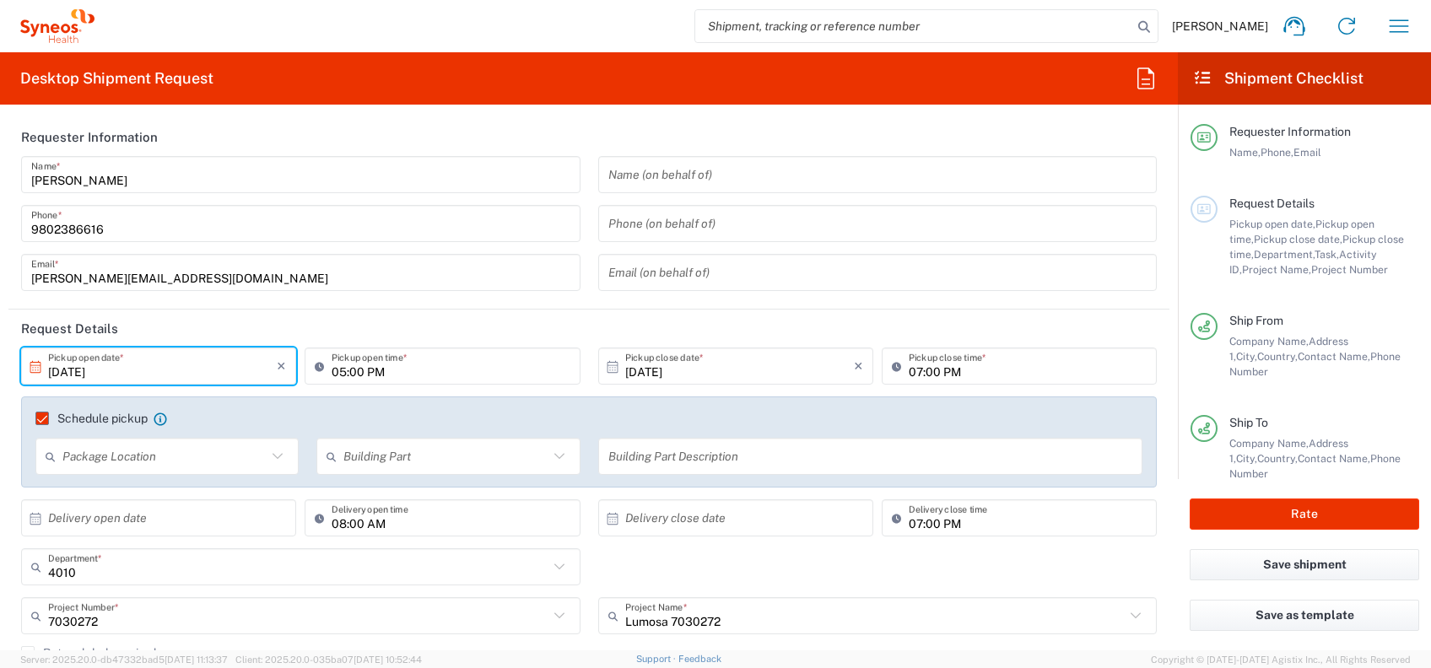
click at [64, 367] on input "[DATE]" at bounding box center [162, 367] width 229 height 30
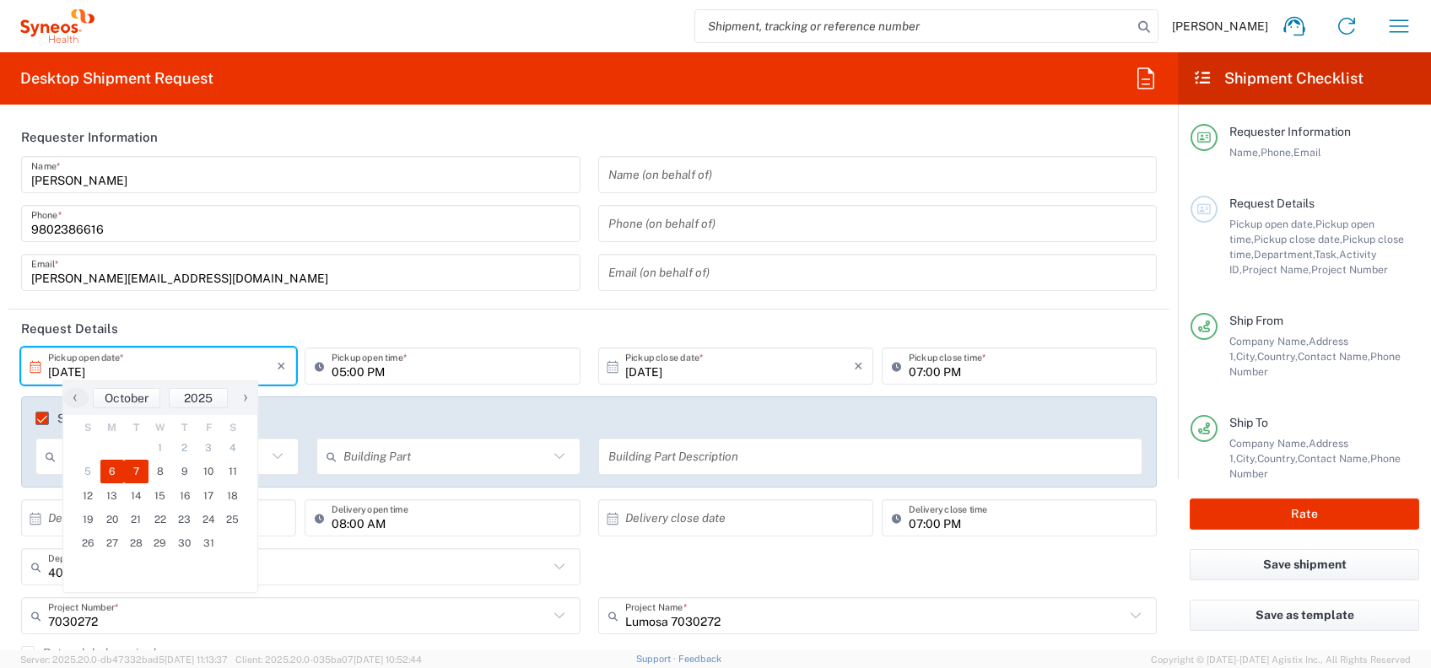
click at [136, 468] on span "7" at bounding box center [136, 472] width 24 height 24
type input "[DATE]"
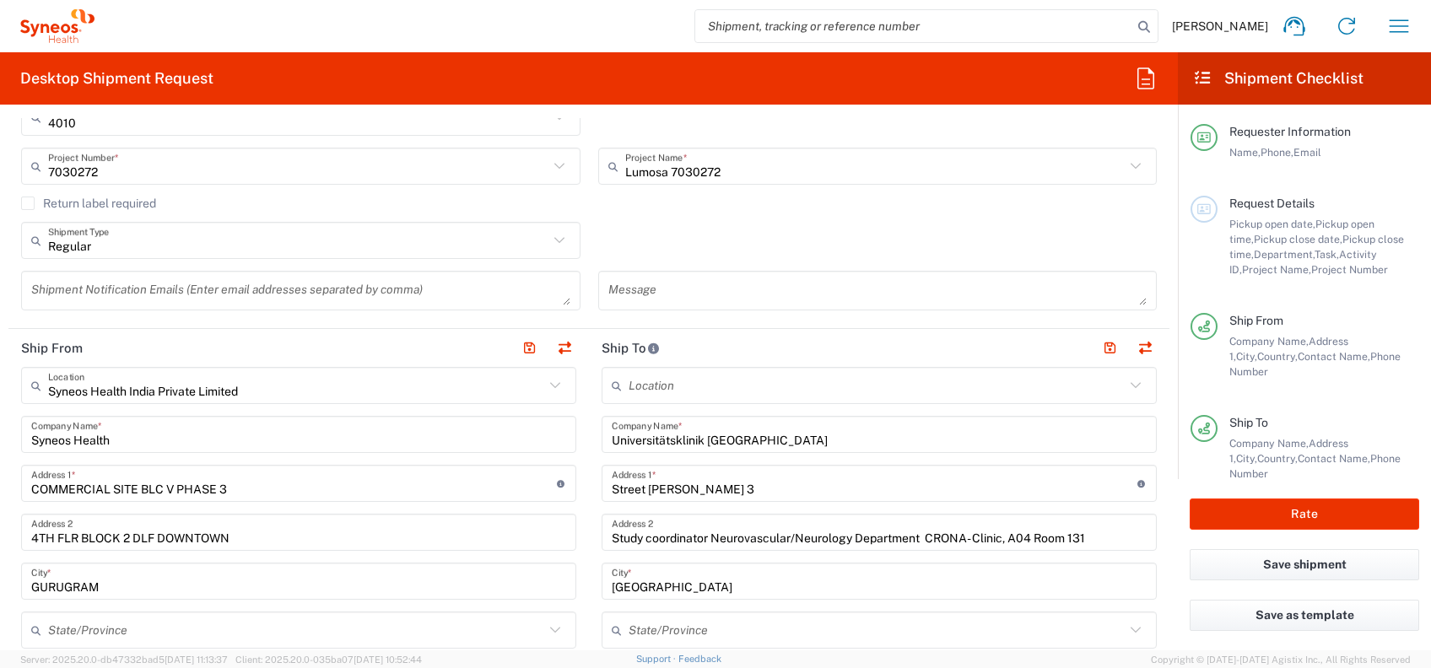
scroll to position [338, 0]
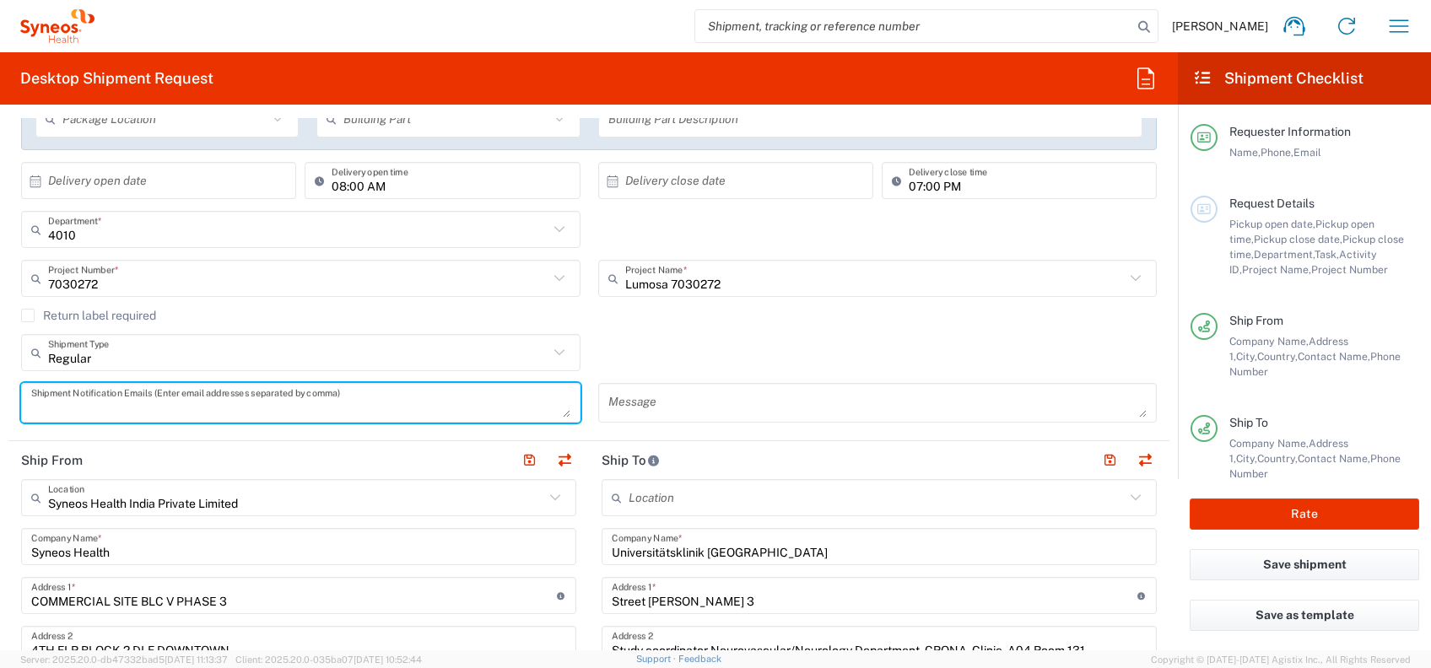
click at [393, 412] on textarea at bounding box center [300, 403] width 539 height 30
type textarea "[PERSON_NAME][EMAIL_ADDRESS][DOMAIN_NAME]"
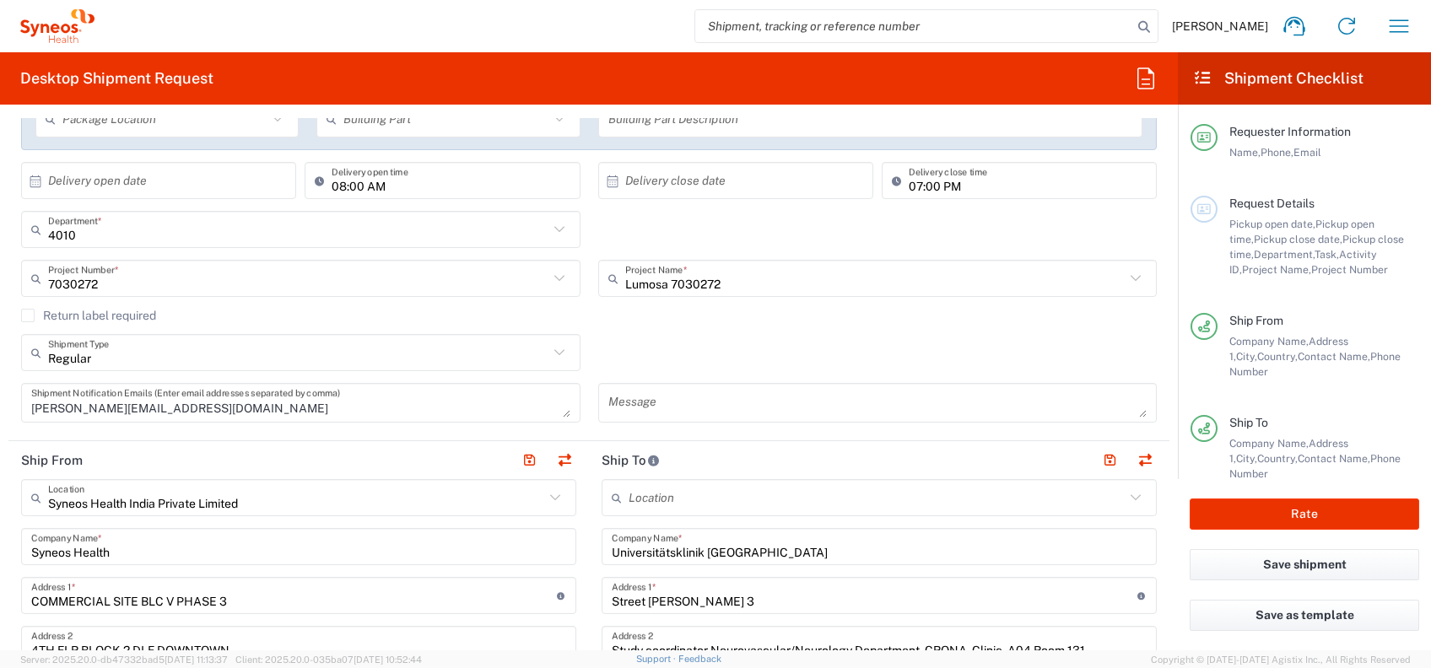
click at [810, 343] on div "Regular Shipment Type Batch Regular" at bounding box center [590, 358] width 1154 height 49
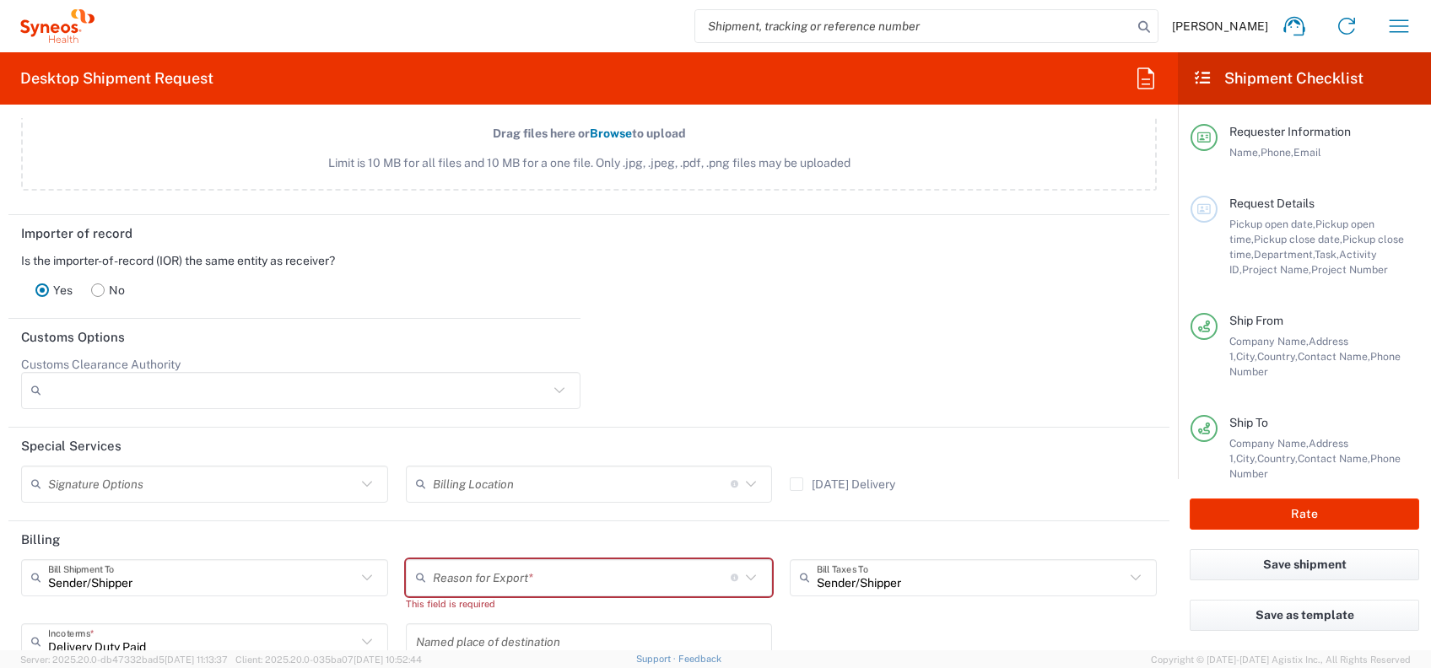
scroll to position [2295, 0]
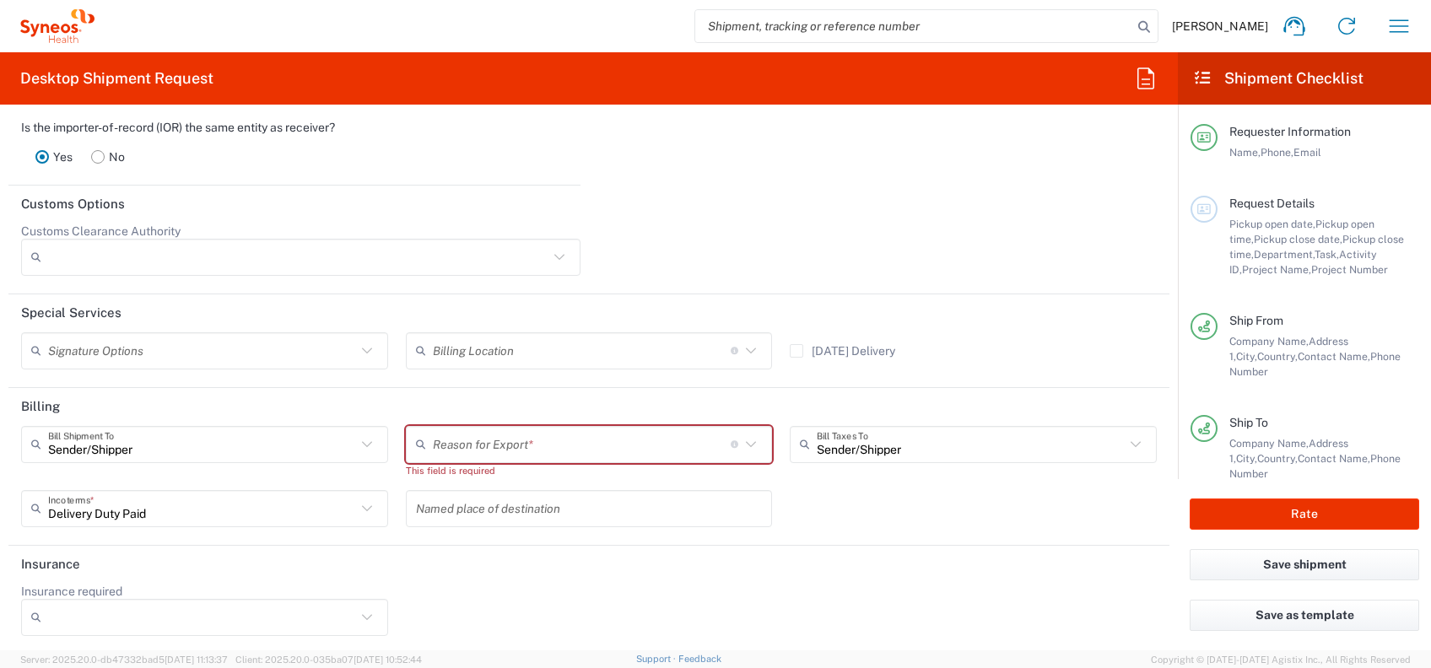
click at [659, 432] on input "text" at bounding box center [582, 445] width 298 height 30
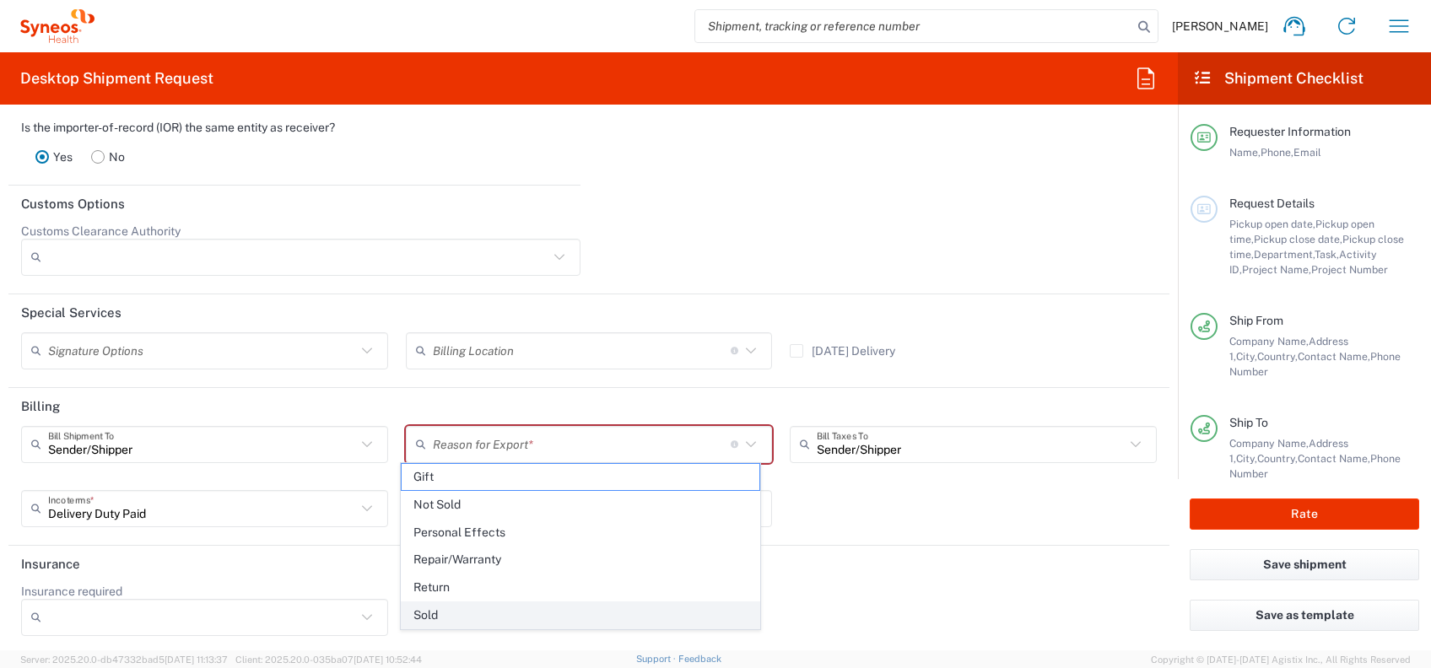
click at [489, 619] on span "Sold" at bounding box center [581, 615] width 358 height 26
type input "Sold"
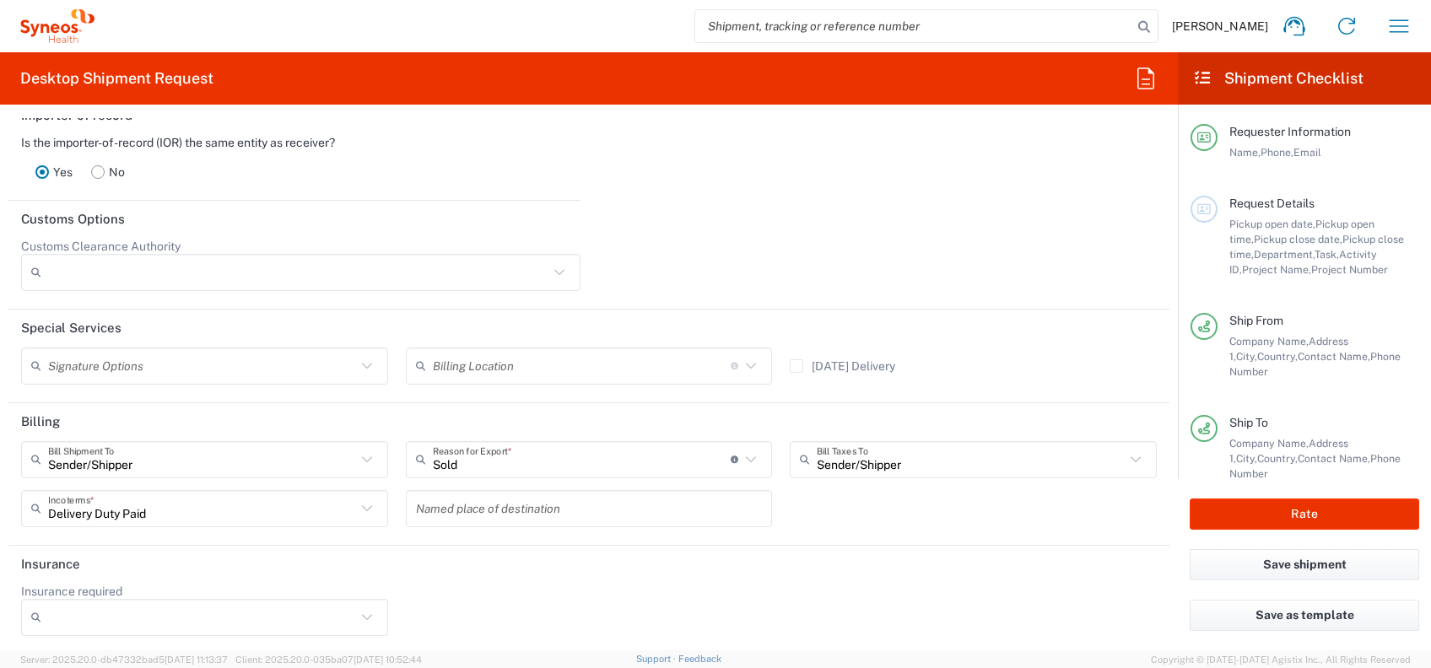
click at [848, 507] on div "Sender/Shipper Bill Shipment To Sender/Shipper Recipient Account Third Party Ac…" at bounding box center [590, 490] width 1154 height 98
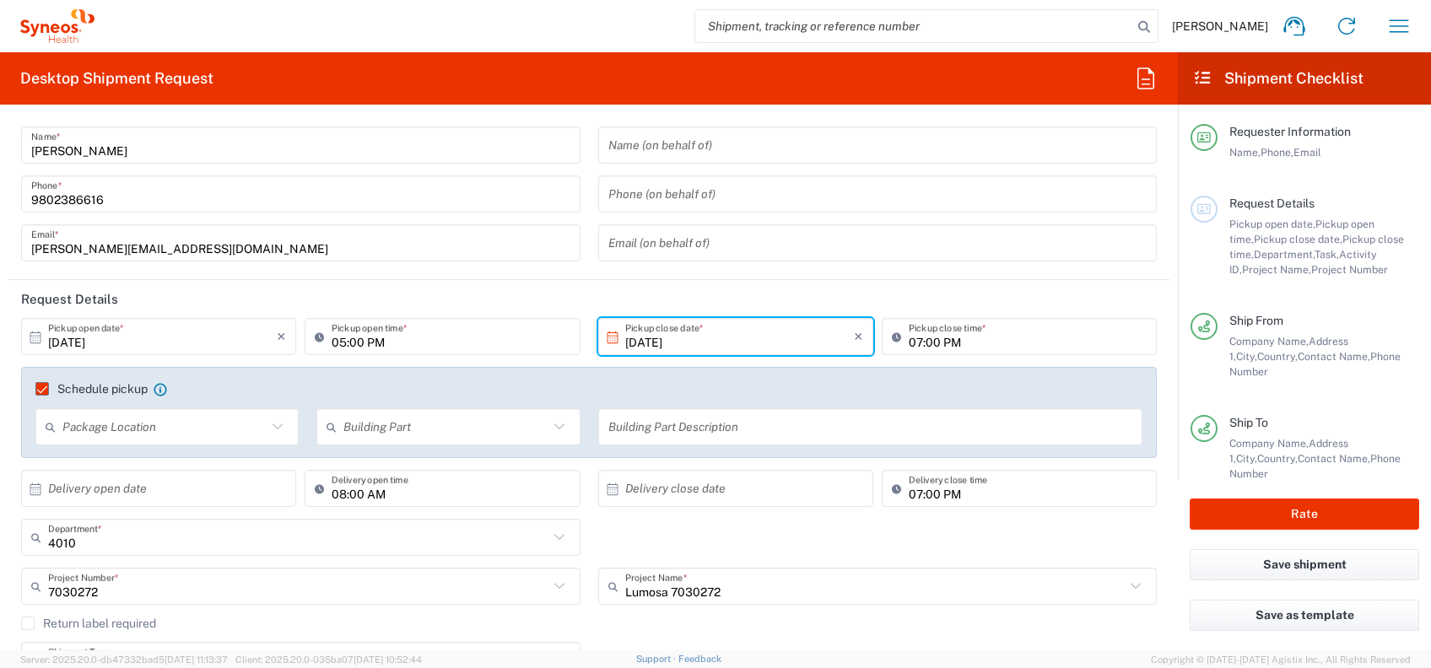
scroll to position [0, 0]
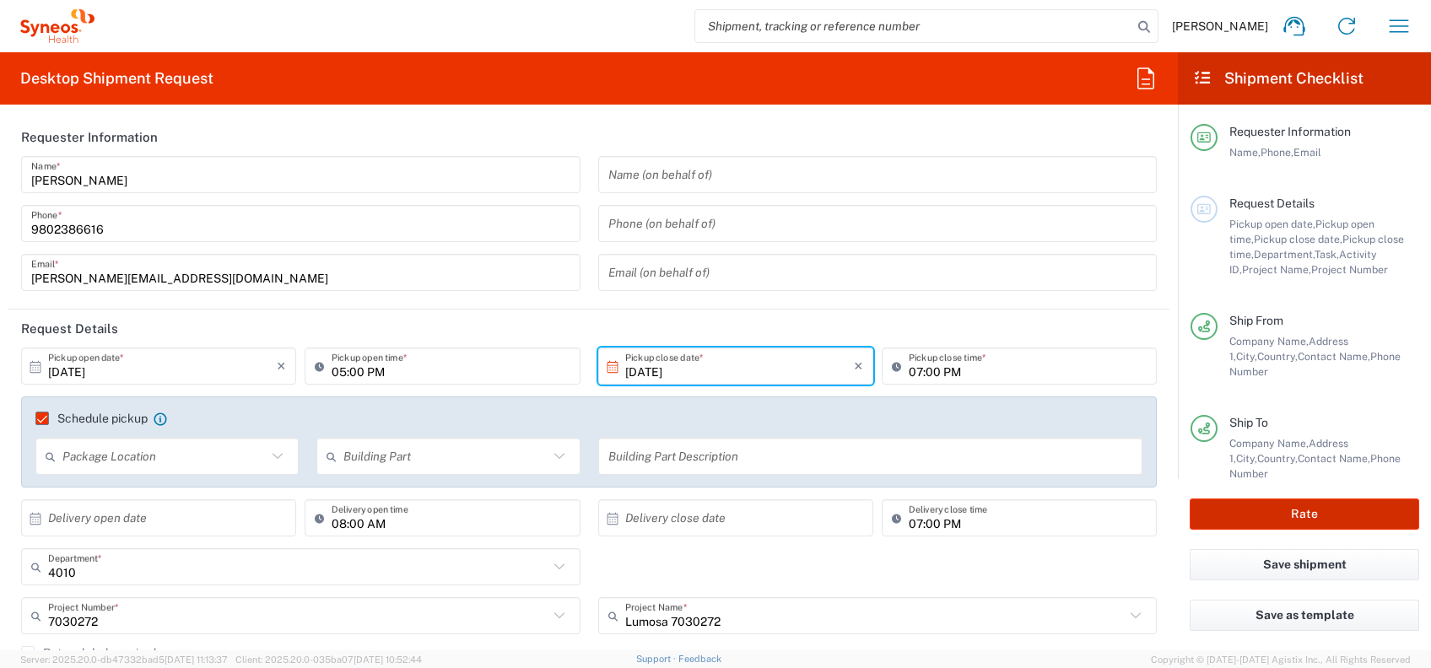
click at [1211, 508] on button "Rate" at bounding box center [1305, 514] width 230 height 31
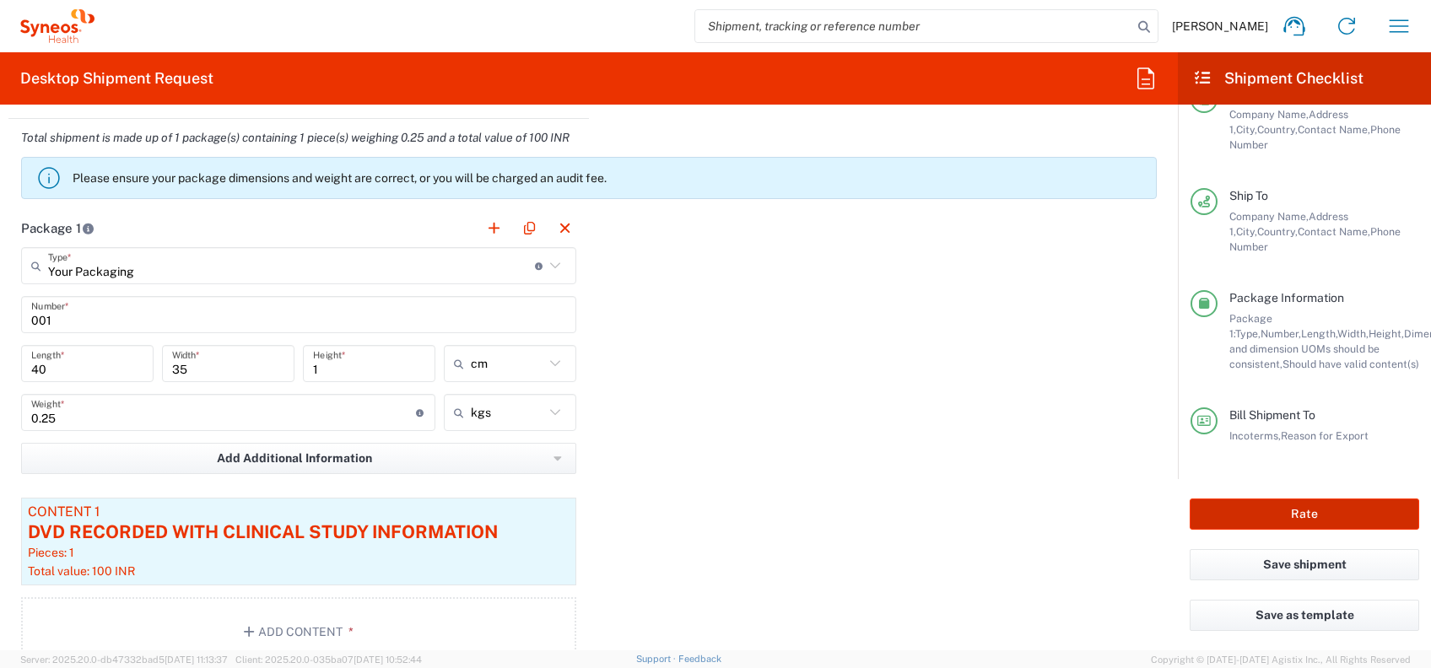
type input "7030272"
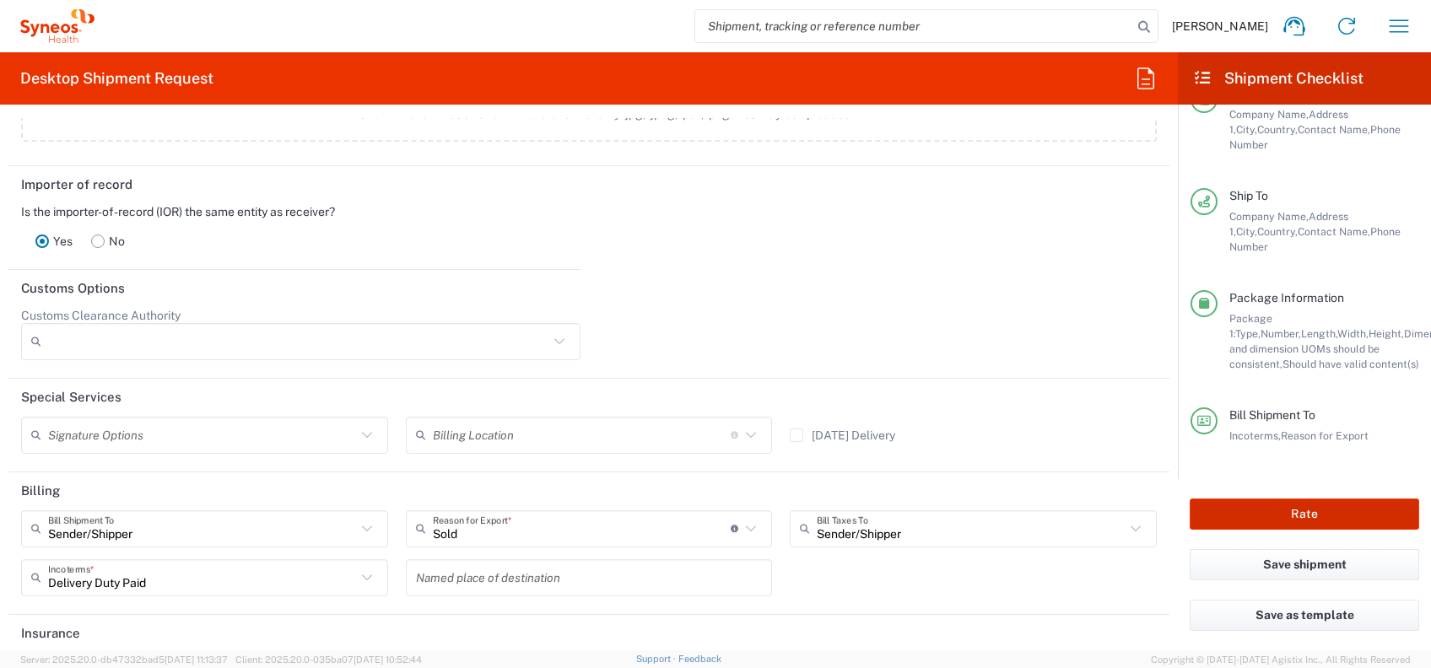
scroll to position [2280, 0]
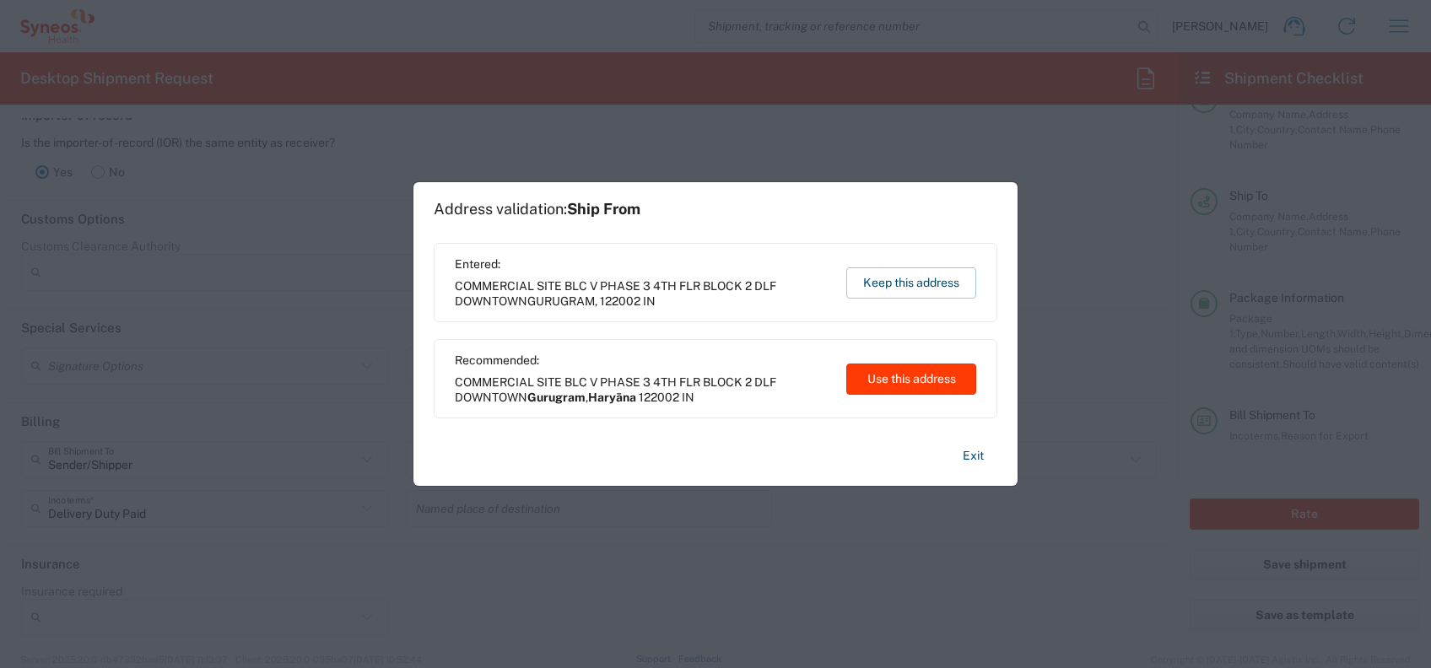
click at [910, 386] on button "Use this address" at bounding box center [911, 379] width 130 height 31
type input "Gurugram"
type input "Haryāna"
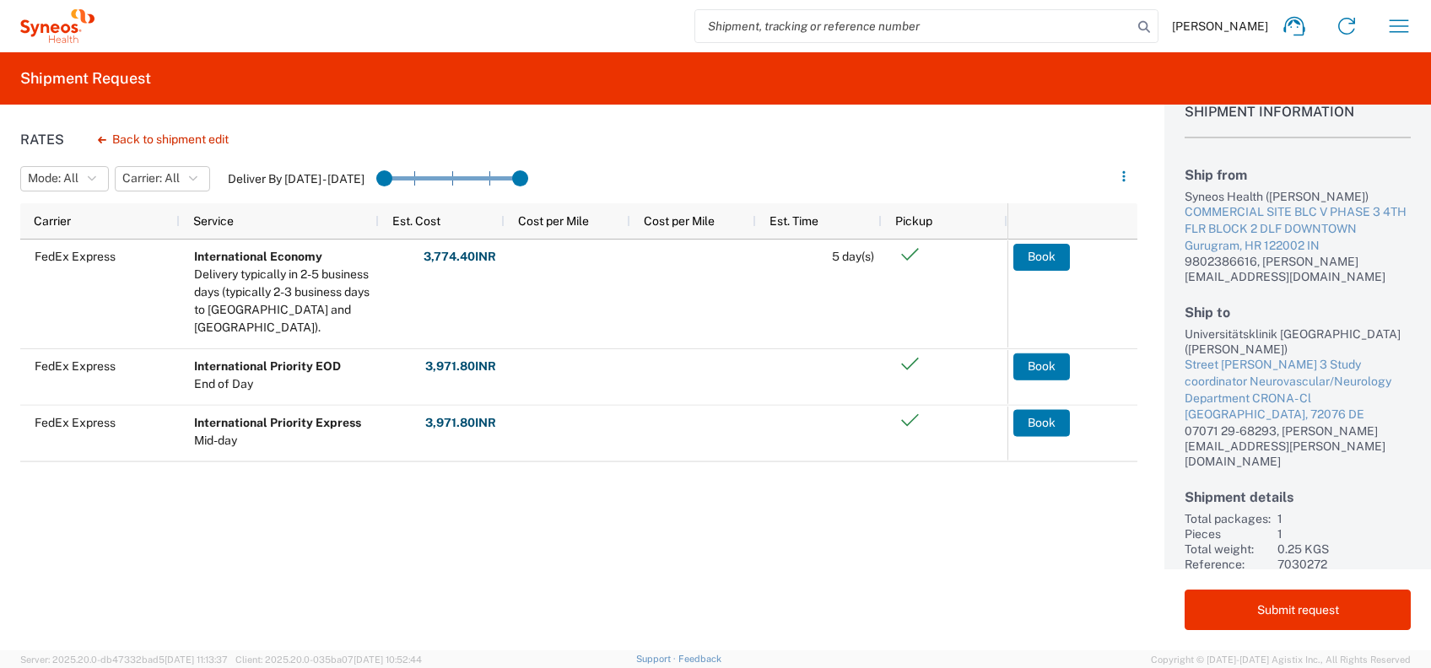
scroll to position [47, 0]
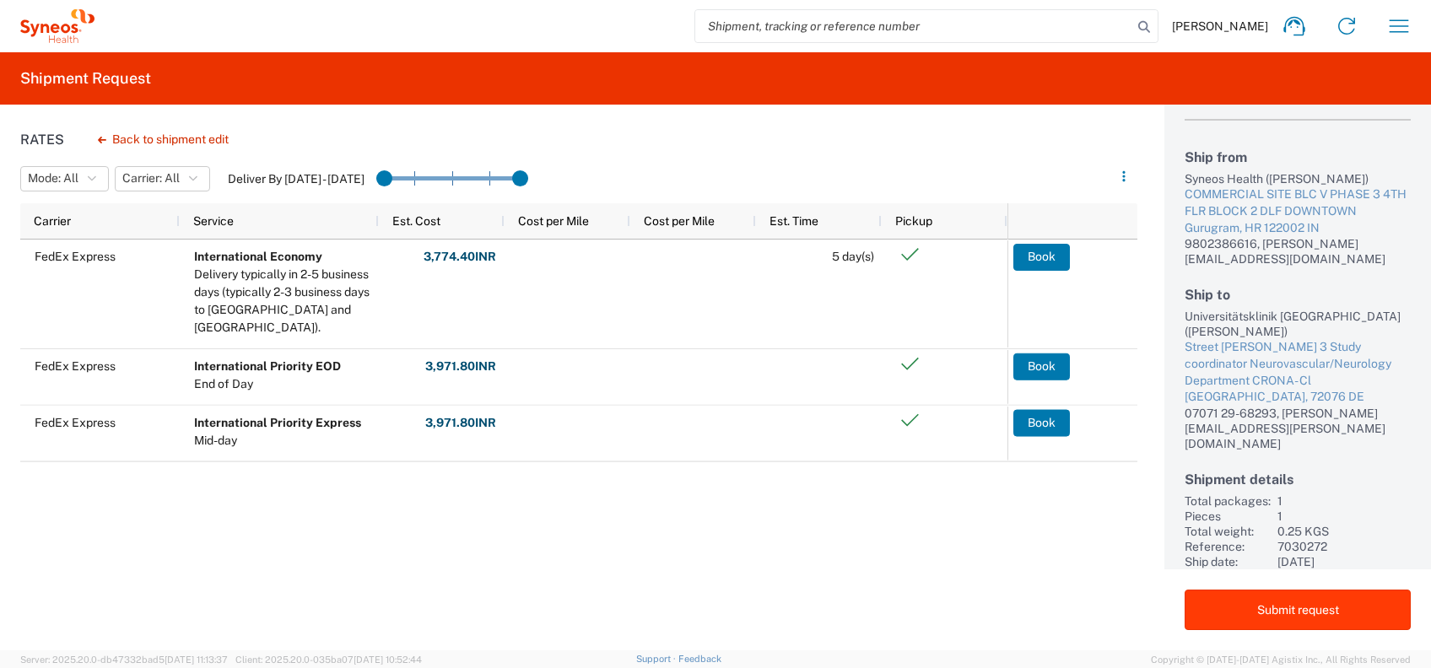
click at [1314, 616] on button "Submit request" at bounding box center [1298, 610] width 226 height 41
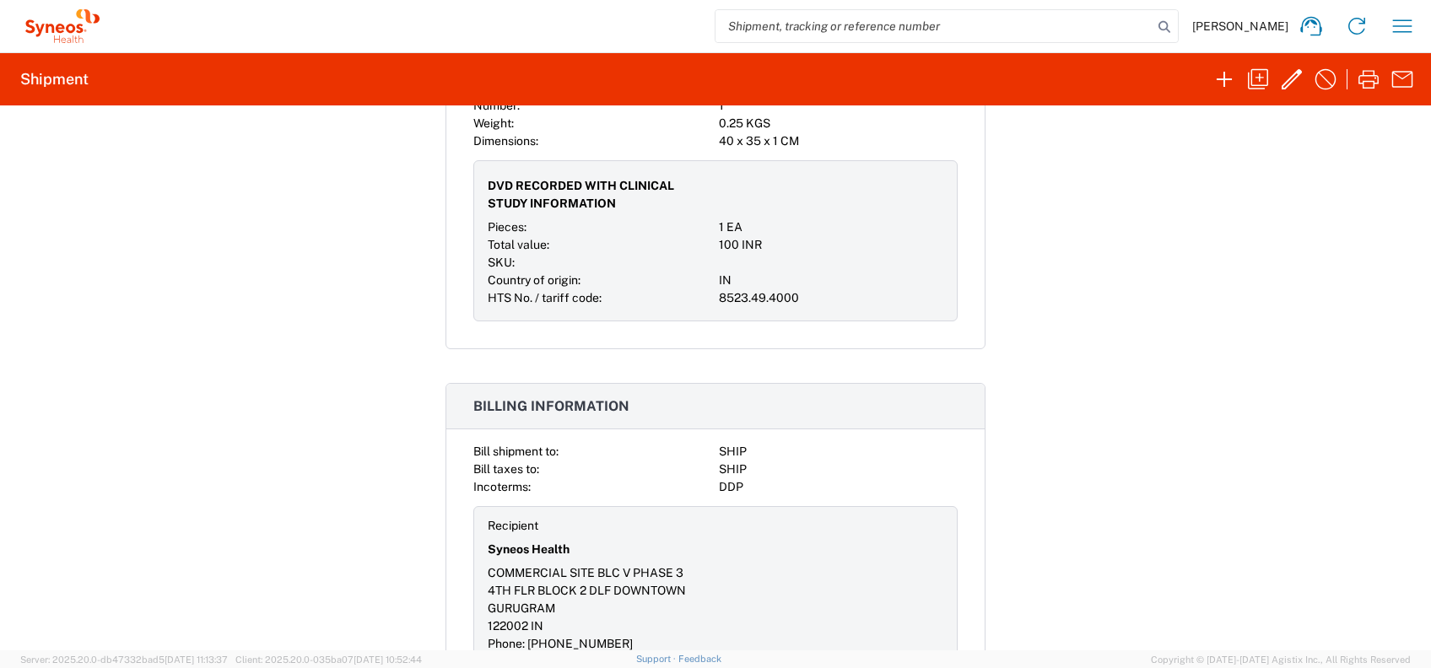
scroll to position [1237, 0]
click at [1283, 84] on icon "button" at bounding box center [1291, 79] width 27 height 27
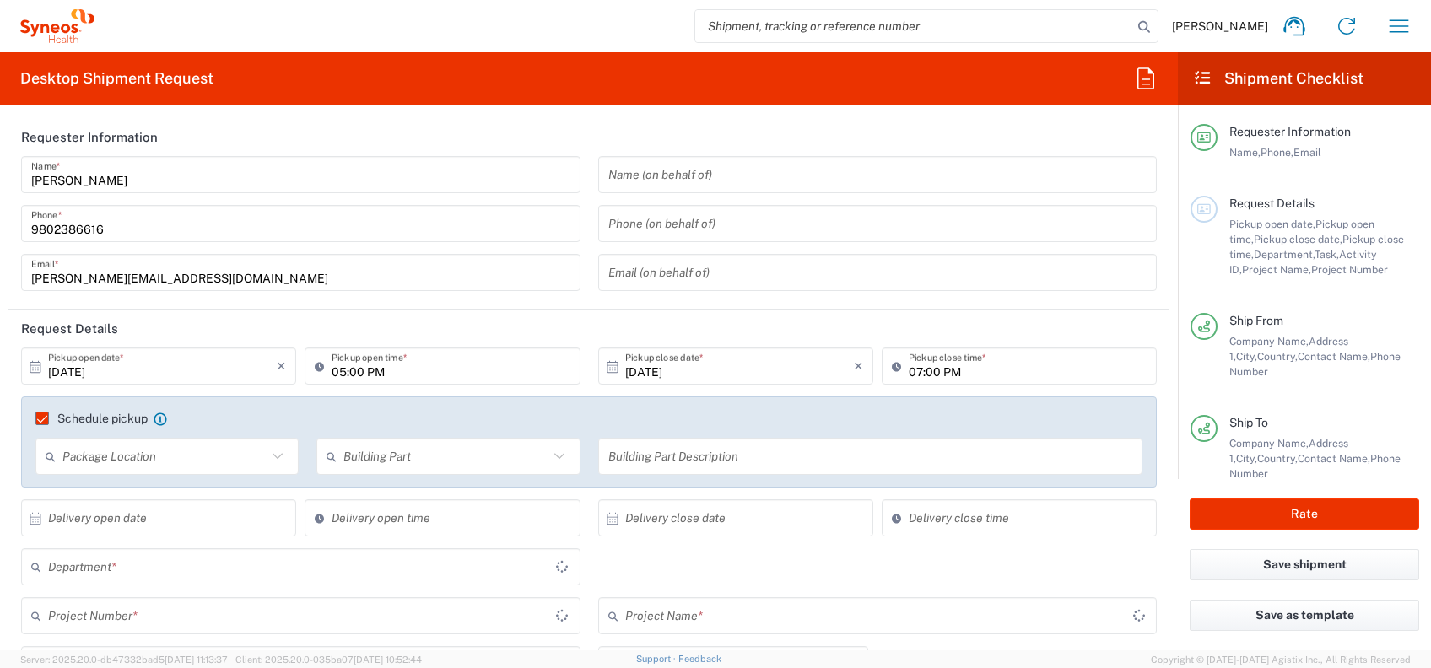
type input "Your Packaging"
type input "Haryāna"
type input "7030272"
type input "Lumosa 7030272"
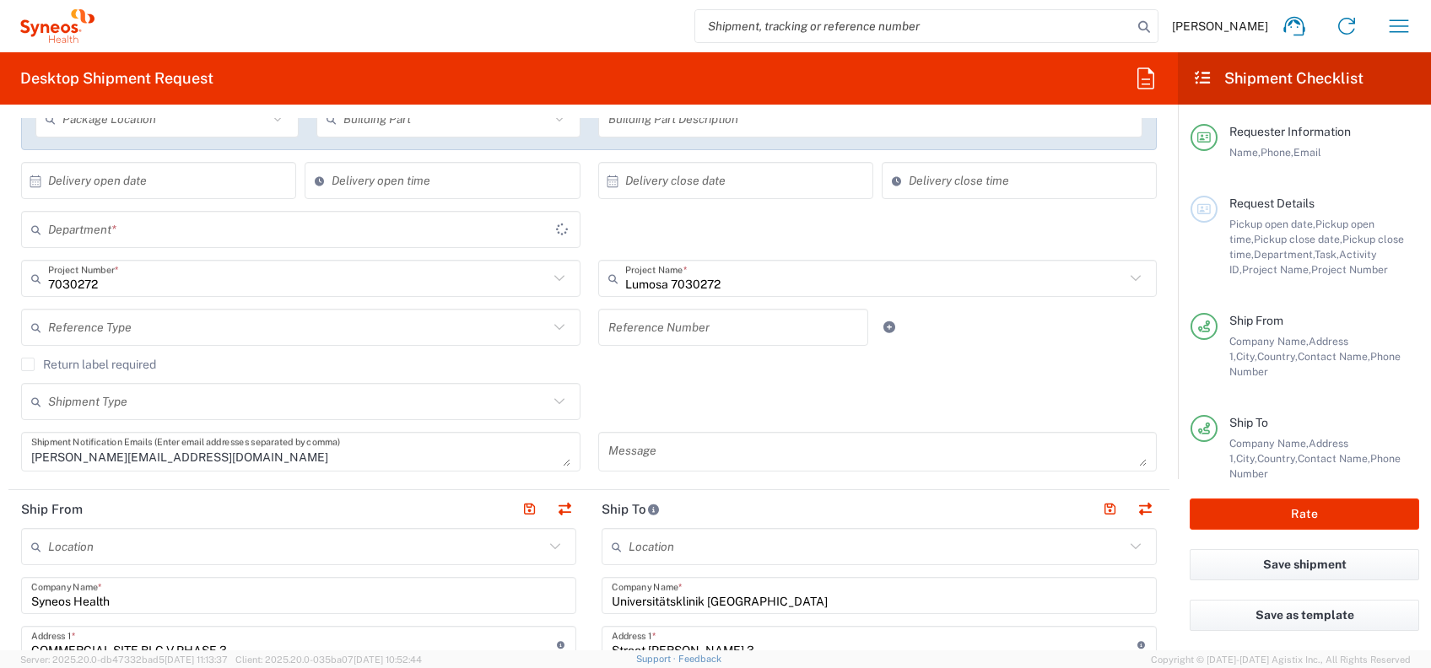
type input "4010"
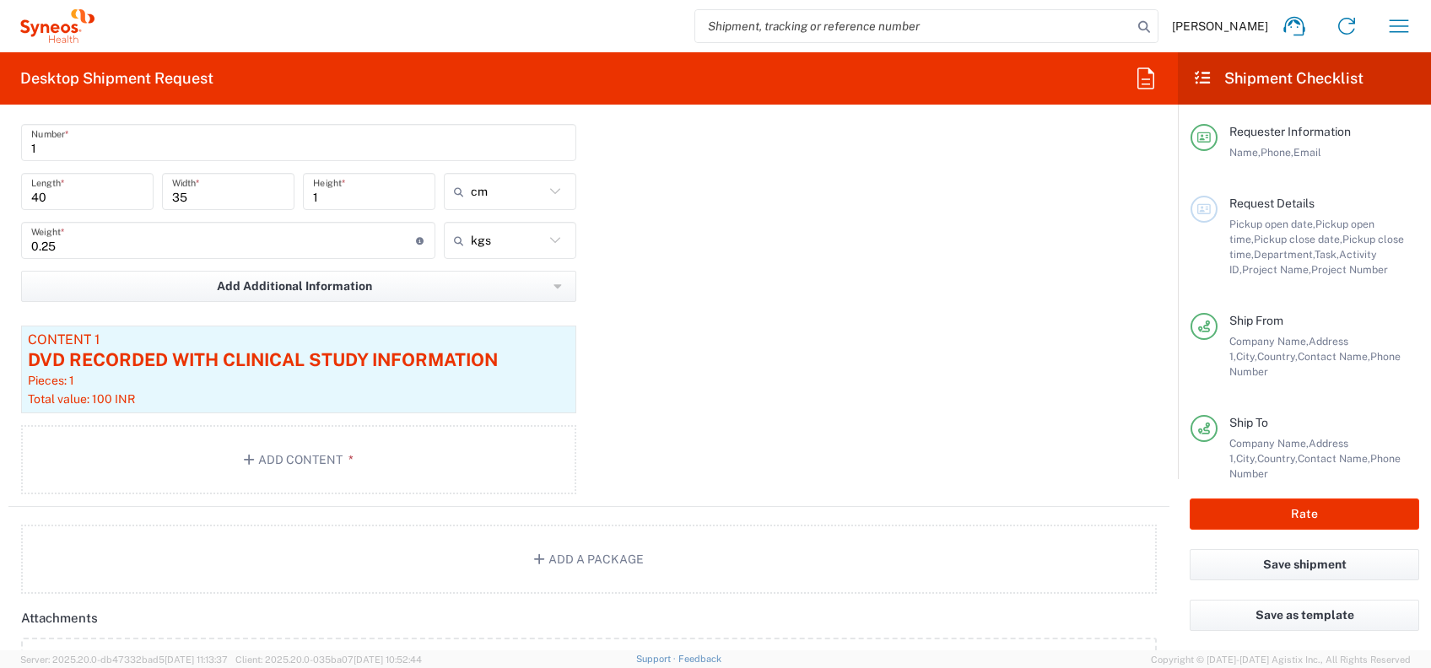
scroll to position [1688, 0]
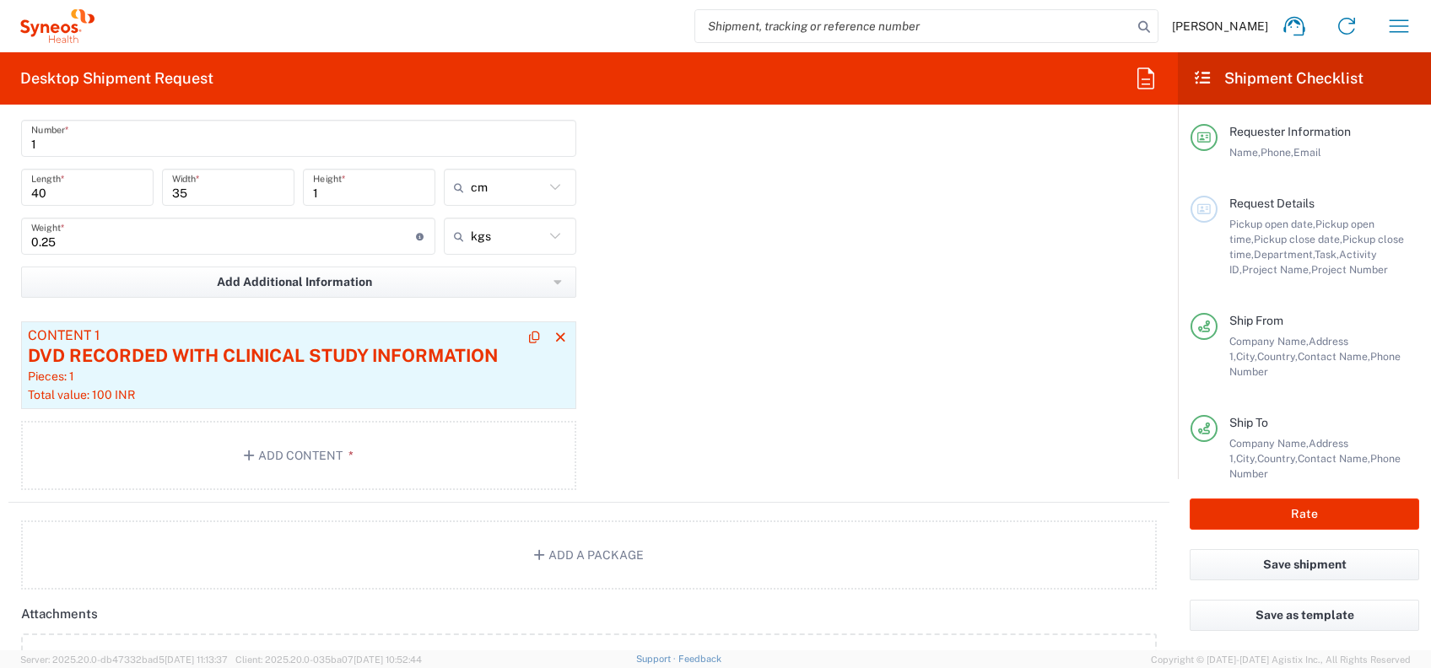
click at [218, 359] on div "DVD RECORDED WITH CLINICAL STUDY INFORMATION" at bounding box center [299, 355] width 542 height 25
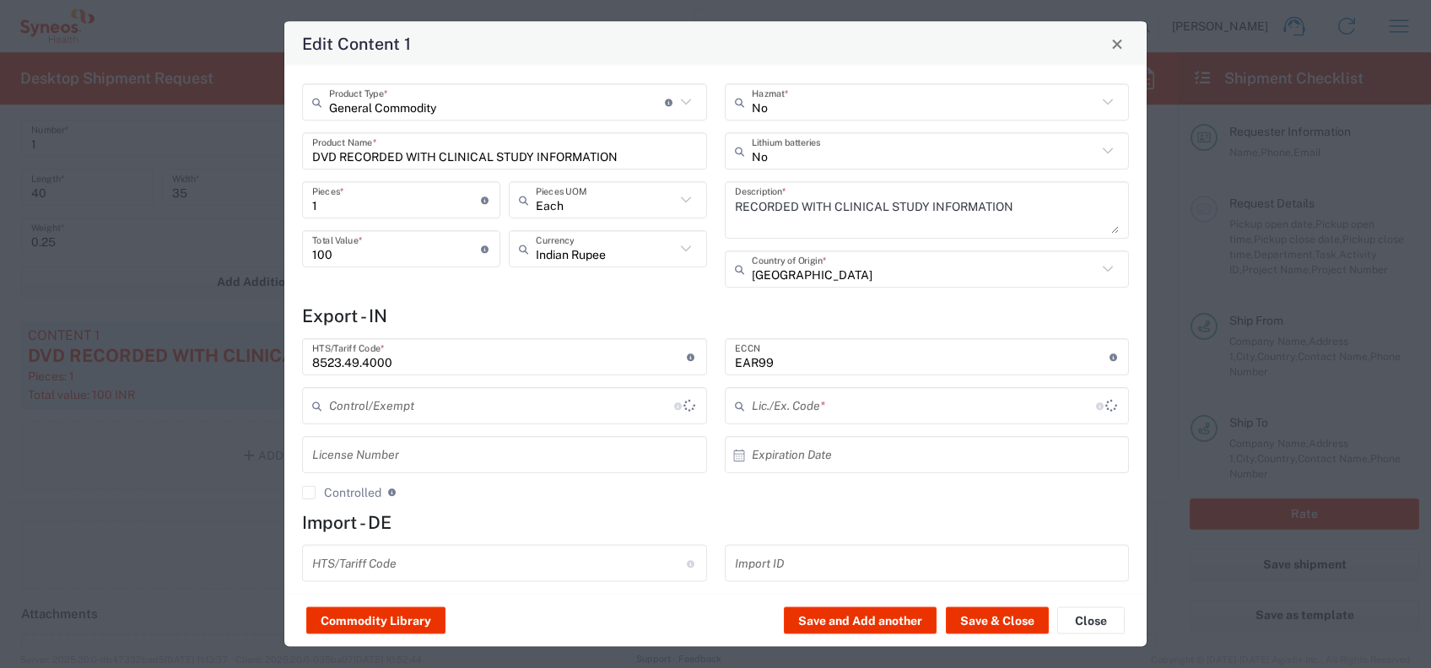
type input "BIS"
type input "NLR - No License Required"
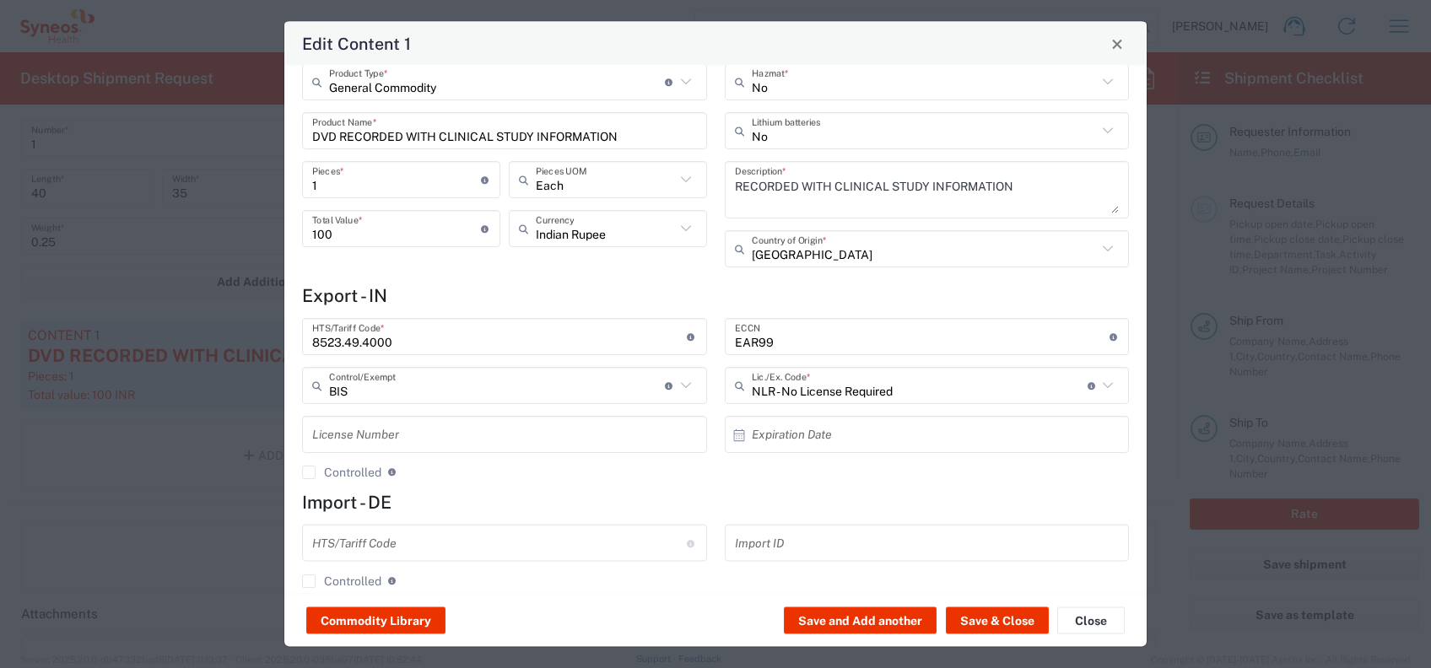
scroll to position [0, 0]
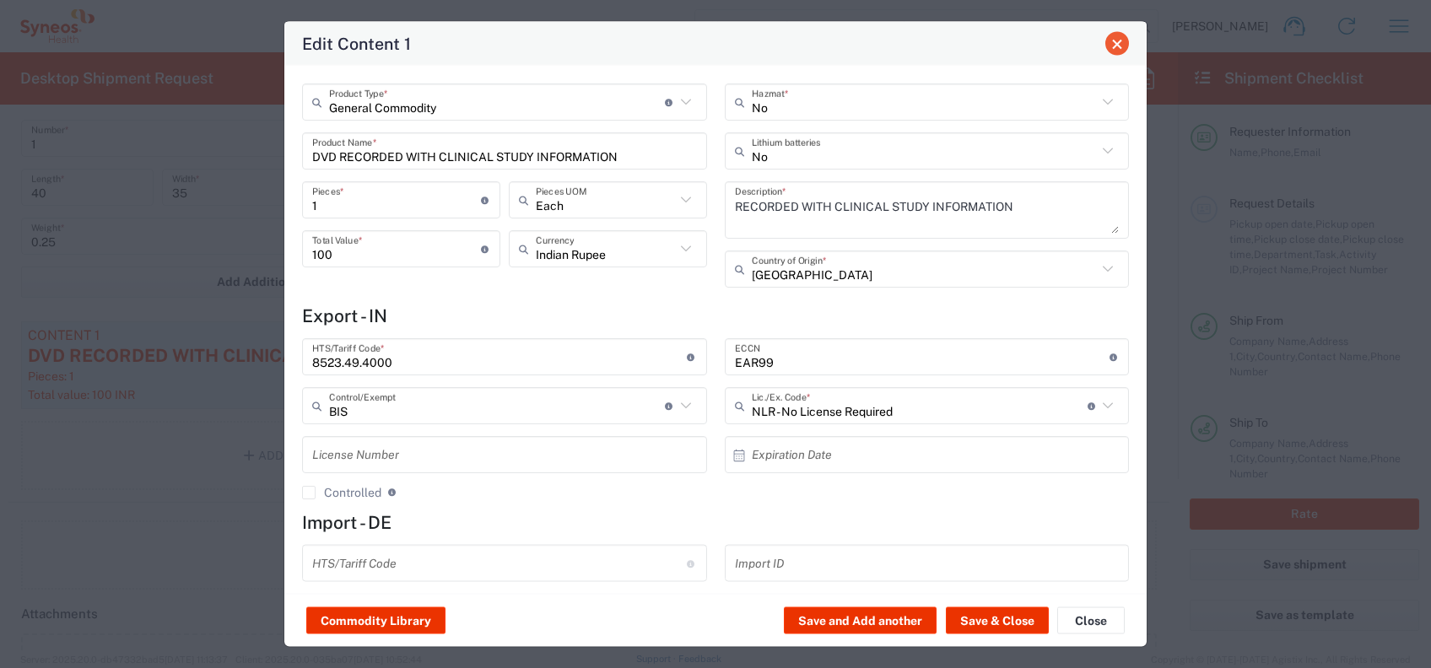
click at [1114, 52] on button "Close" at bounding box center [1117, 44] width 24 height 24
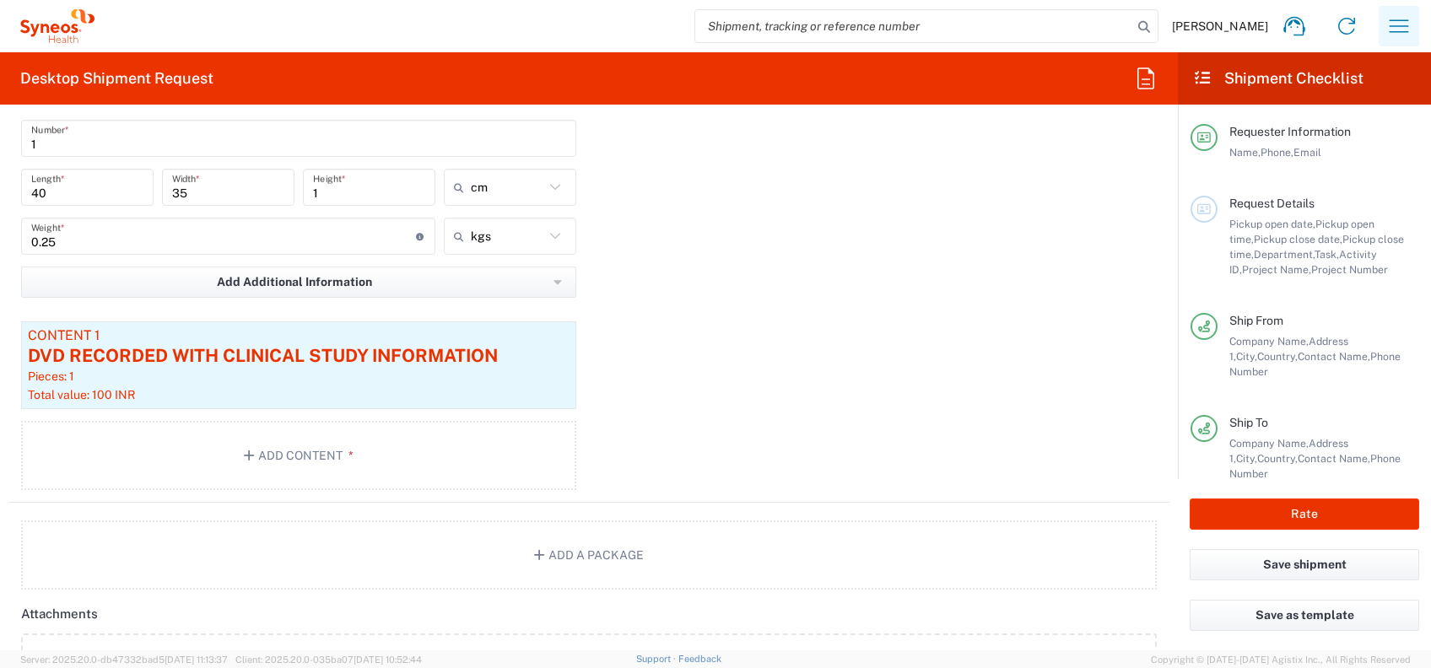
click at [1397, 18] on icon "button" at bounding box center [1399, 26] width 27 height 27
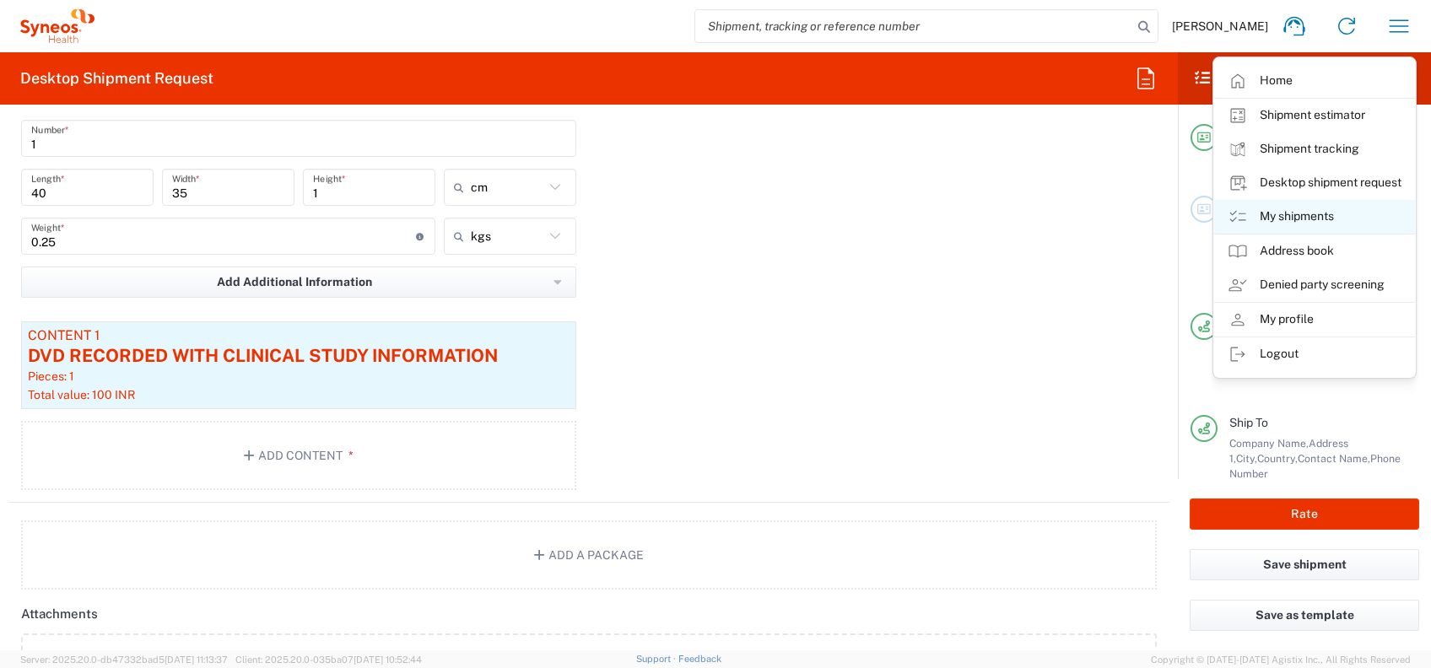
click at [1295, 218] on link "My shipments" at bounding box center [1314, 217] width 201 height 34
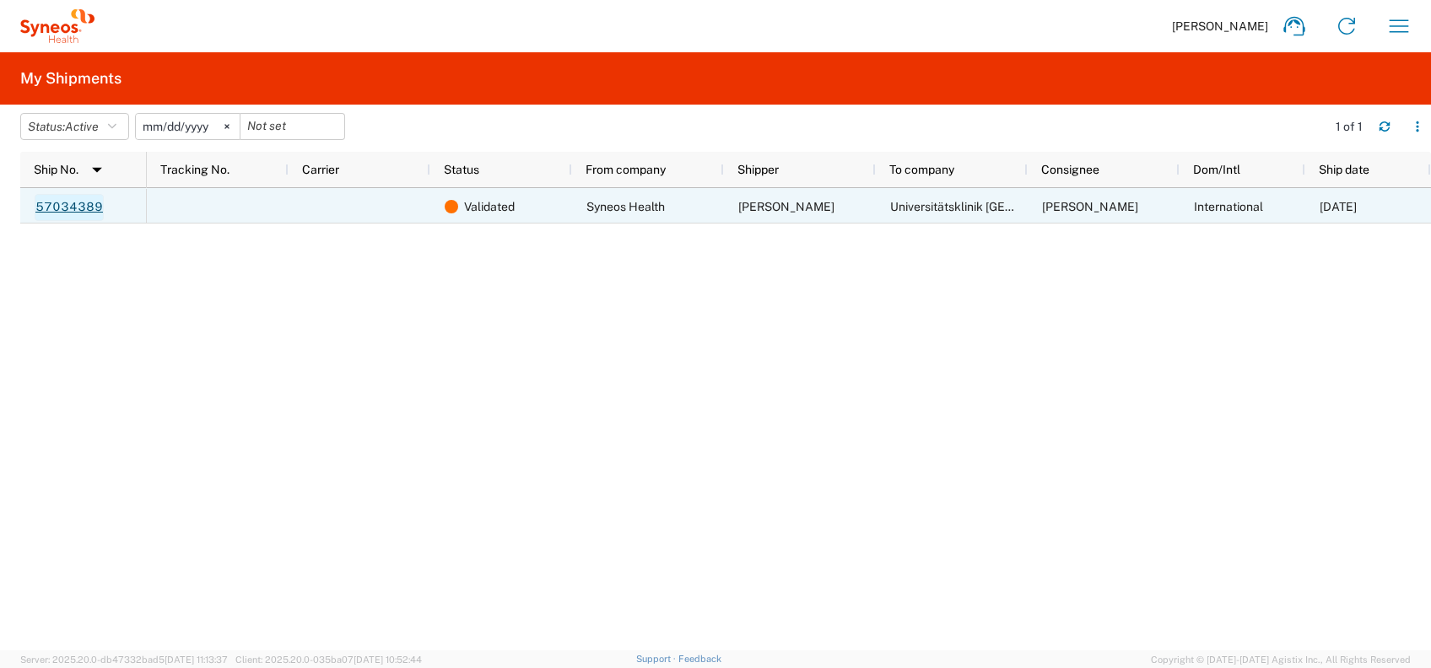
click at [74, 205] on link "57034389" at bounding box center [69, 207] width 69 height 27
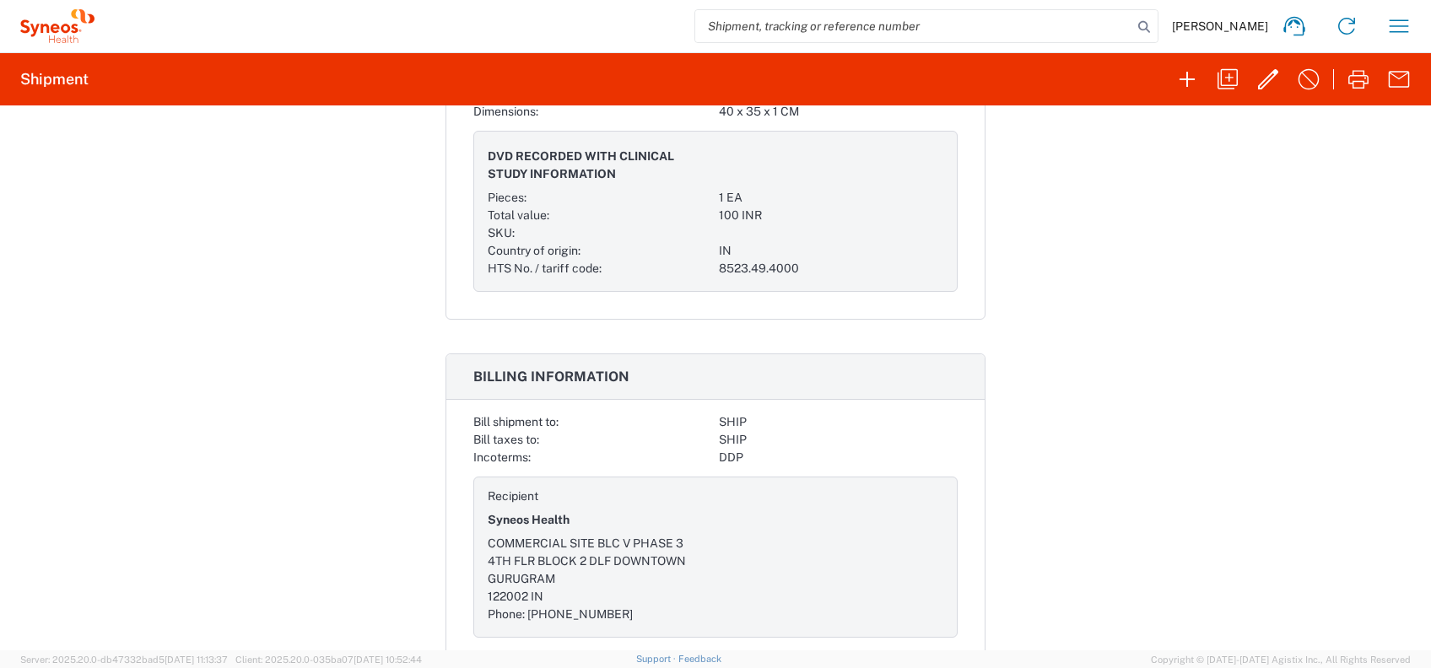
scroll to position [1278, 0]
